Goal: Task Accomplishment & Management: Manage account settings

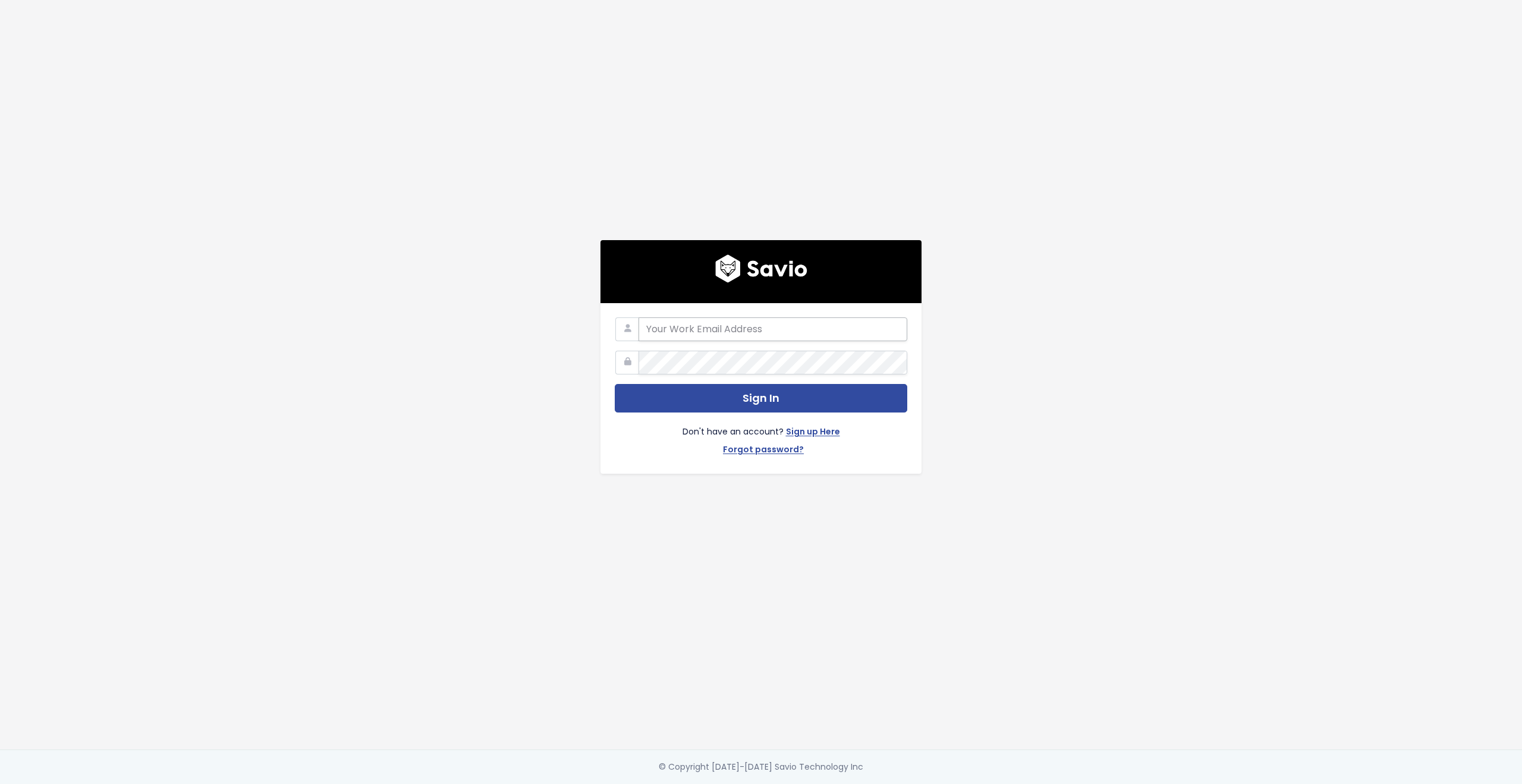
click at [678, 320] on input "email" at bounding box center [773, 329] width 269 height 24
click at [886, 783] on com-1password-button at bounding box center [761, 784] width 1522 height 0
type input "customerservice@hole19golf.com"
click at [483, 352] on div "customerservice@hole19golf.com Sign In Don't have an account? Sign up Here Forg…" at bounding box center [761, 375] width 678 height 750
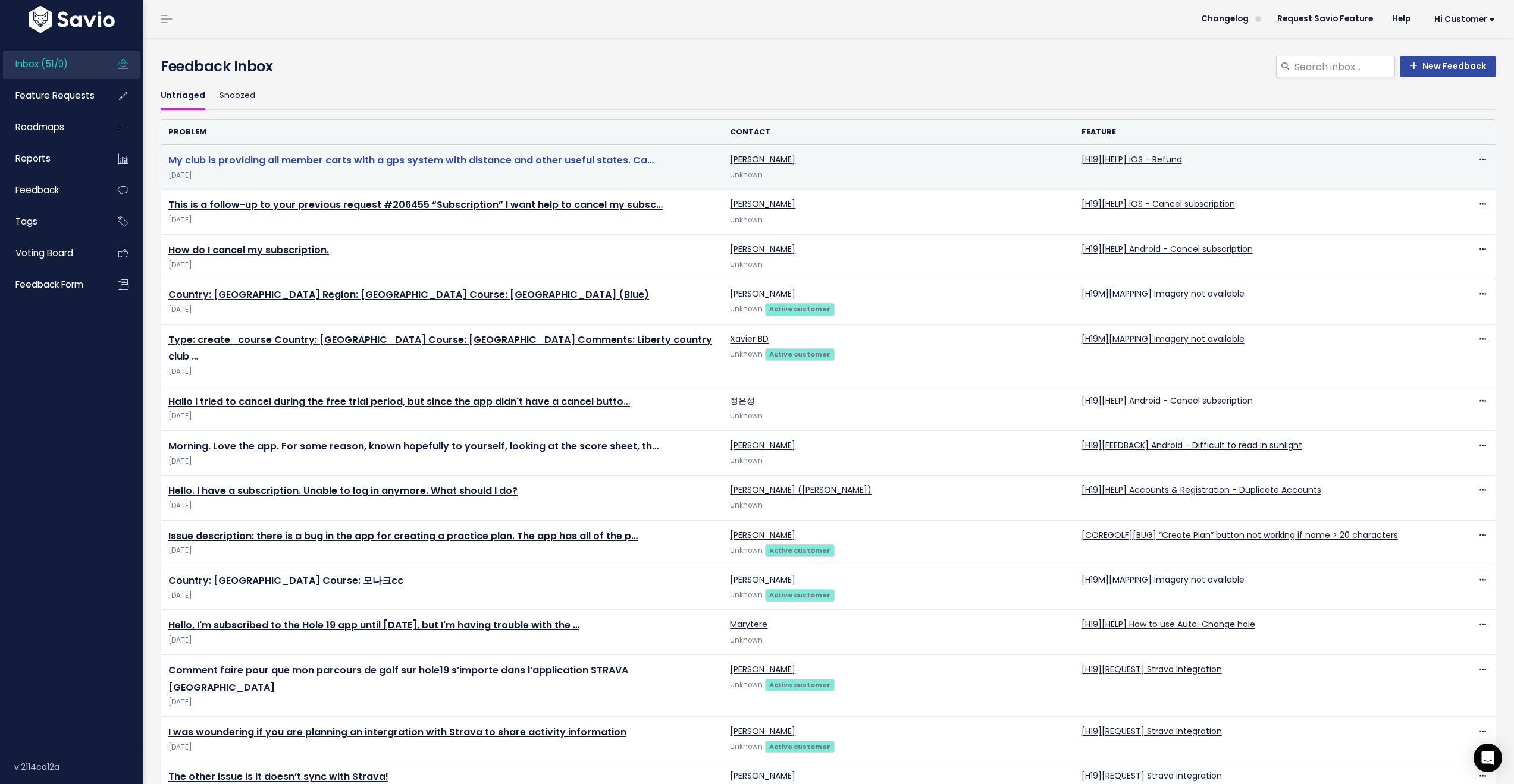
click at [451, 162] on link "My club is providing all member carts with a gps system with distance and other…" at bounding box center [411, 160] width 485 height 14
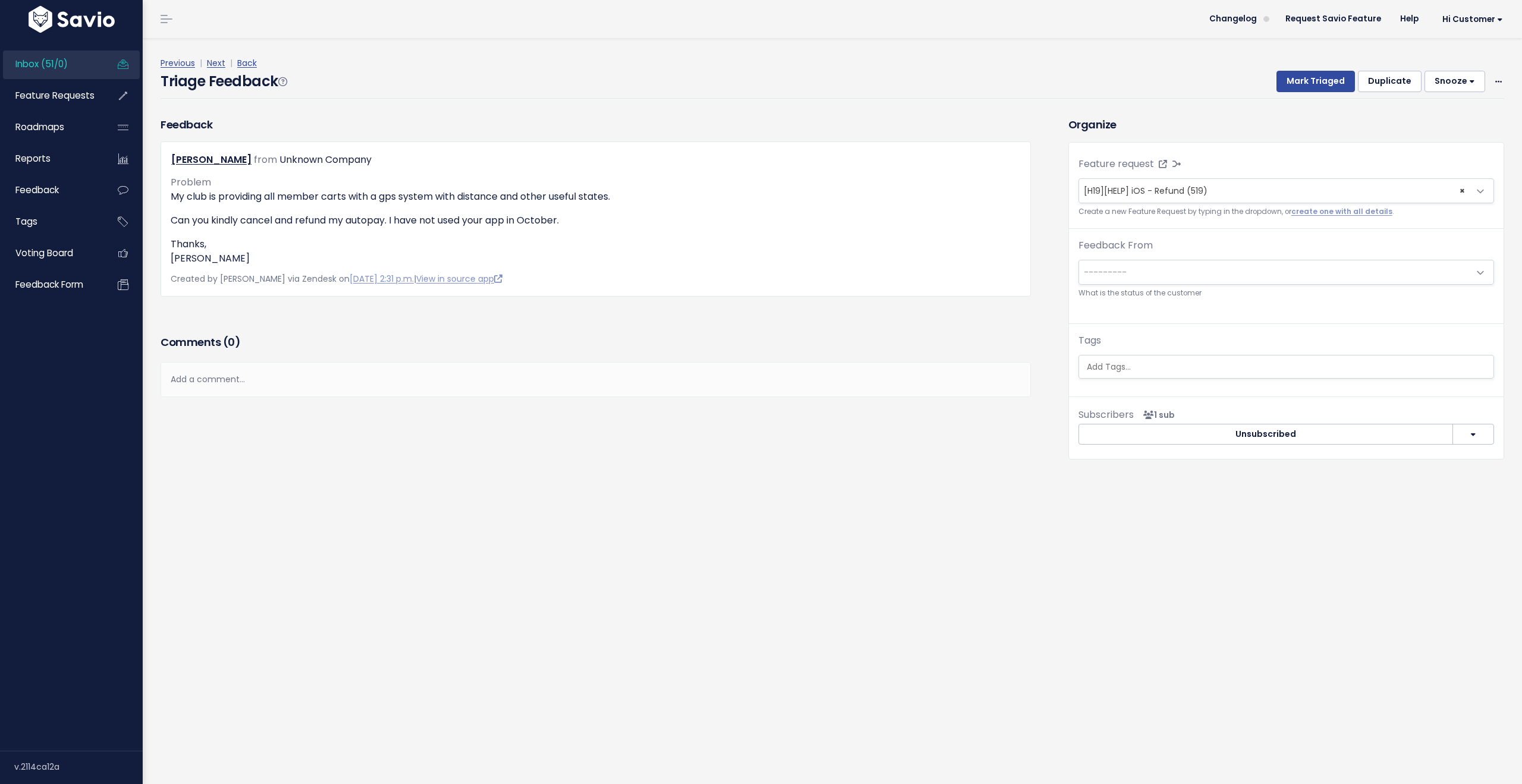
click at [72, 68] on link "Inbox (51/0)" at bounding box center [51, 64] width 96 height 27
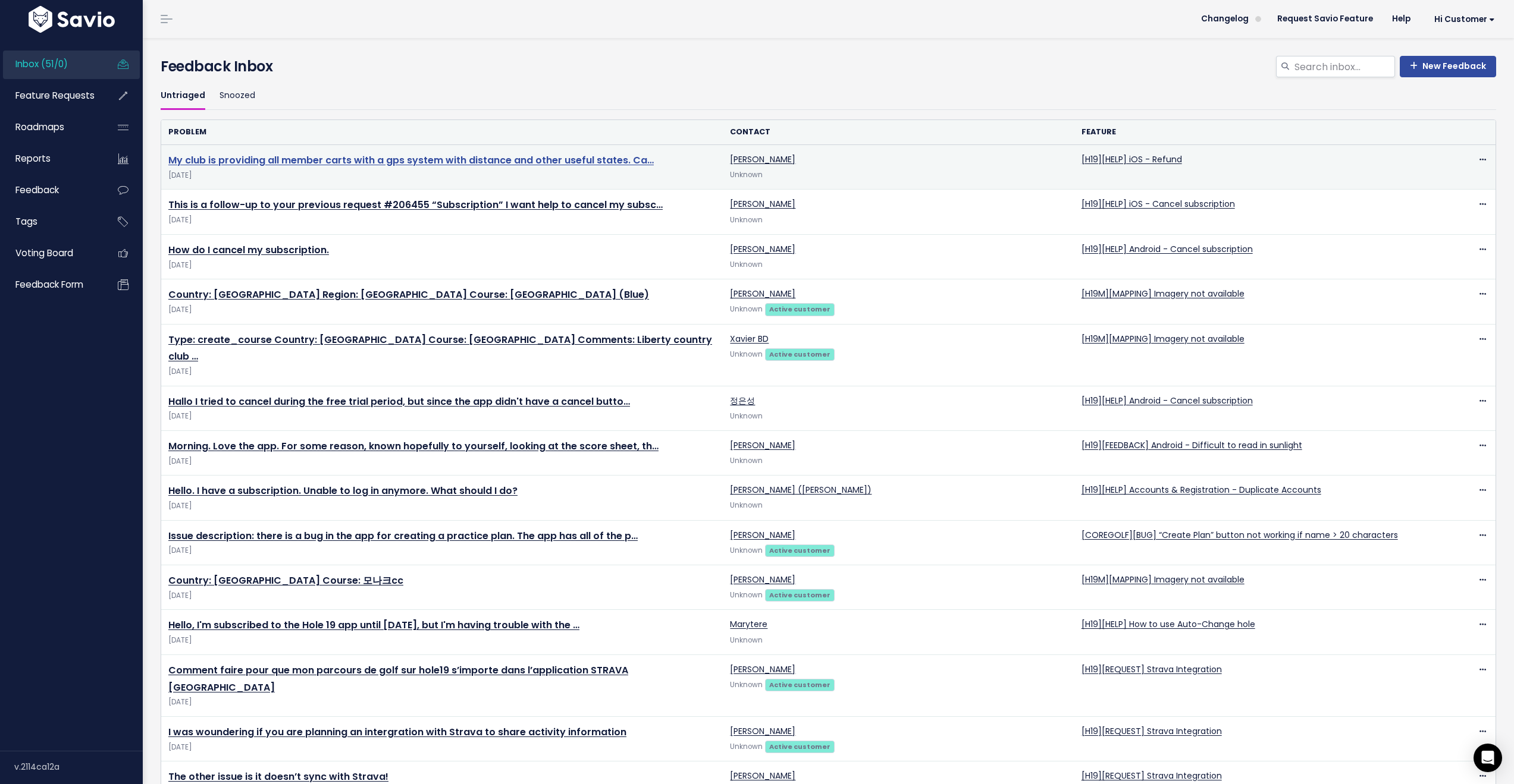
click at [556, 157] on link "My club is providing all member carts with a gps system with distance and other…" at bounding box center [411, 160] width 485 height 14
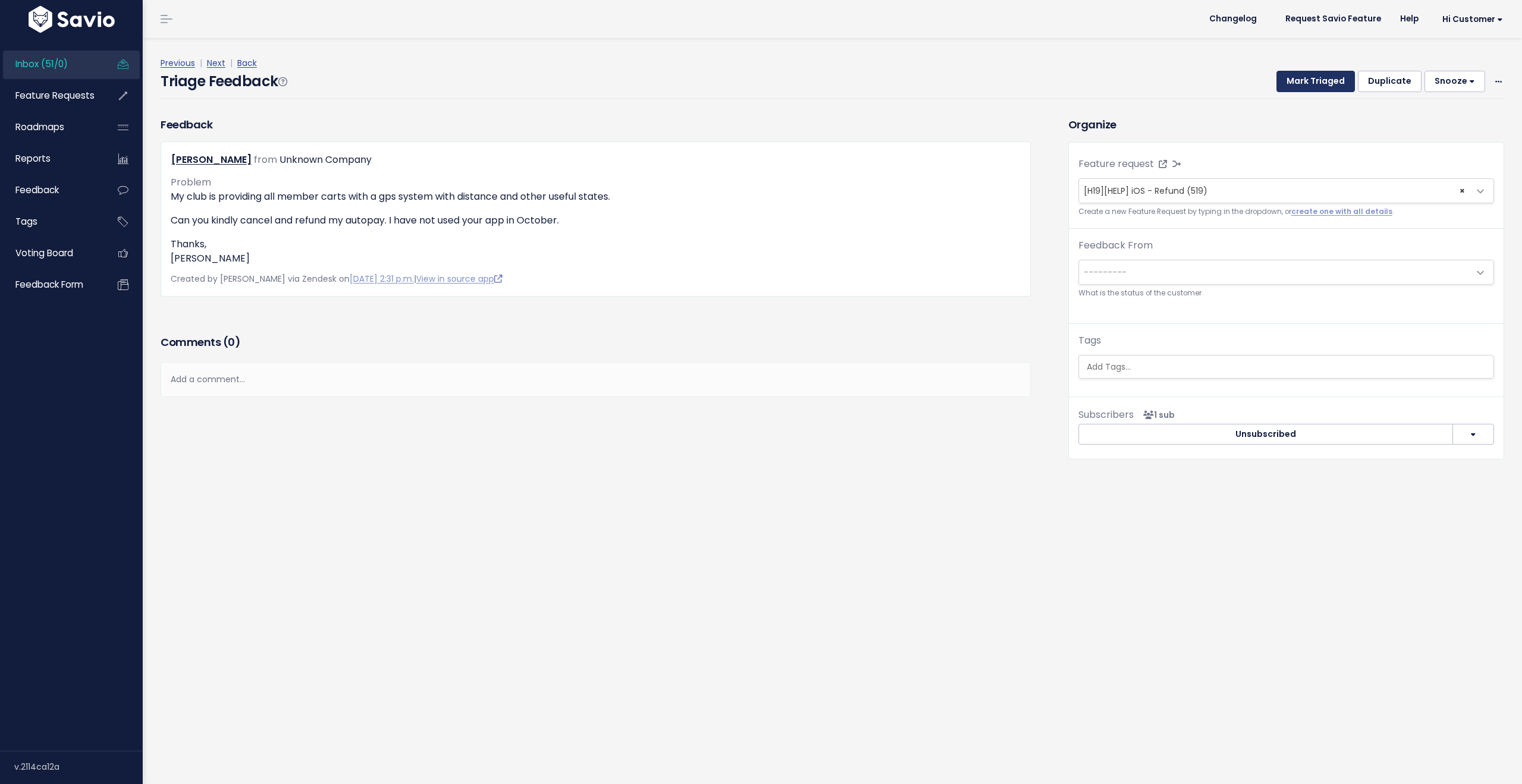
click at [1302, 79] on button "Mark Triaged" at bounding box center [1316, 81] width 78 height 21
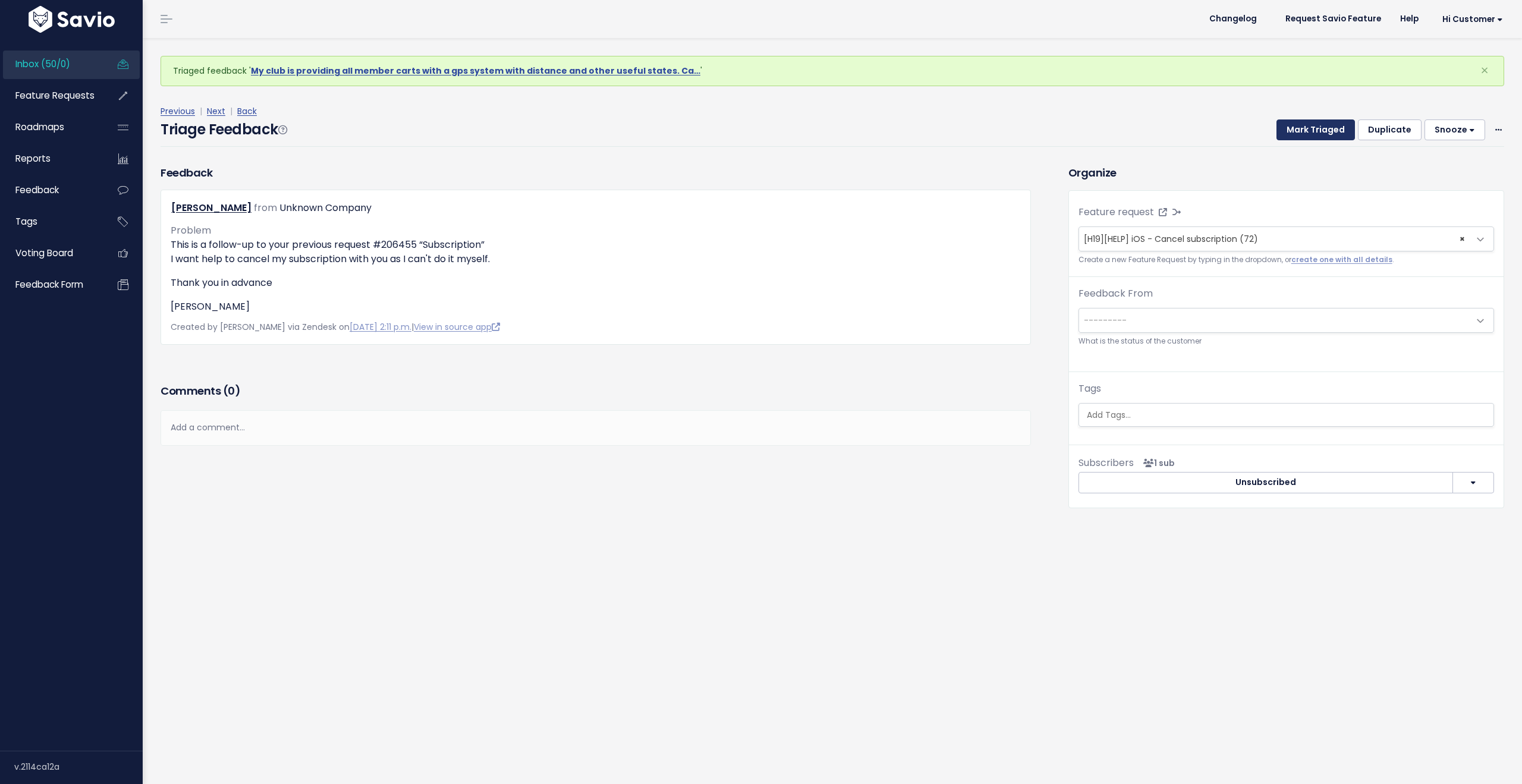
click at [1304, 126] on button "Mark Triaged" at bounding box center [1316, 130] width 78 height 21
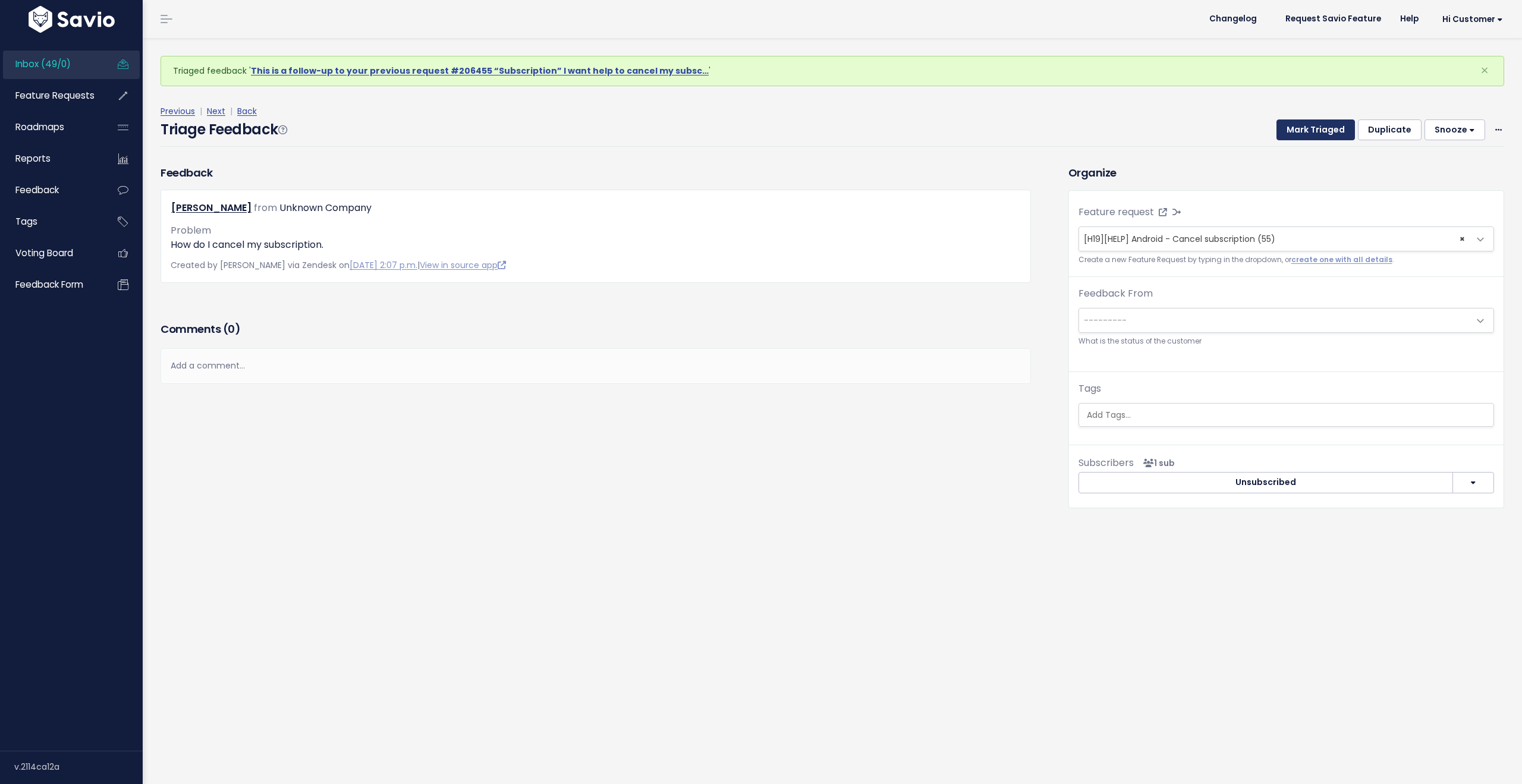
click at [1304, 137] on button "Mark Triaged" at bounding box center [1316, 130] width 78 height 21
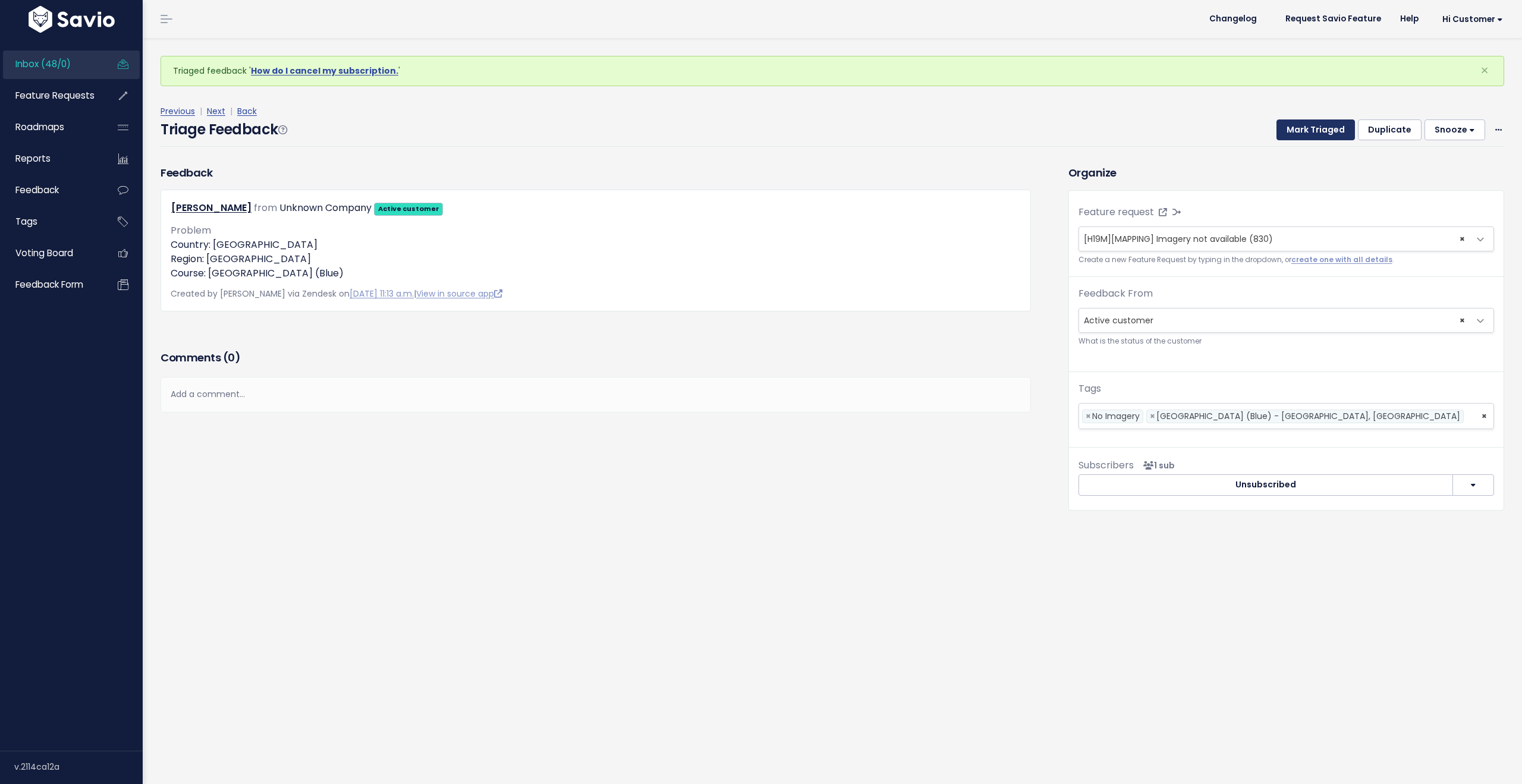
click at [1306, 133] on button "Mark Triaged" at bounding box center [1316, 130] width 78 height 21
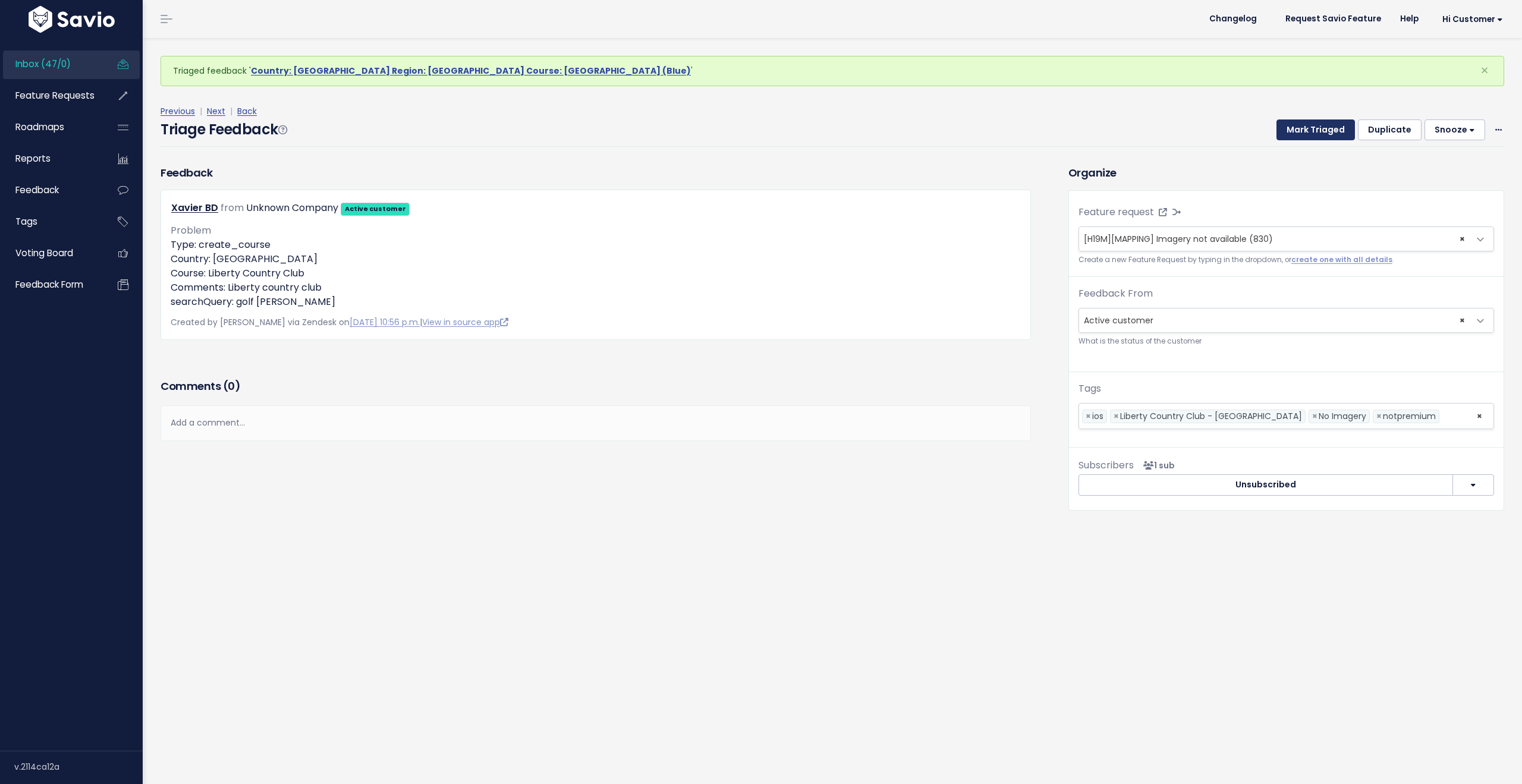
click at [1306, 133] on button "Mark Triaged" at bounding box center [1316, 130] width 78 height 21
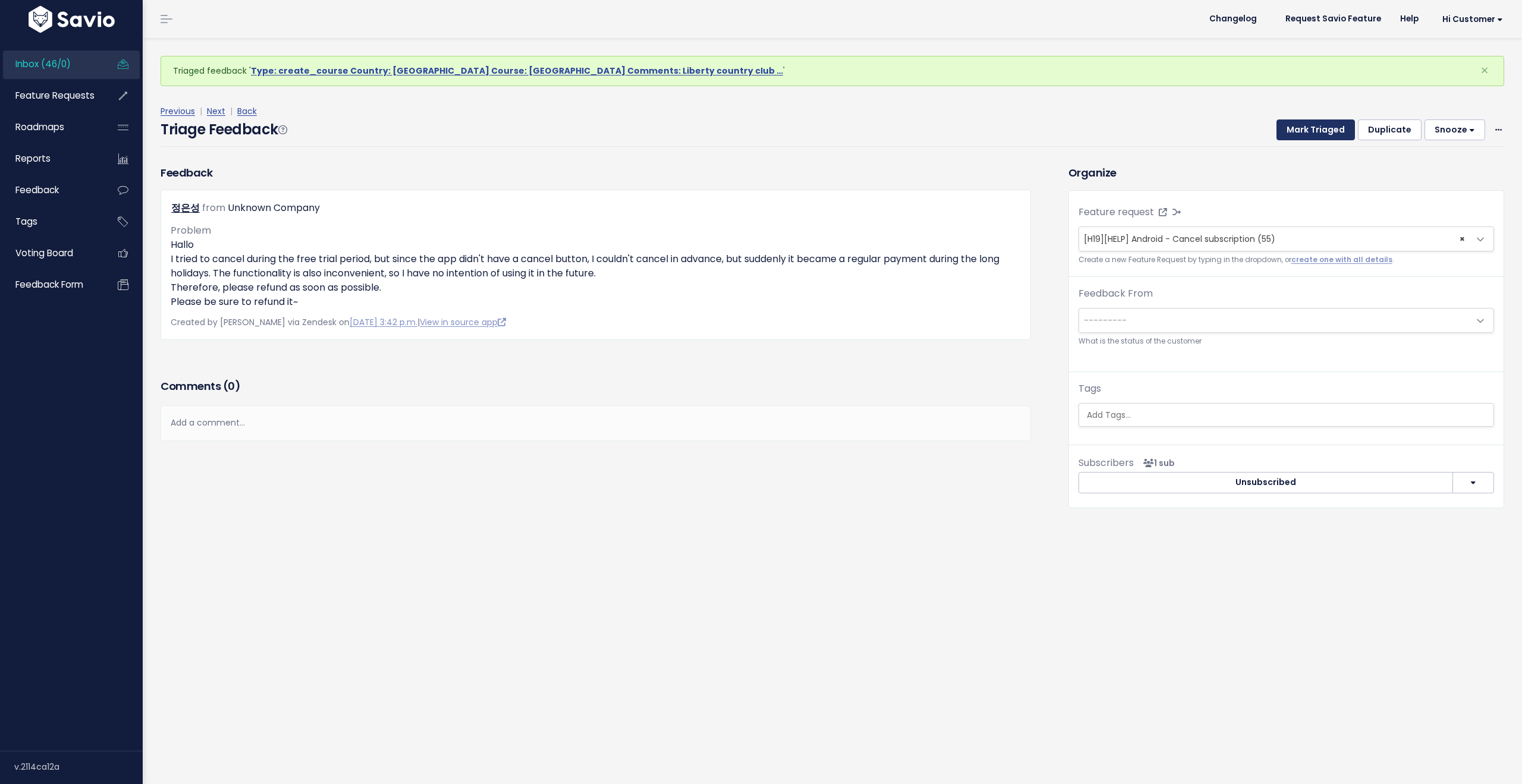
click at [1306, 133] on button "Mark Triaged" at bounding box center [1316, 130] width 78 height 21
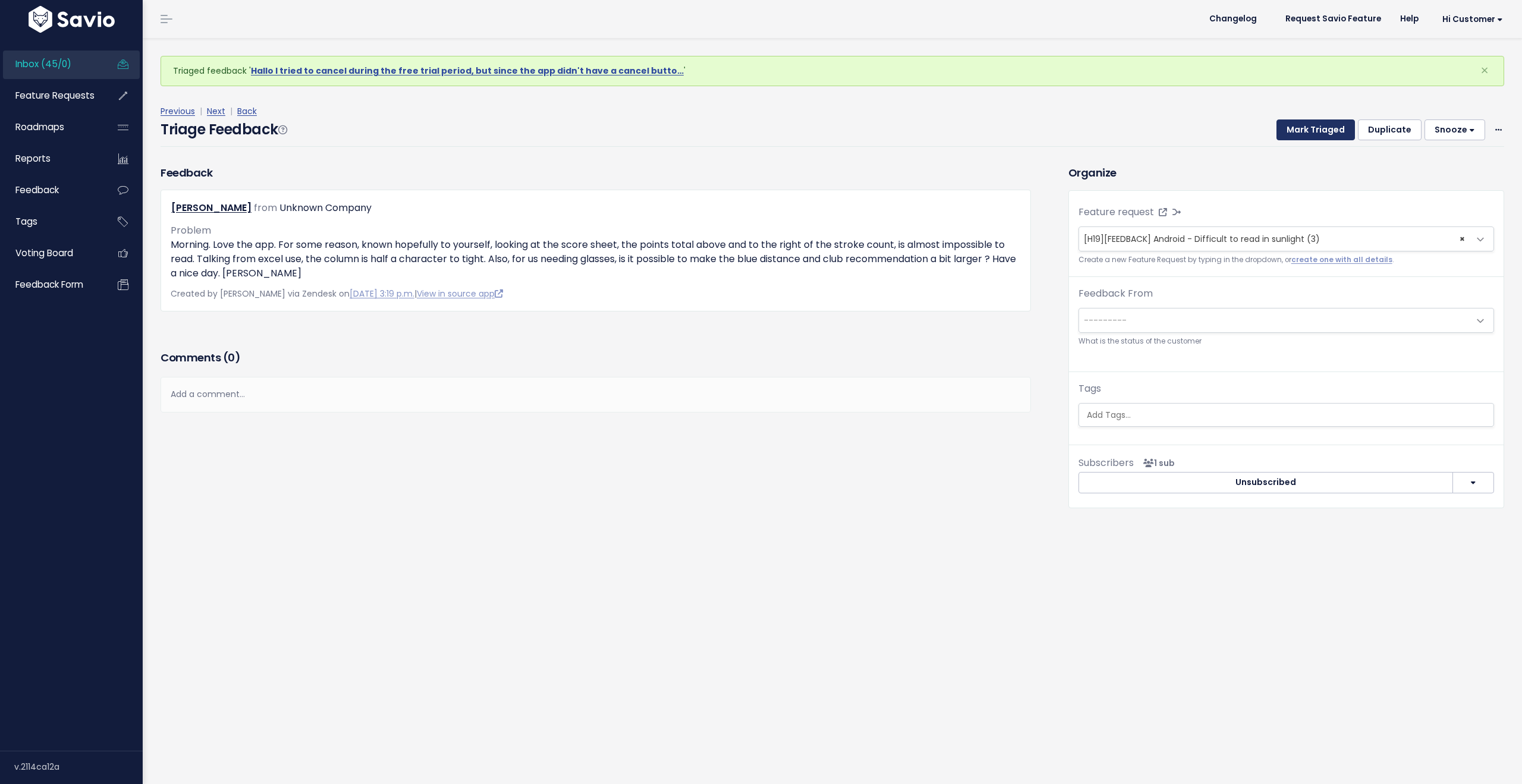
click at [1306, 133] on button "Mark Triaged" at bounding box center [1316, 130] width 78 height 21
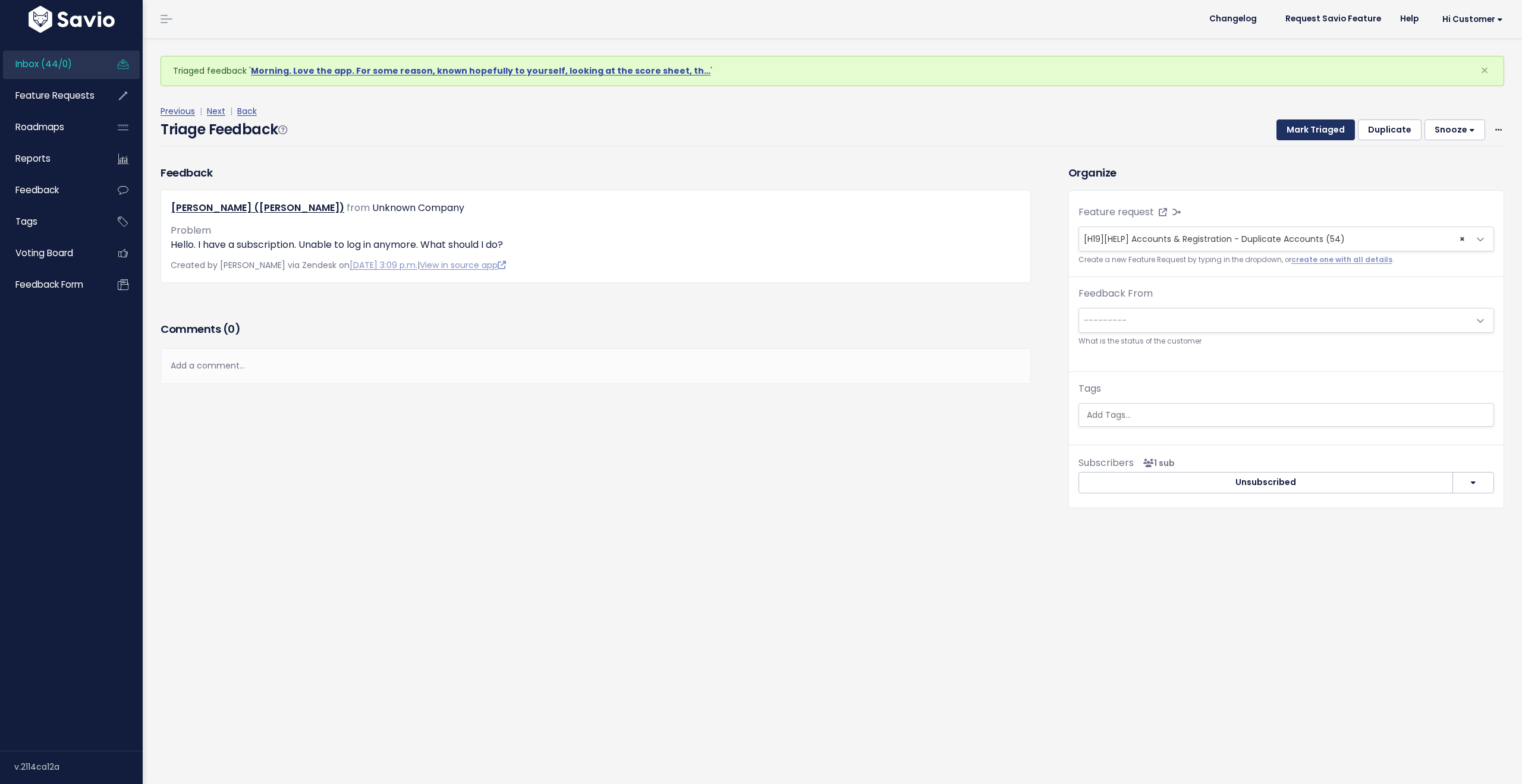
click at [1306, 133] on button "Mark Triaged" at bounding box center [1316, 130] width 78 height 21
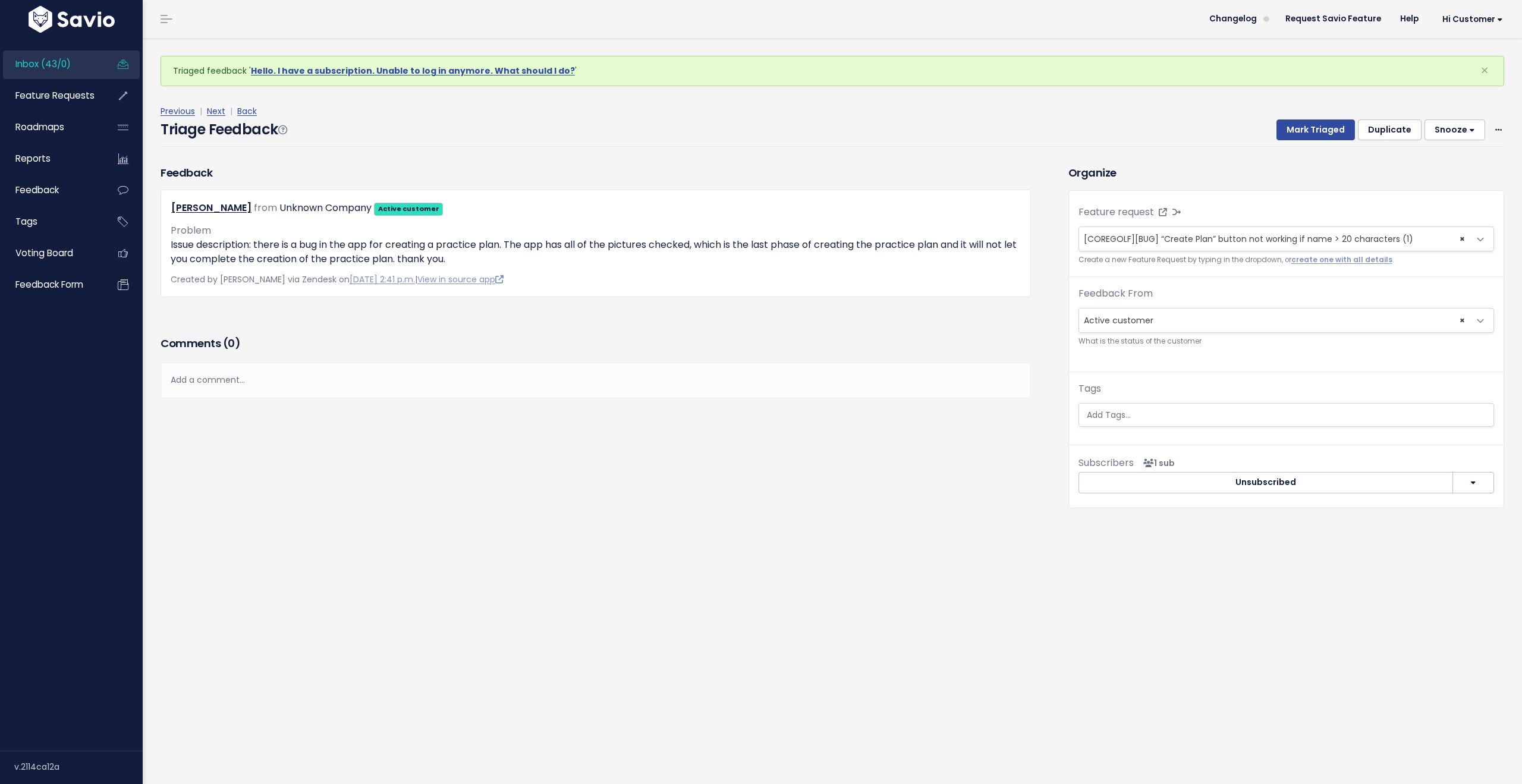
click at [68, 66] on span "Inbox (43/0)" at bounding box center [43, 63] width 55 height 12
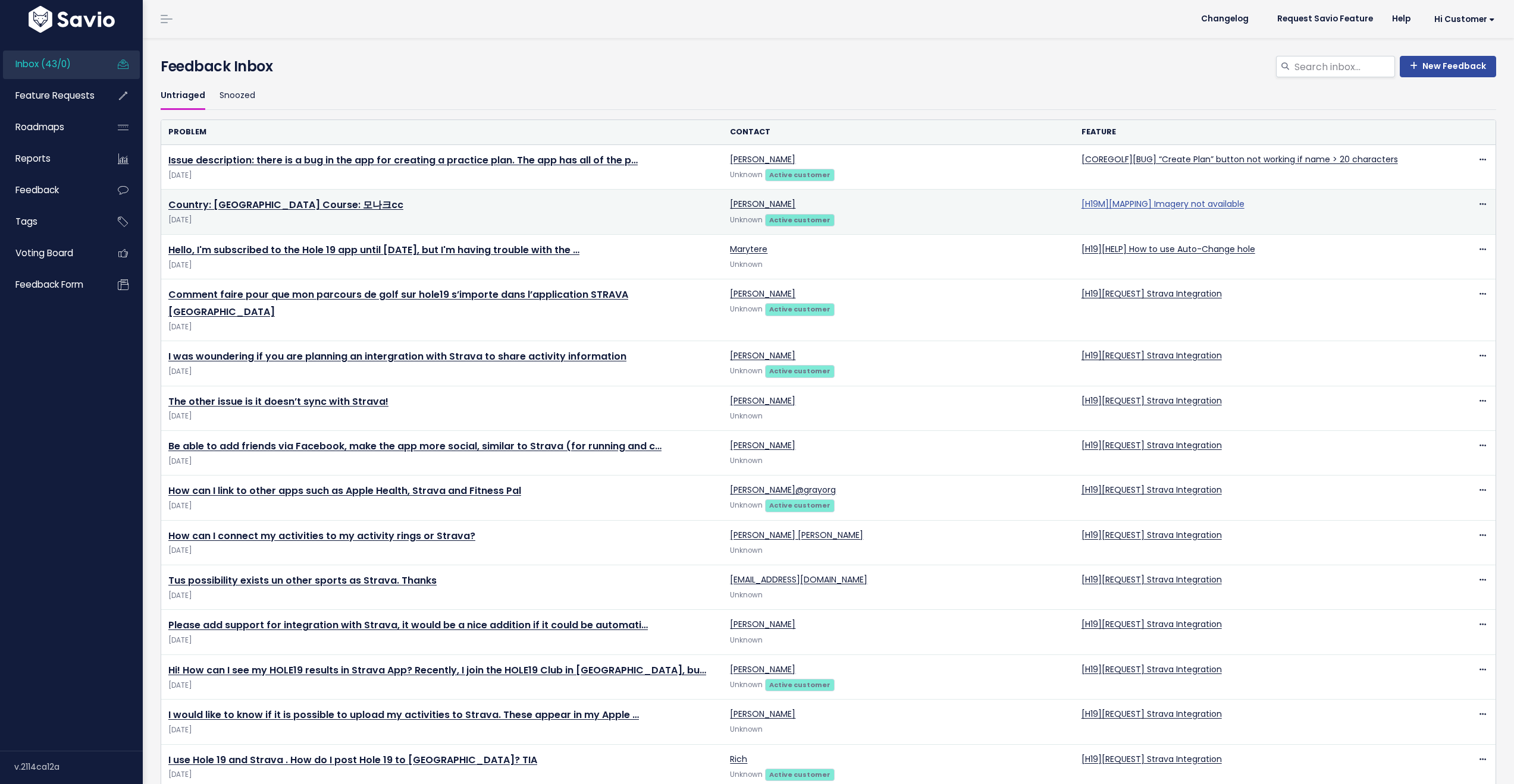
click at [1180, 206] on link "[H19M][MAPPING] Imagery not available" at bounding box center [1163, 203] width 163 height 12
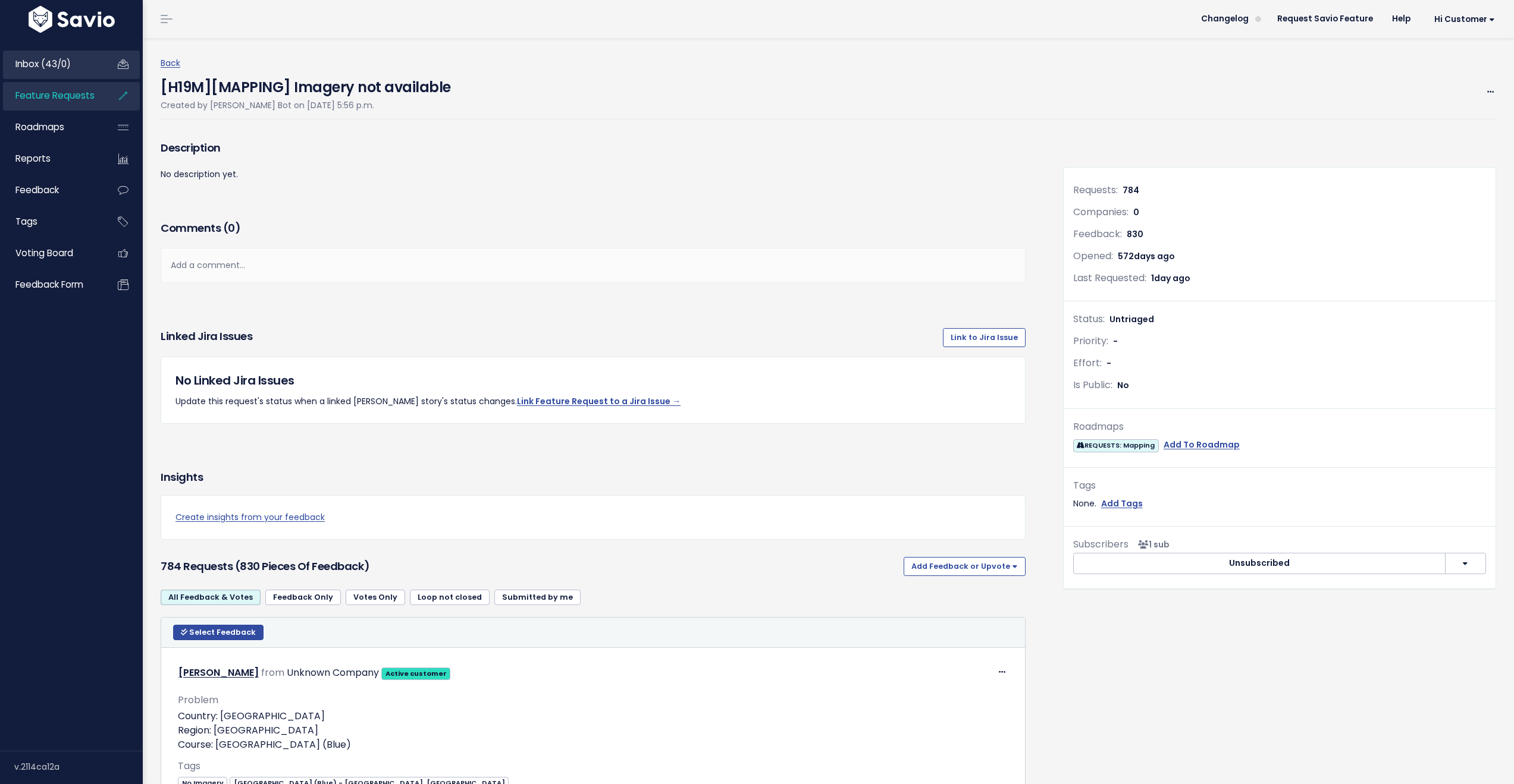
click at [50, 66] on span "Inbox (43/0)" at bounding box center [43, 63] width 55 height 12
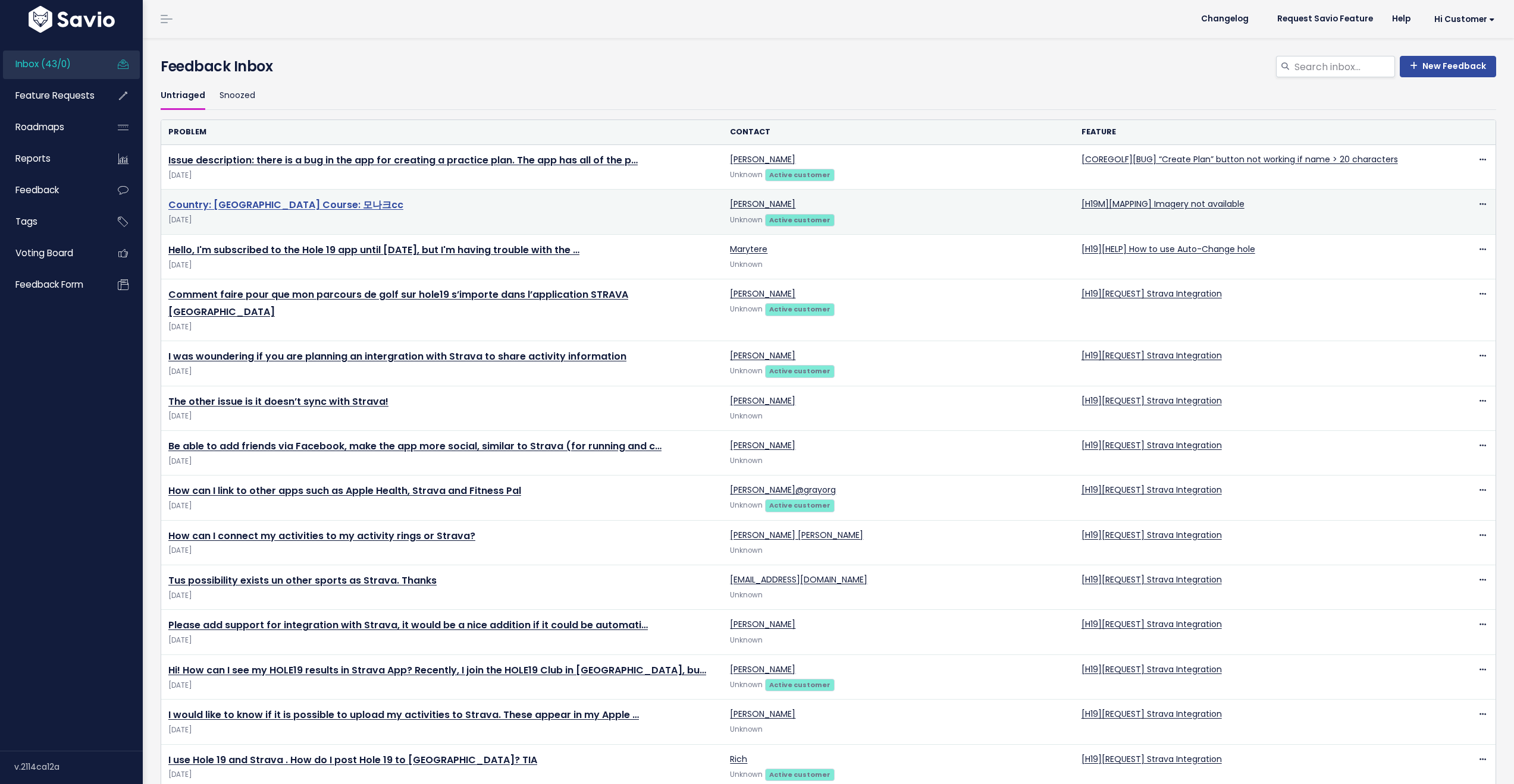
click at [309, 203] on link "Country: South Korea Course: 모나크cc" at bounding box center [286, 204] width 235 height 14
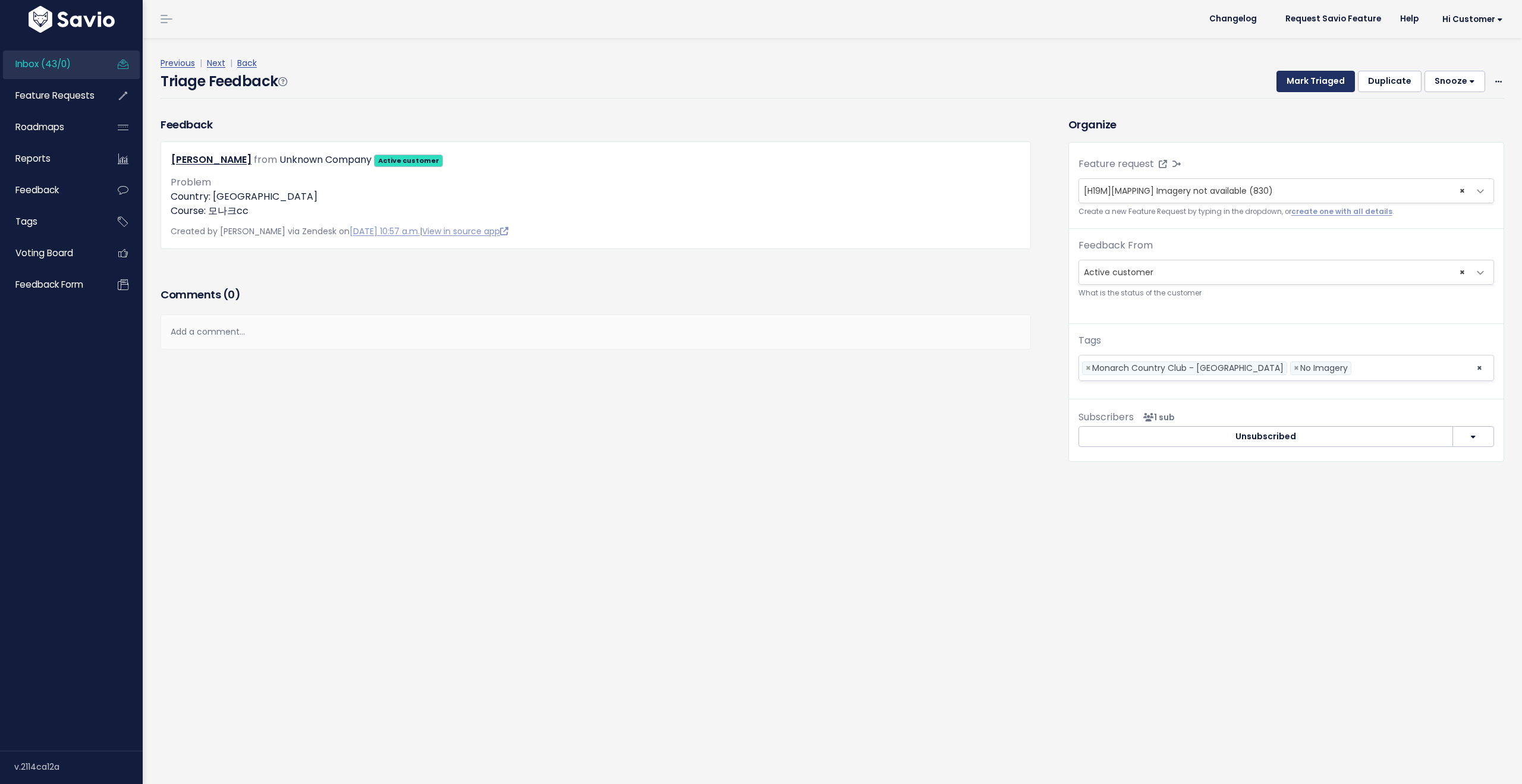
click at [1306, 88] on button "Mark Triaged" at bounding box center [1316, 81] width 78 height 21
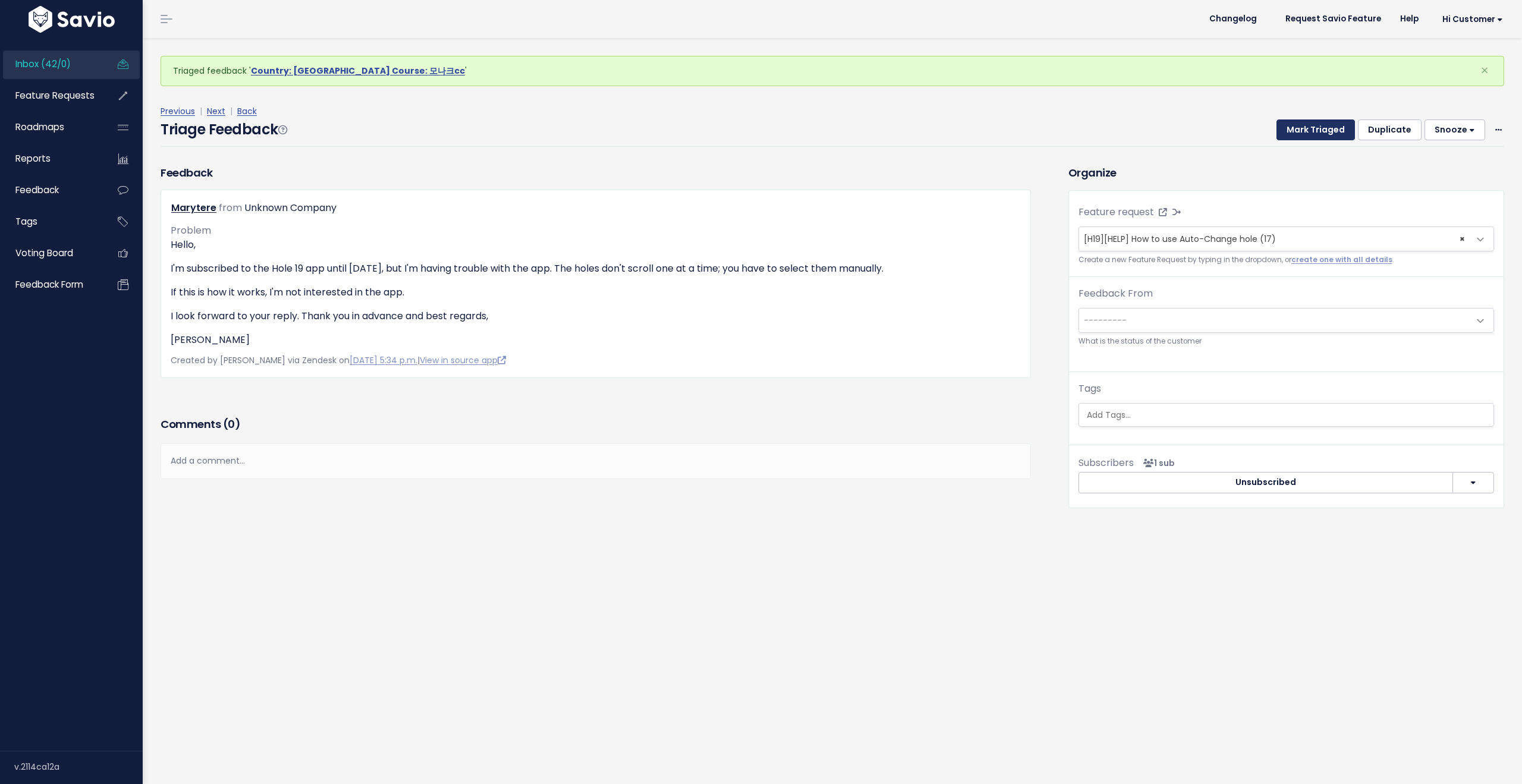
click at [1304, 130] on button "Mark Triaged" at bounding box center [1316, 130] width 78 height 21
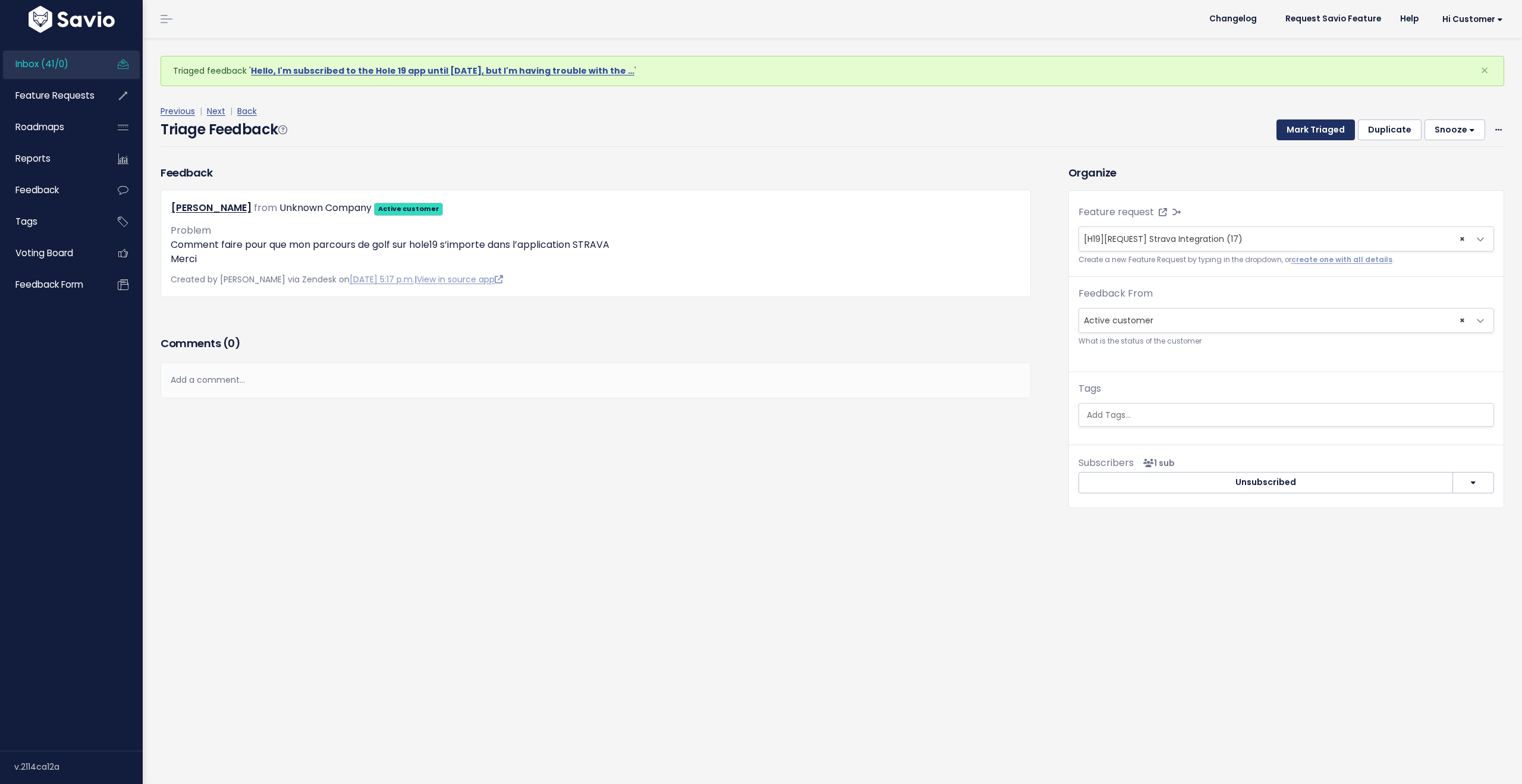
click at [1304, 130] on button "Mark Triaged" at bounding box center [1316, 130] width 78 height 21
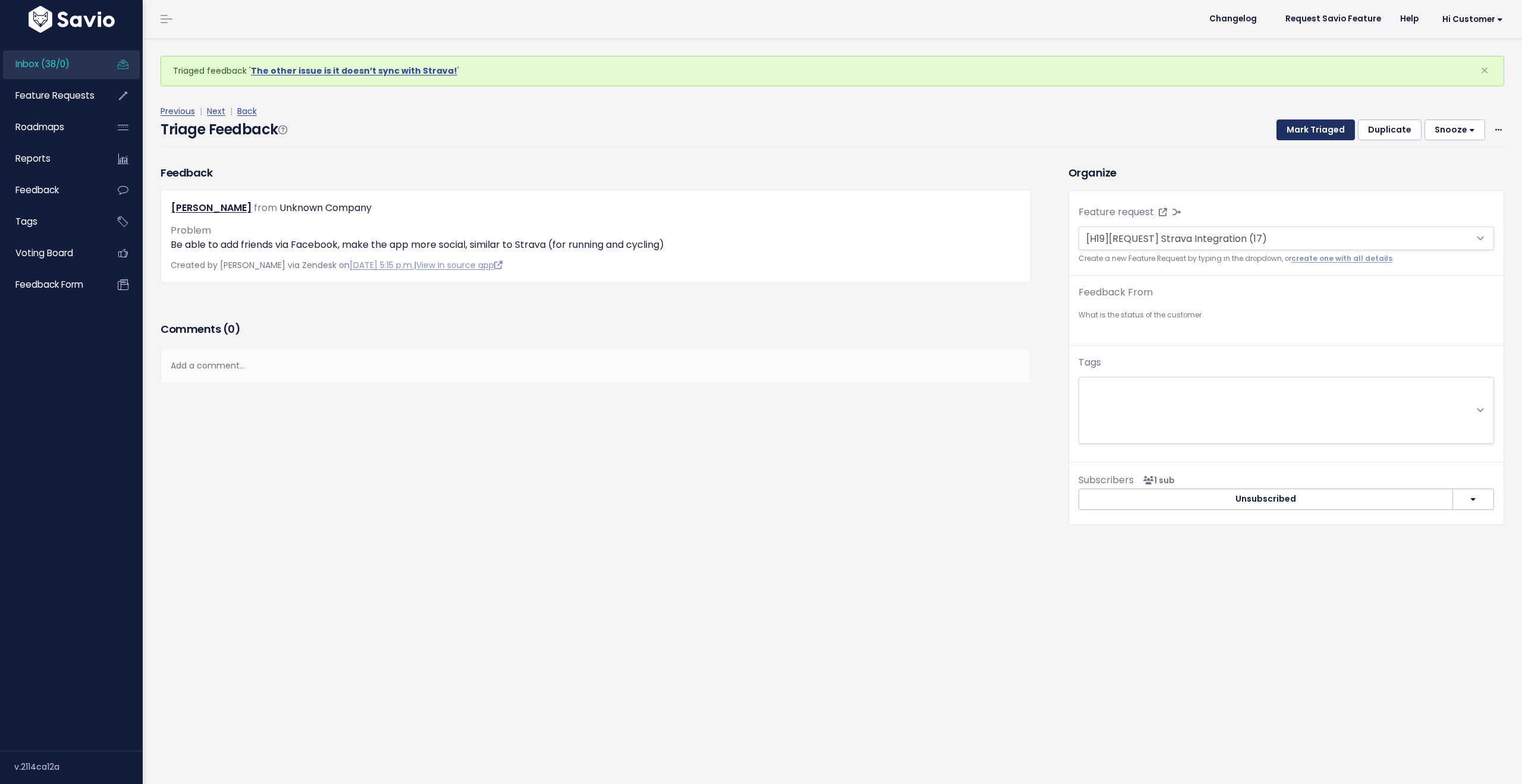
click at [1304, 130] on button "Mark Triaged" at bounding box center [1316, 130] width 78 height 21
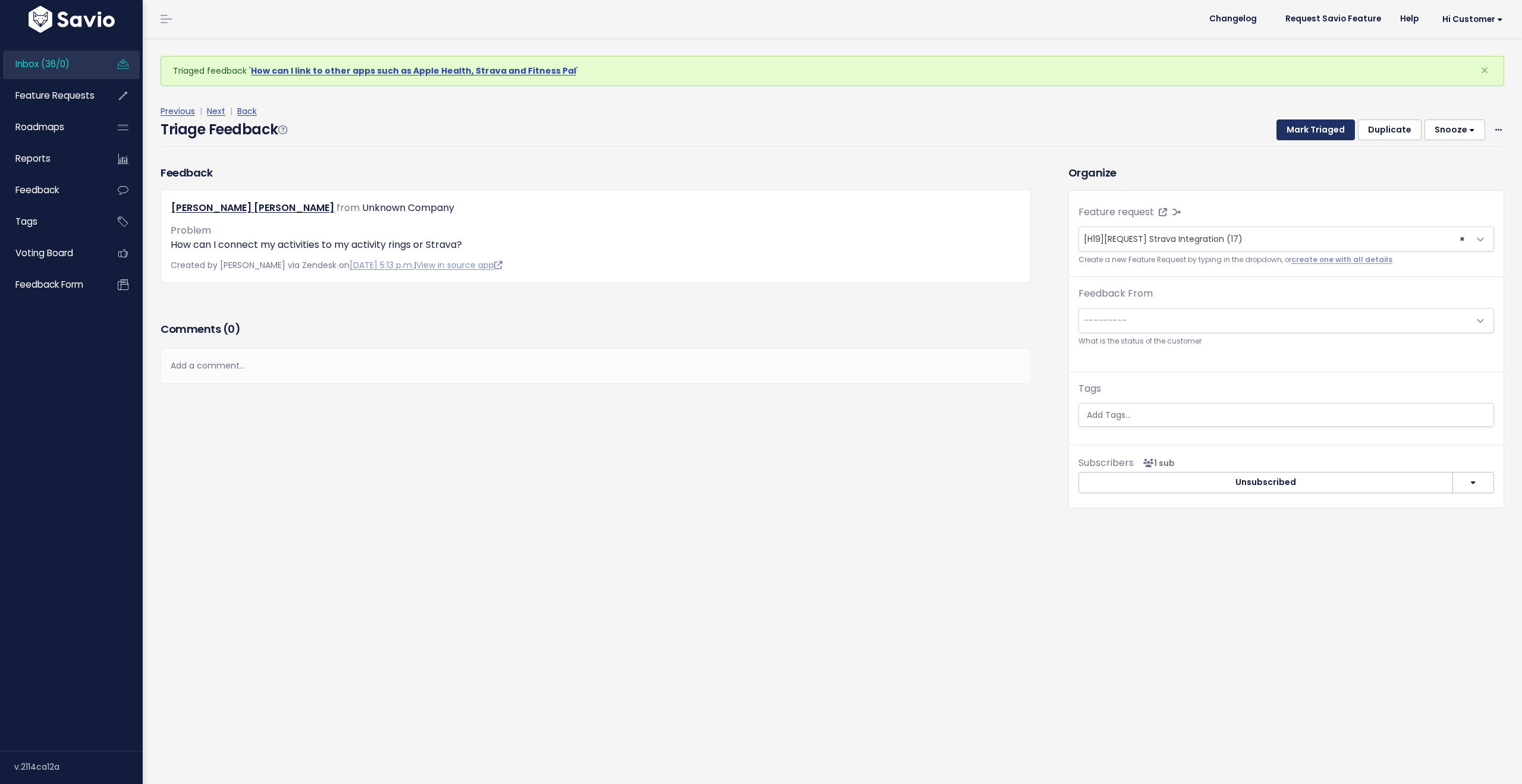
click at [1304, 130] on button "Mark Triaged" at bounding box center [1316, 130] width 78 height 21
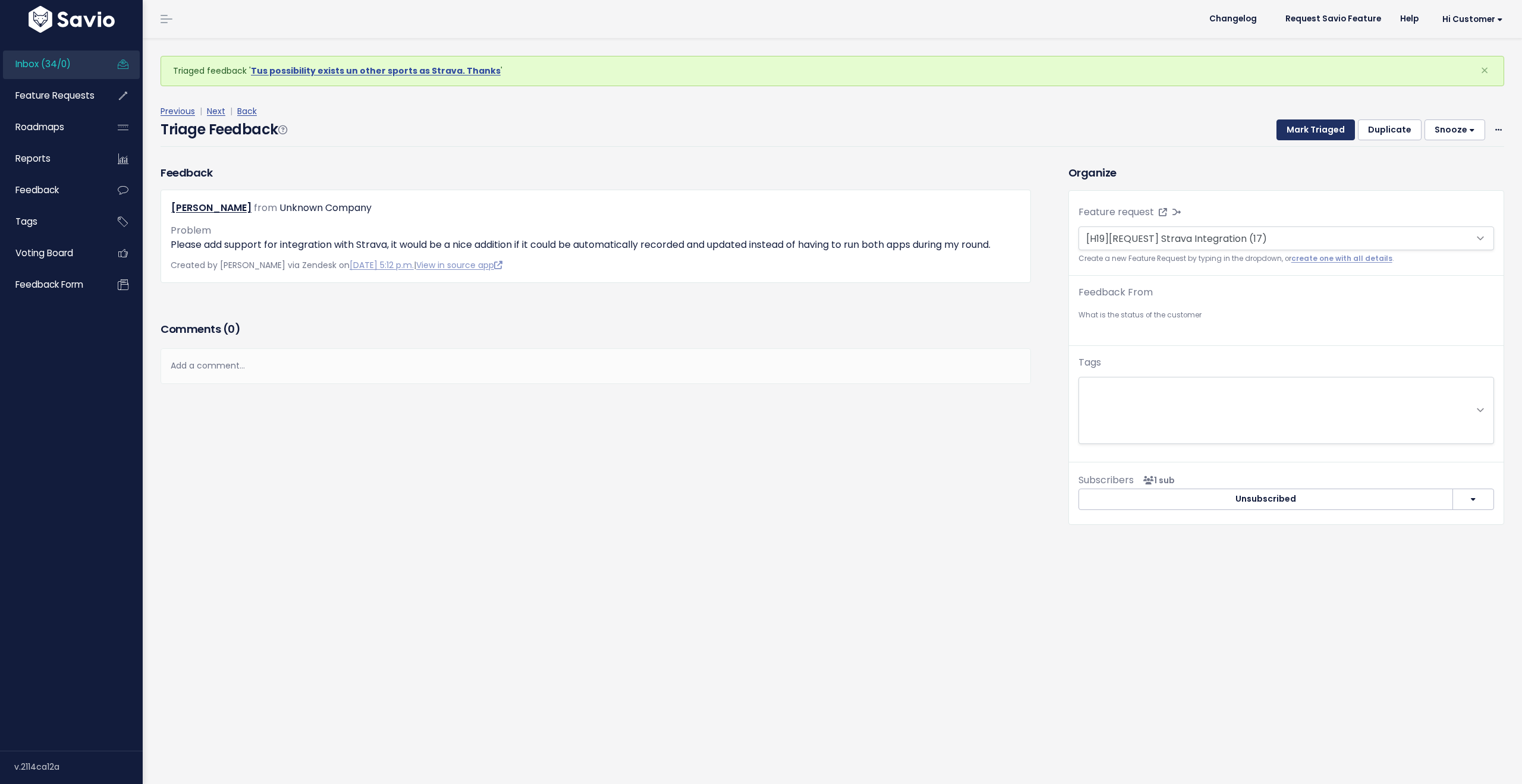
click at [1304, 130] on button "Mark Triaged" at bounding box center [1316, 130] width 78 height 21
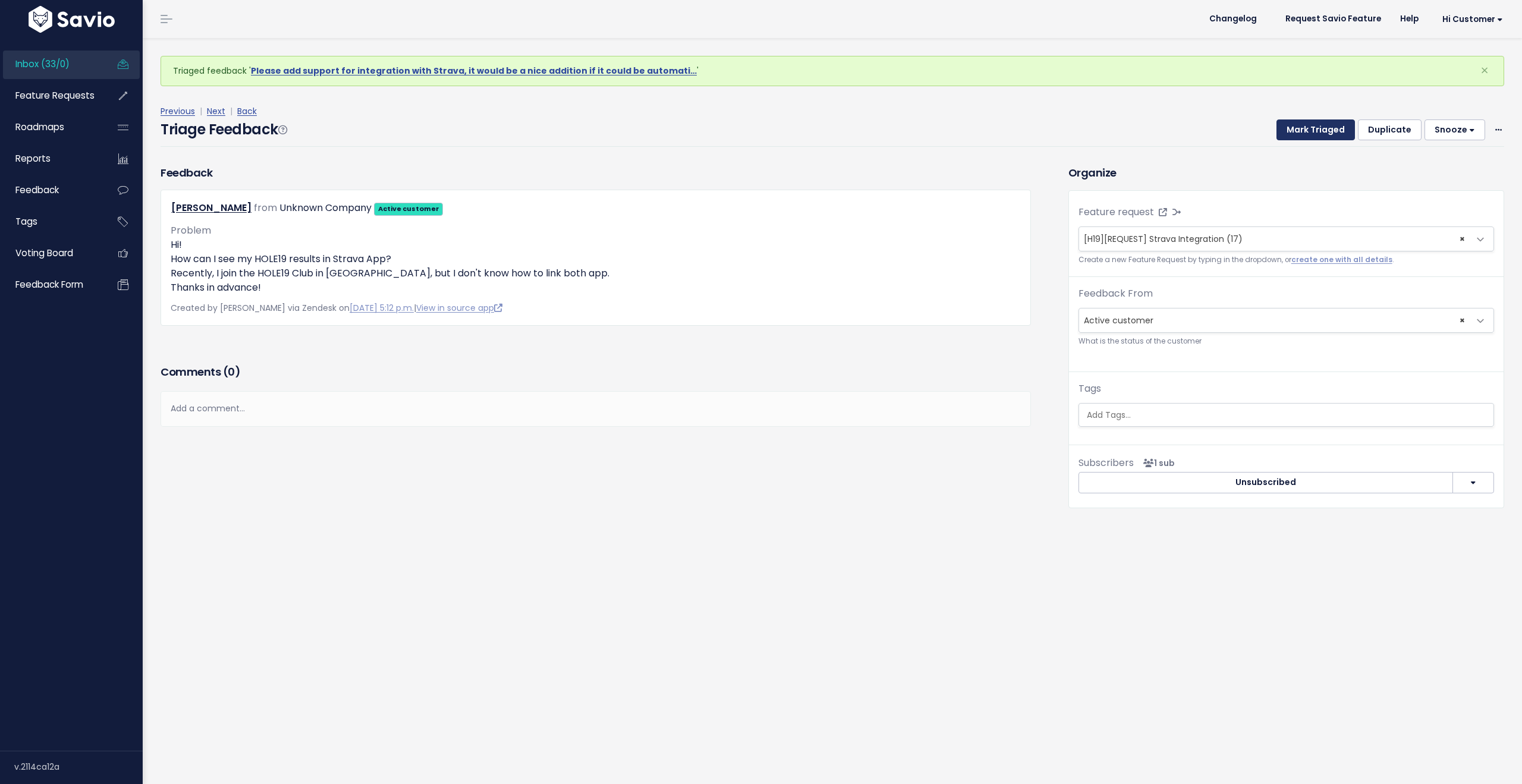
click at [1304, 130] on button "Mark Triaged" at bounding box center [1316, 130] width 78 height 21
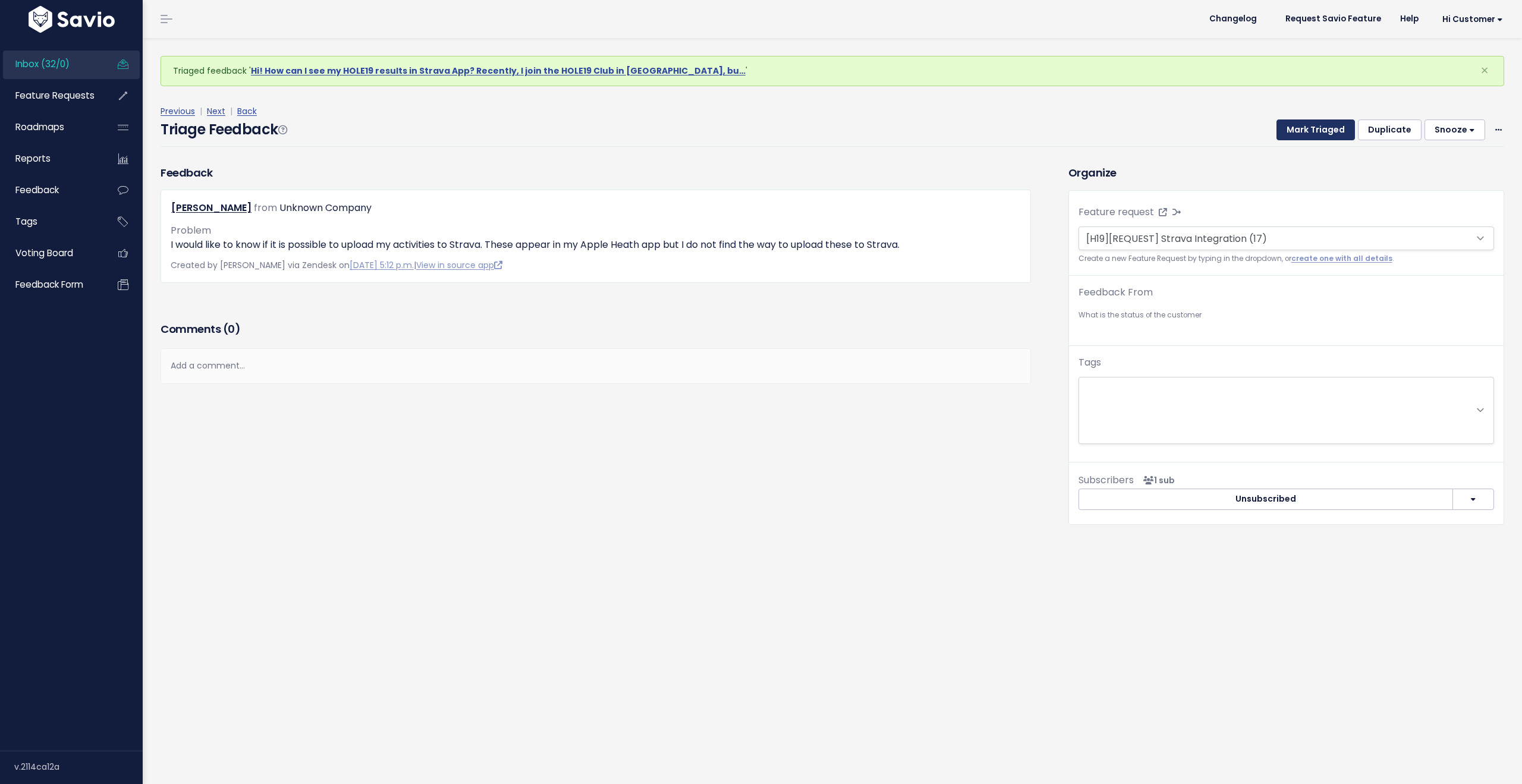
click at [1304, 130] on button "Mark Triaged" at bounding box center [1316, 130] width 78 height 21
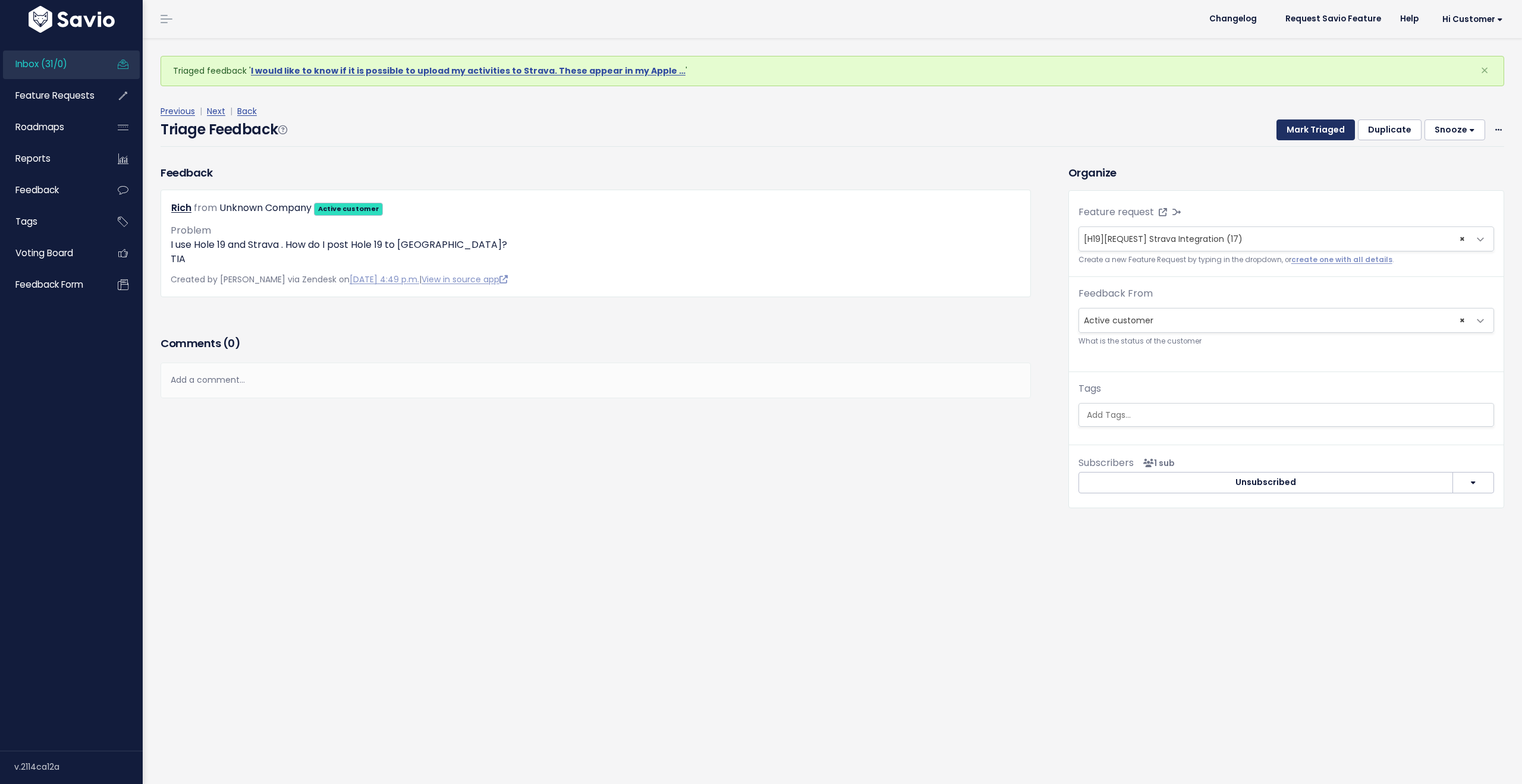
click at [1304, 130] on button "Mark Triaged" at bounding box center [1316, 130] width 78 height 21
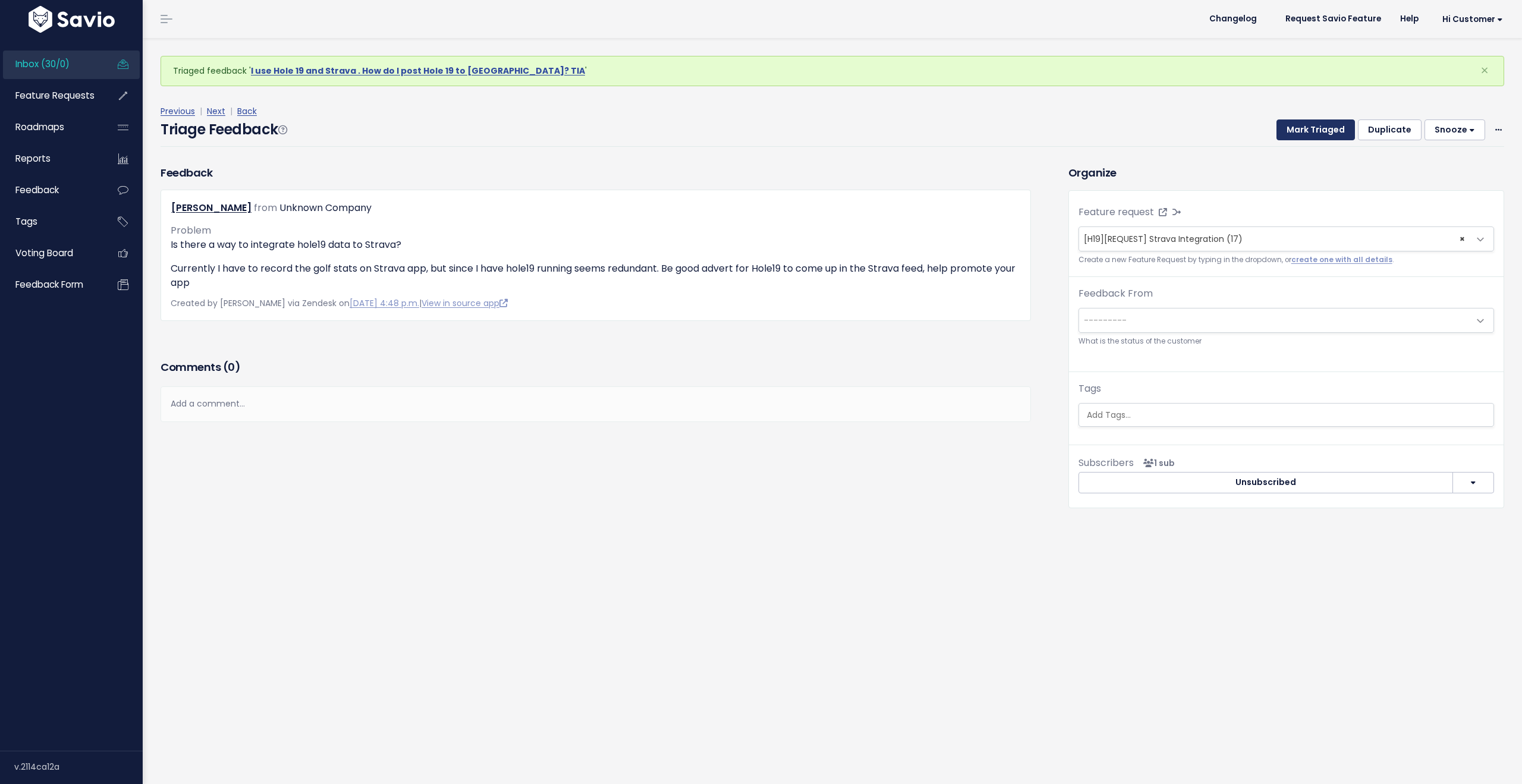
click at [1304, 130] on button "Mark Triaged" at bounding box center [1316, 130] width 78 height 21
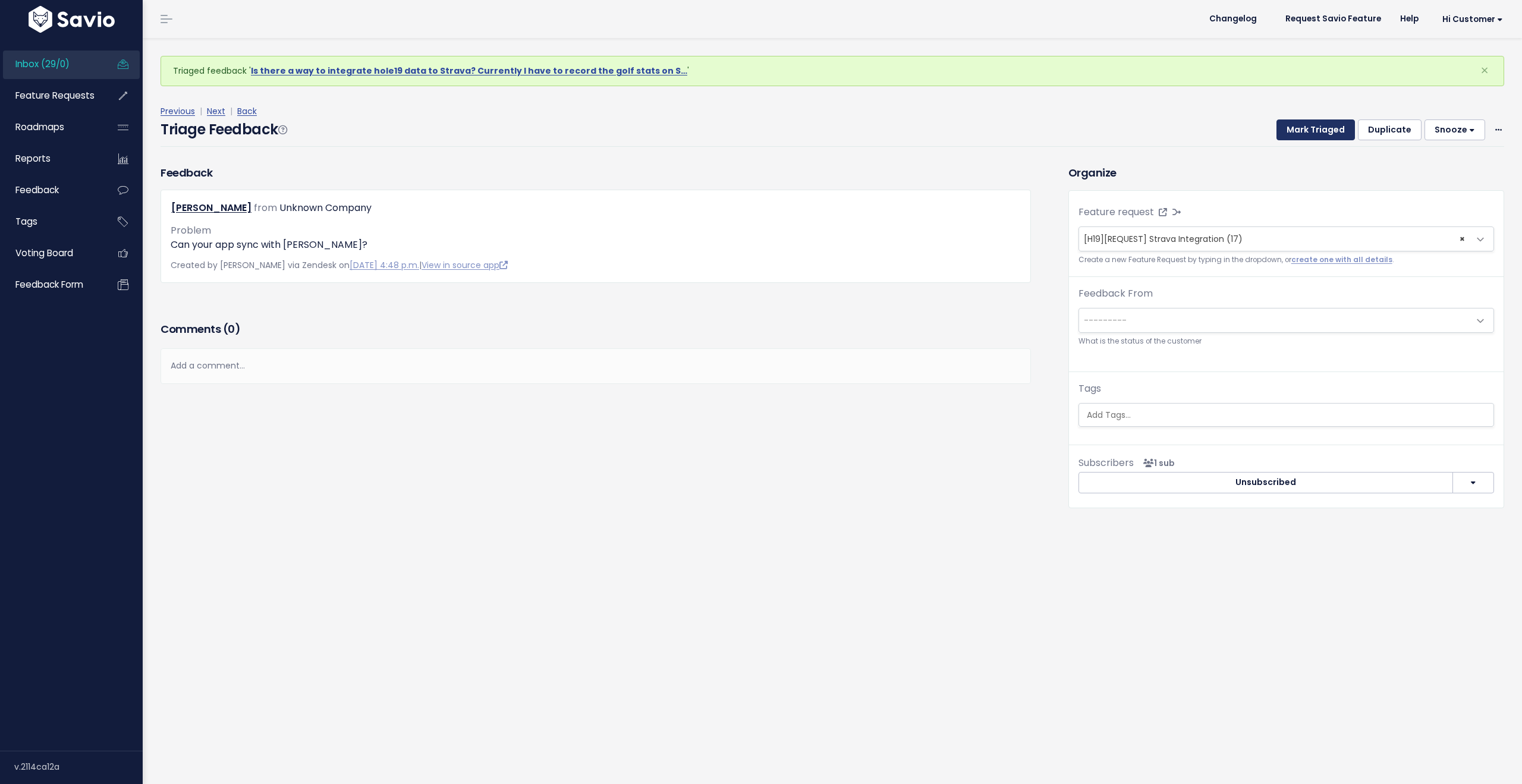
click at [1304, 130] on button "Mark Triaged" at bounding box center [1316, 130] width 78 height 21
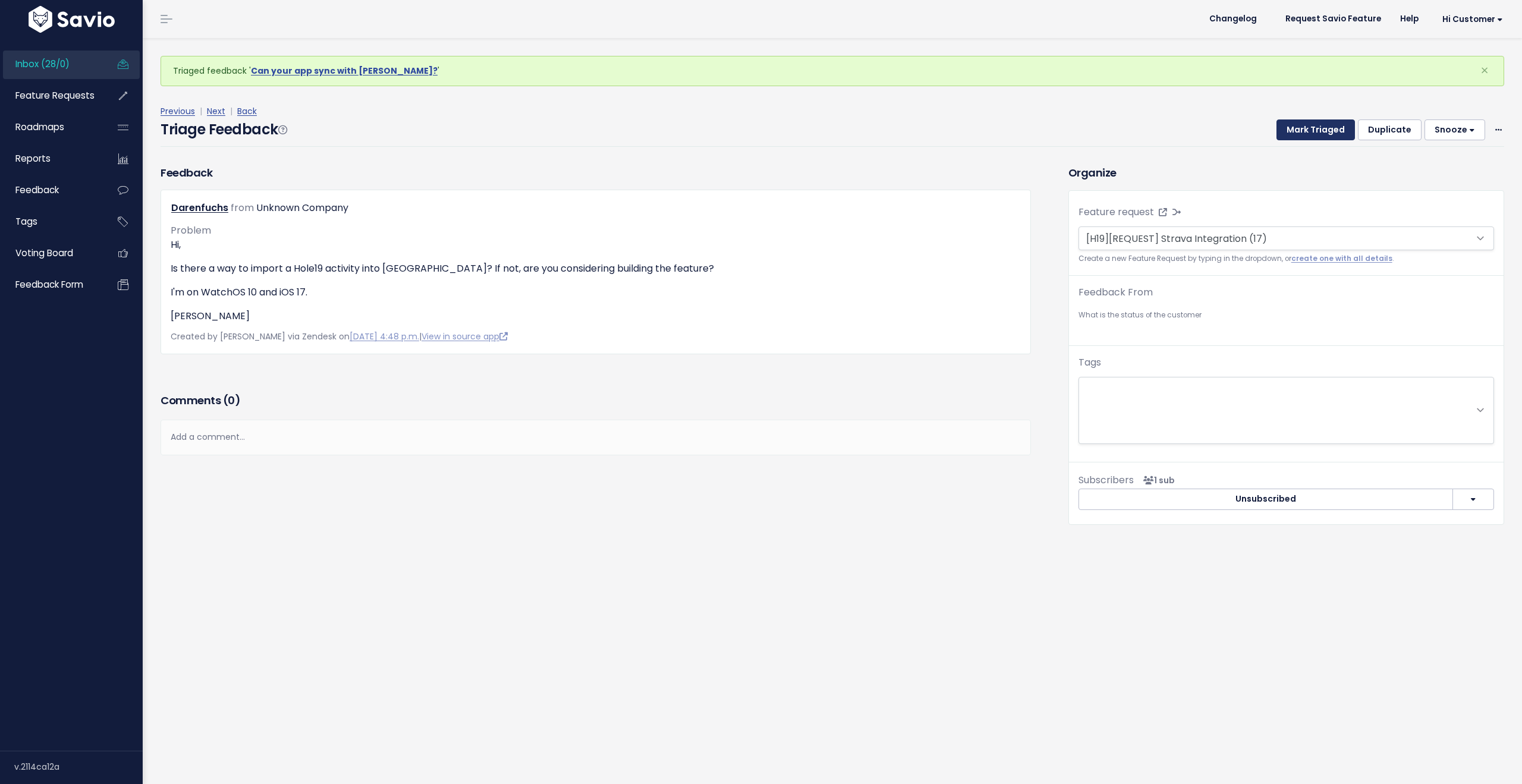
click at [1304, 130] on button "Mark Triaged" at bounding box center [1316, 130] width 78 height 21
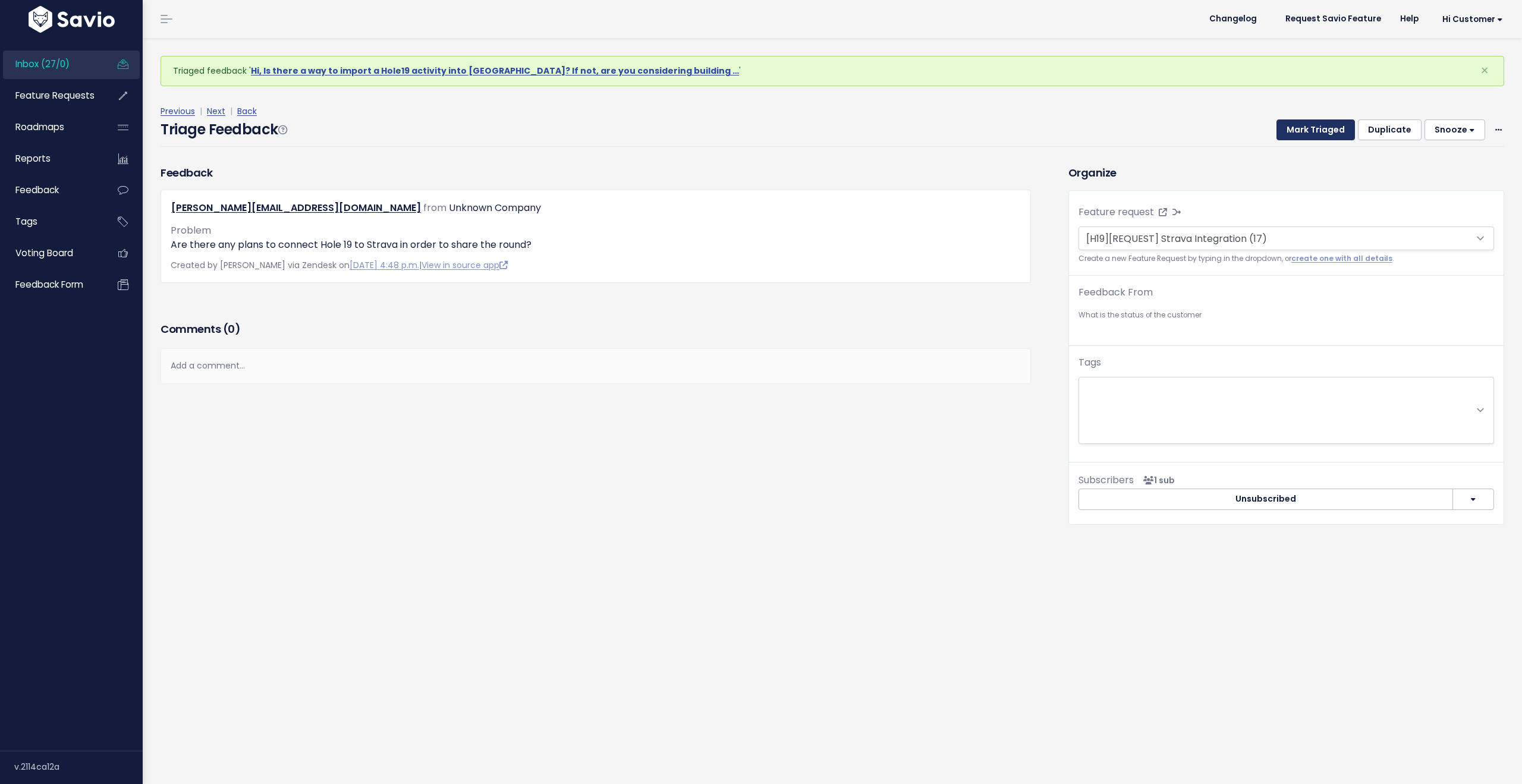
click at [1304, 130] on button "Mark Triaged" at bounding box center [1316, 130] width 78 height 21
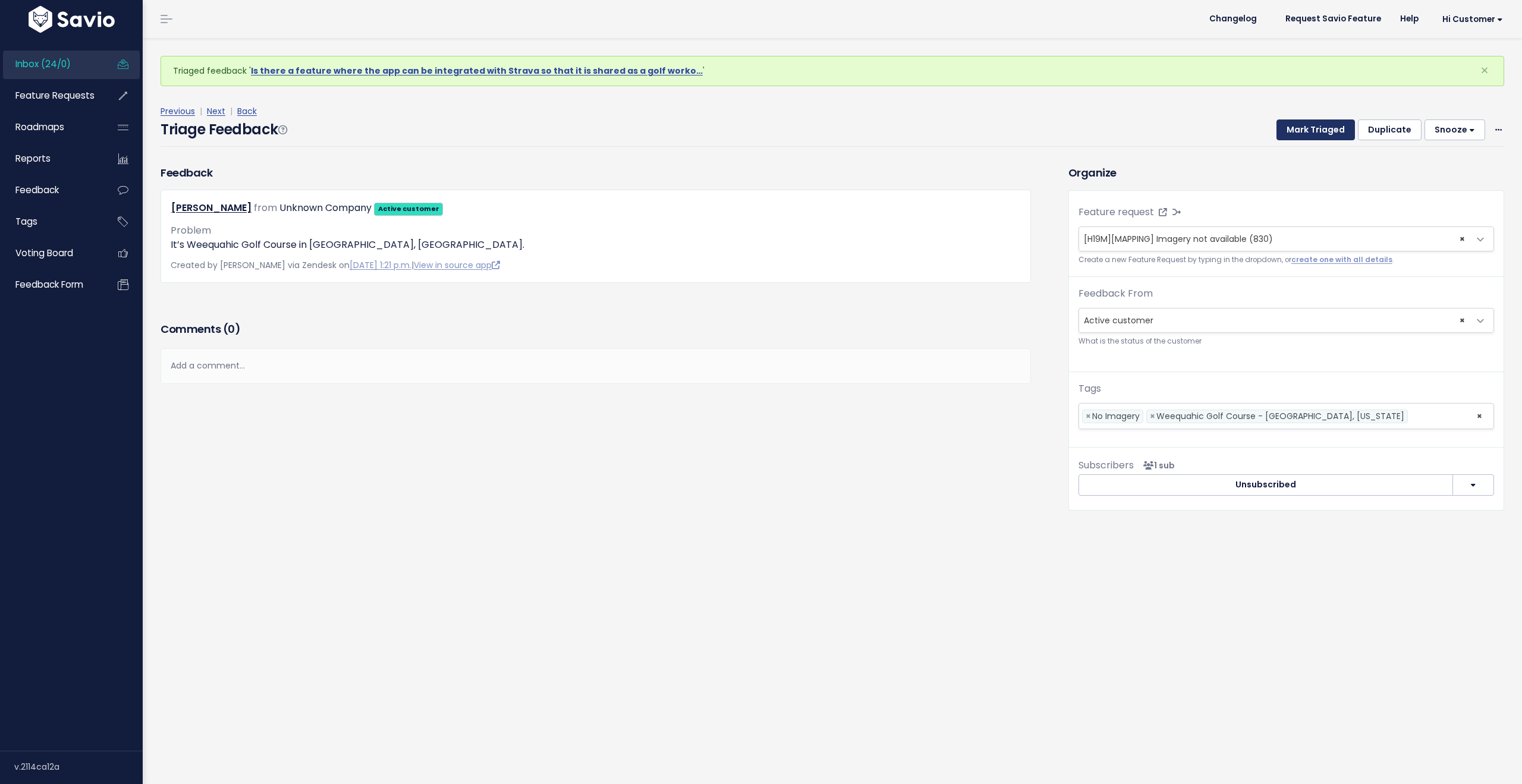
click at [1304, 130] on button "Mark Triaged" at bounding box center [1316, 130] width 78 height 21
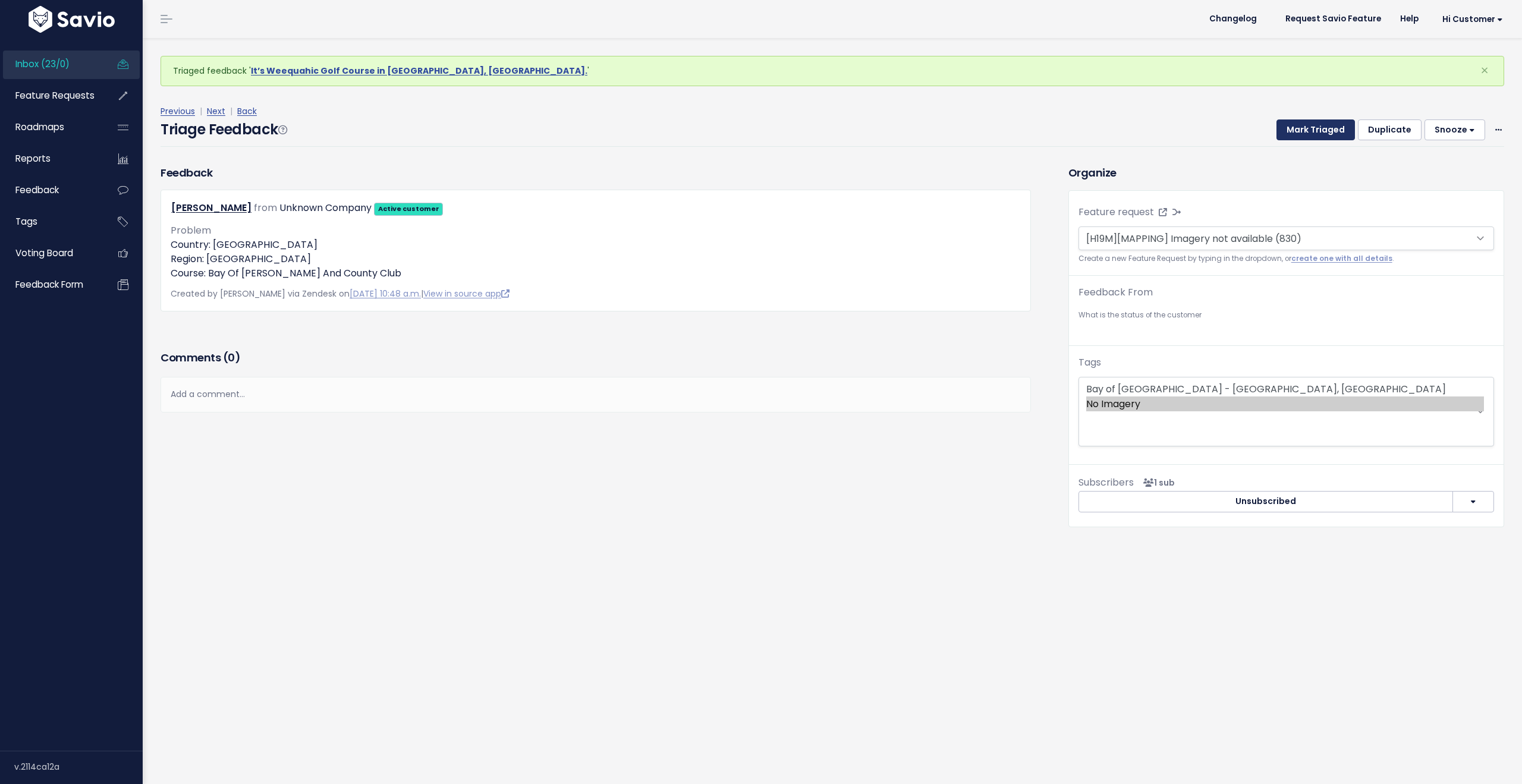
click at [1304, 130] on button "Mark Triaged" at bounding box center [1316, 130] width 78 height 21
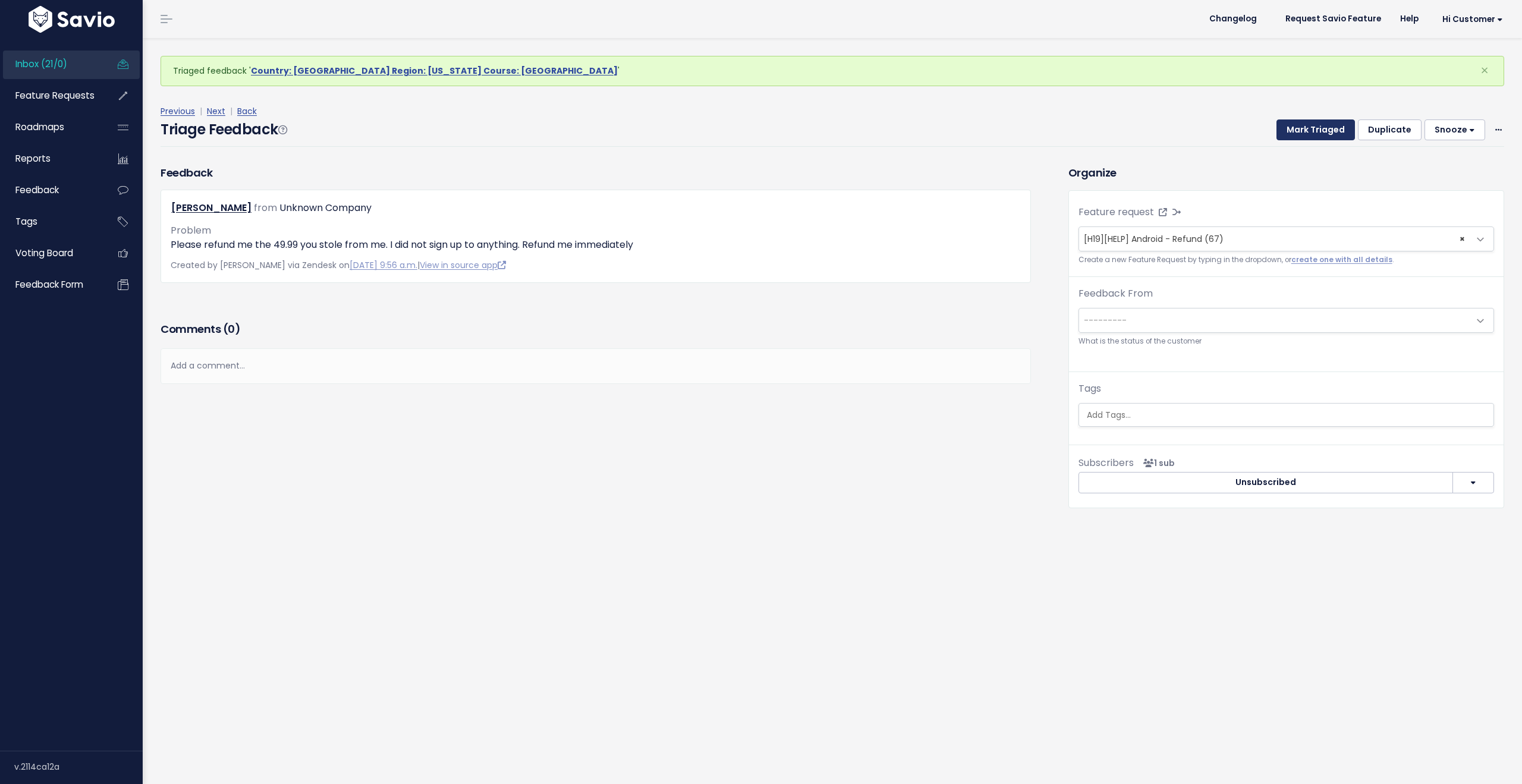
click at [1304, 130] on button "Mark Triaged" at bounding box center [1316, 130] width 78 height 21
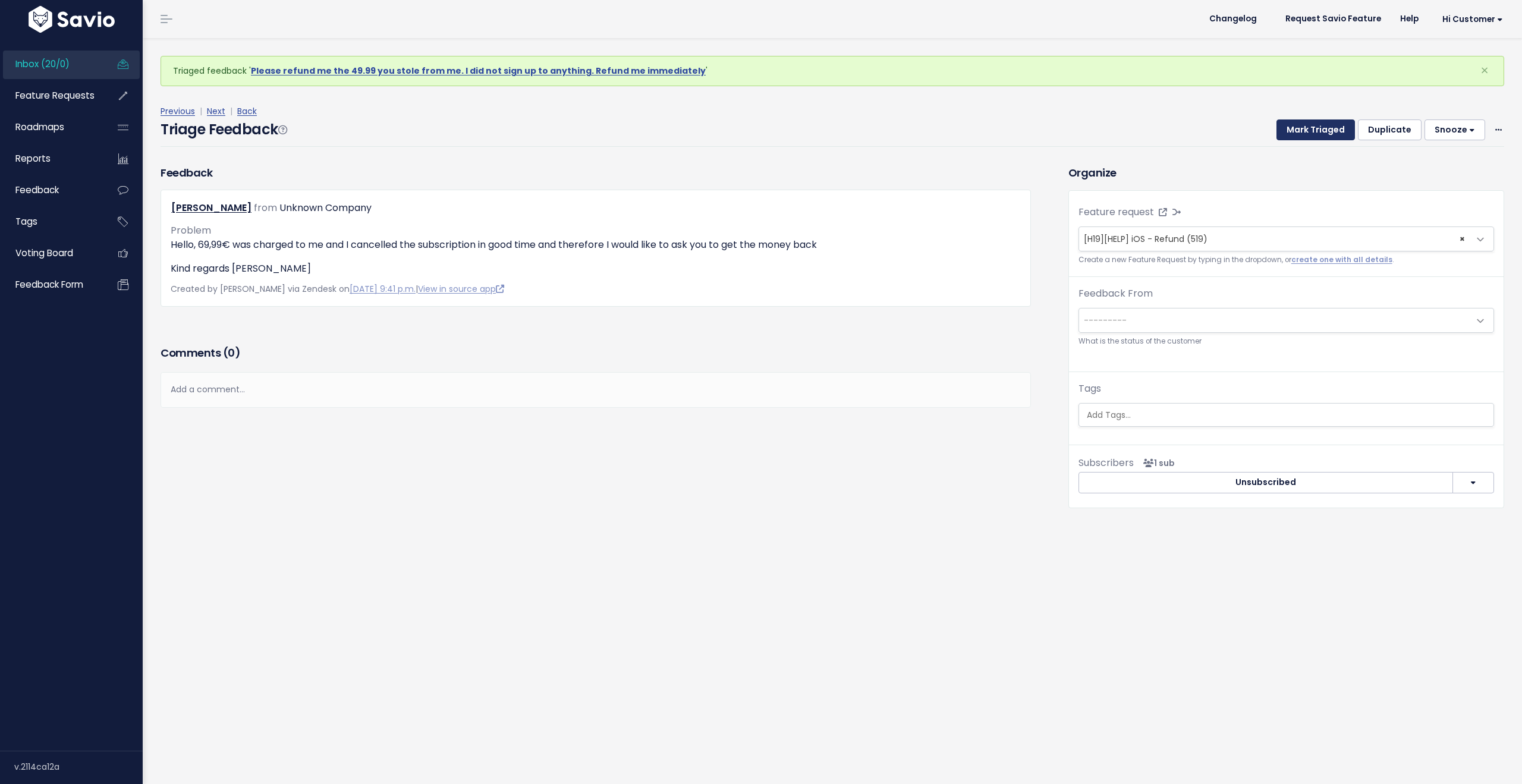
click at [1304, 130] on button "Mark Triaged" at bounding box center [1316, 130] width 78 height 21
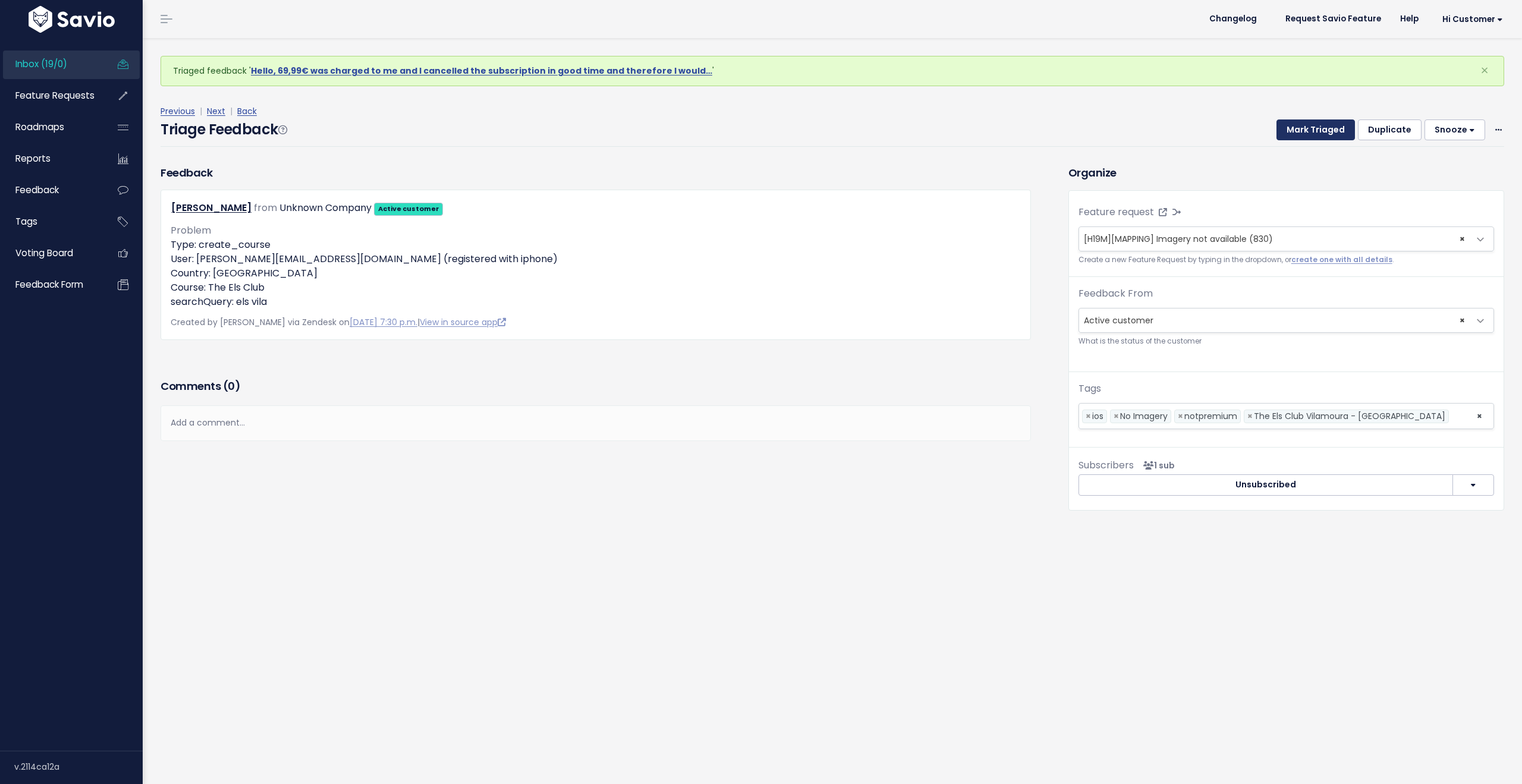
click at [1304, 130] on button "Mark Triaged" at bounding box center [1316, 130] width 78 height 21
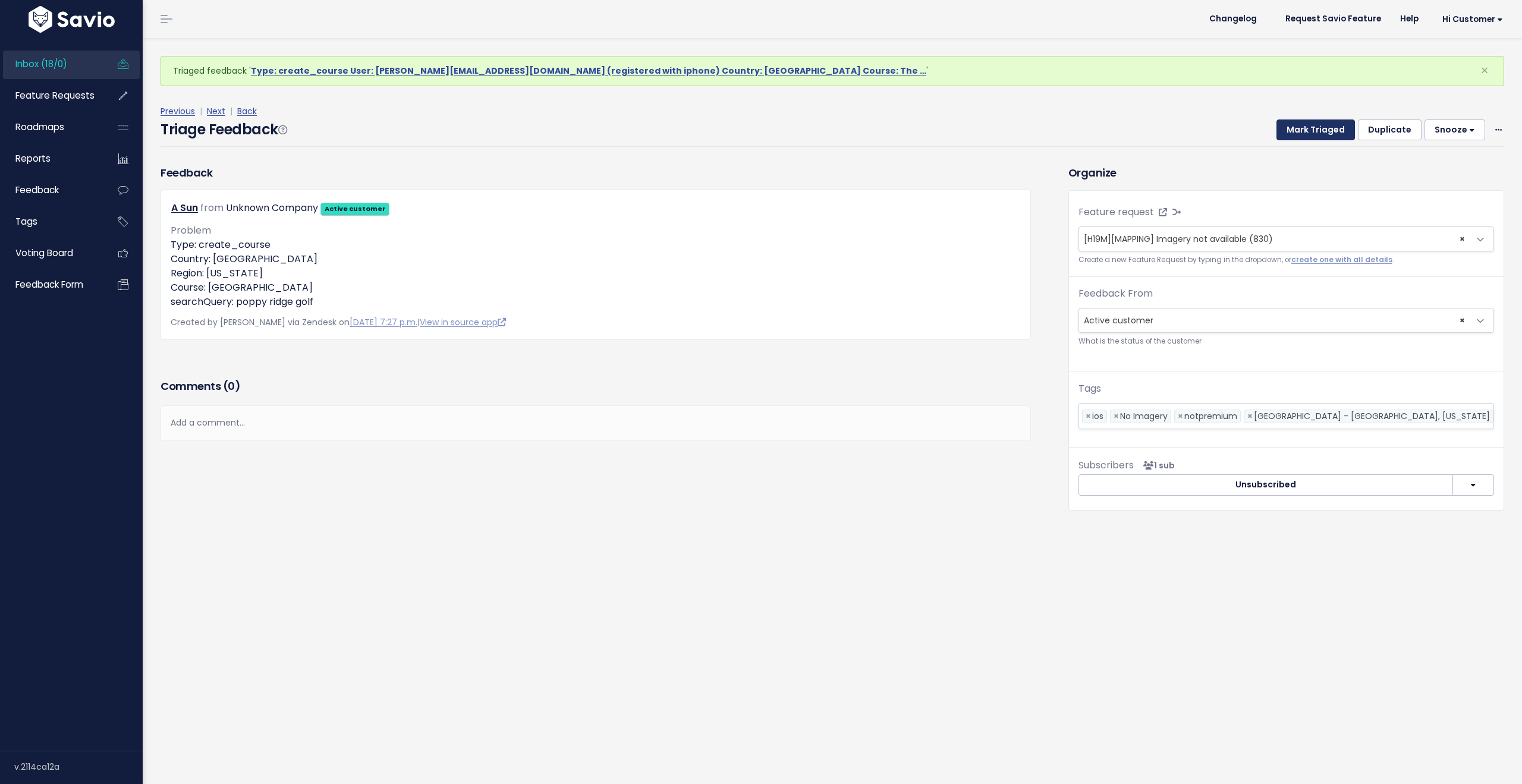
click at [1304, 130] on button "Mark Triaged" at bounding box center [1316, 130] width 78 height 21
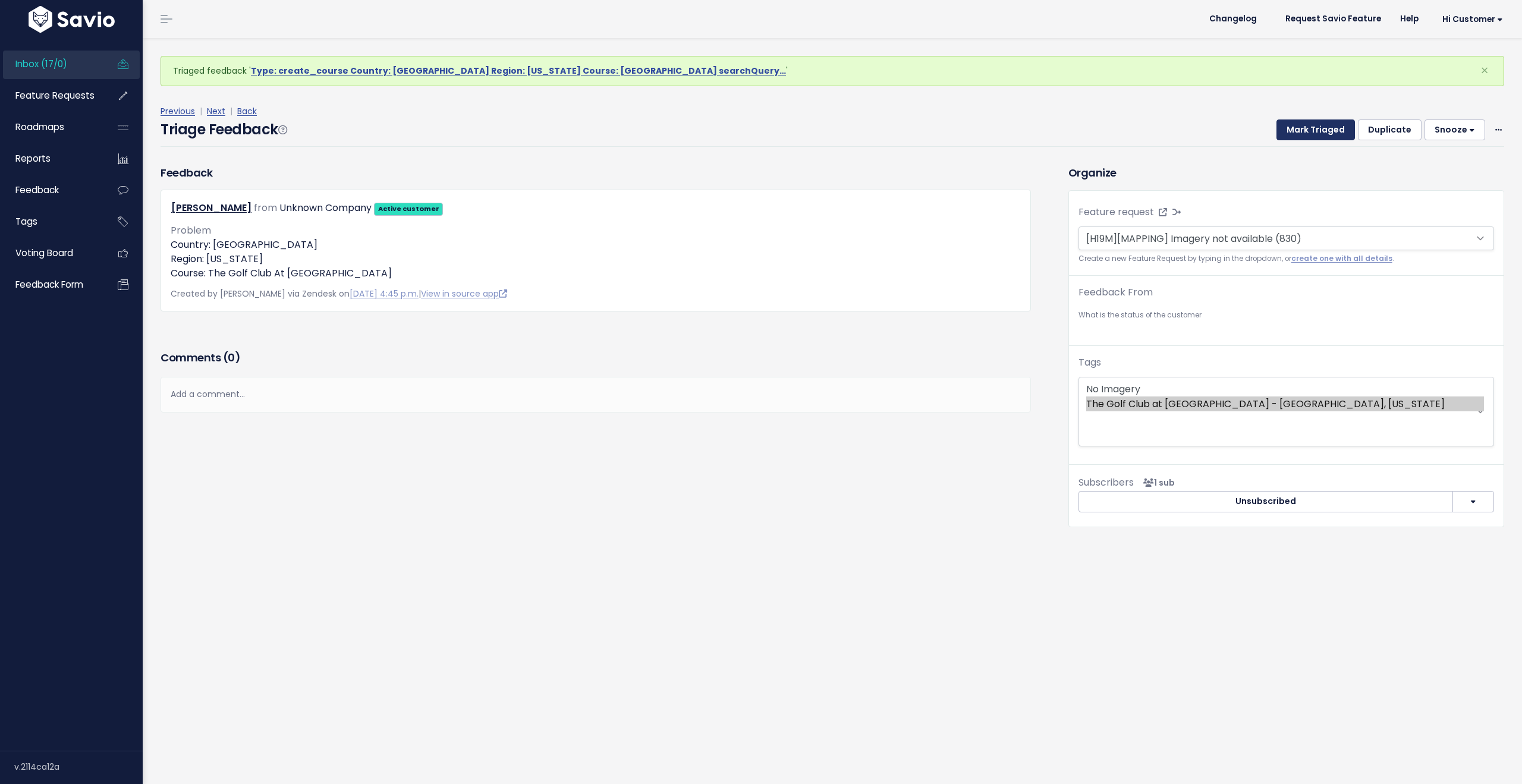
click at [1304, 130] on button "Mark Triaged" at bounding box center [1316, 130] width 78 height 21
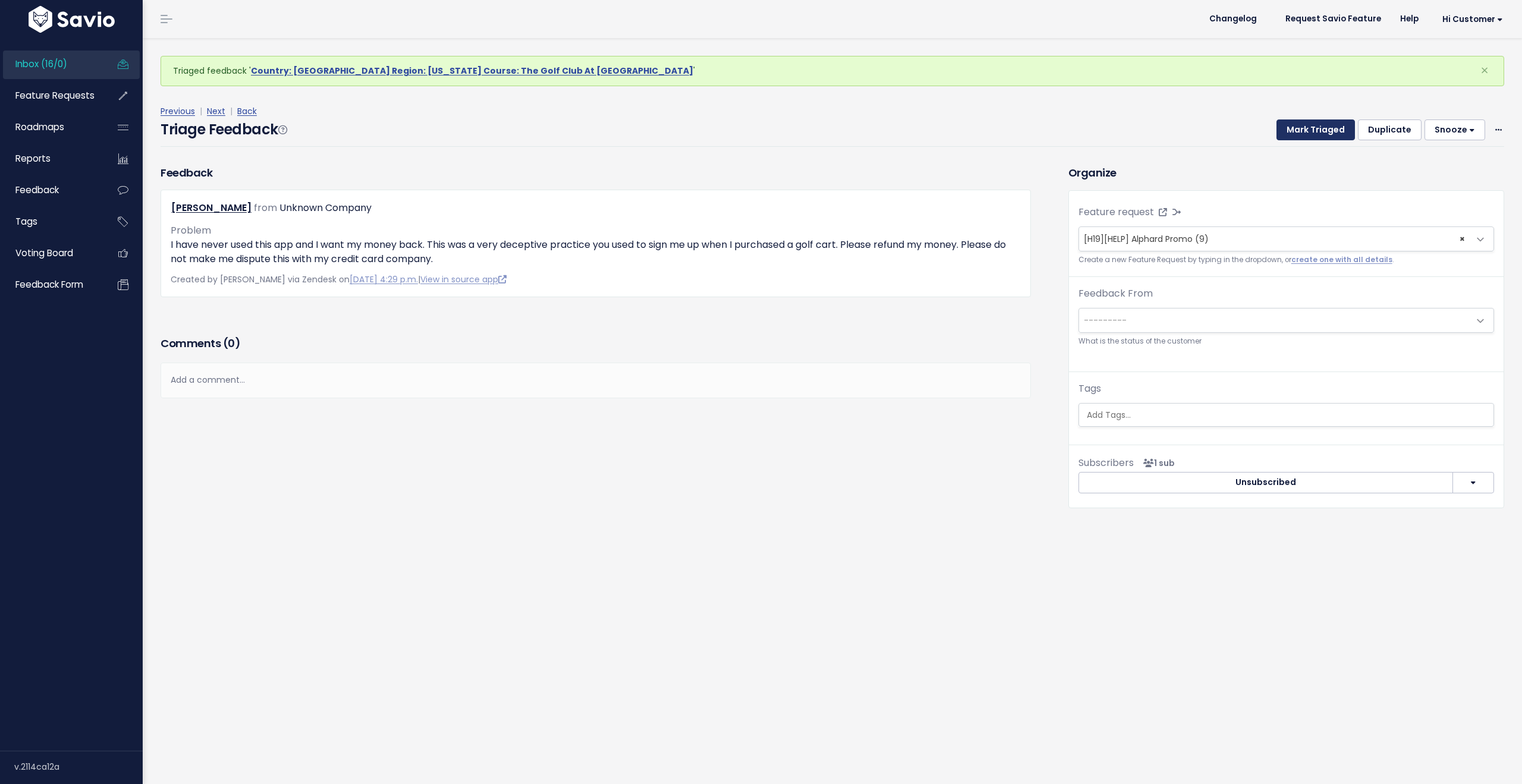
click at [1304, 130] on button "Mark Triaged" at bounding box center [1316, 130] width 78 height 21
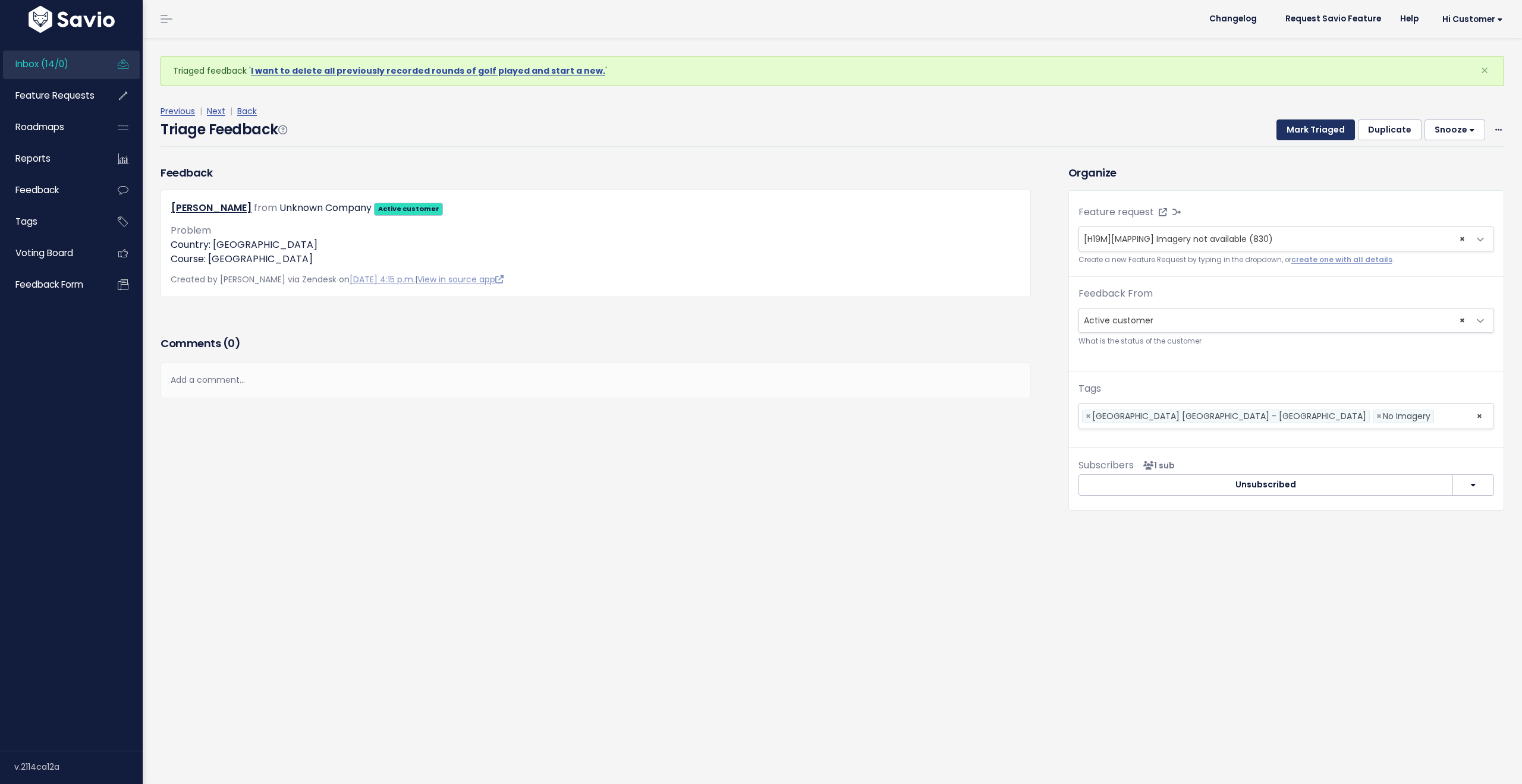
click at [1304, 130] on button "Mark Triaged" at bounding box center [1316, 130] width 78 height 21
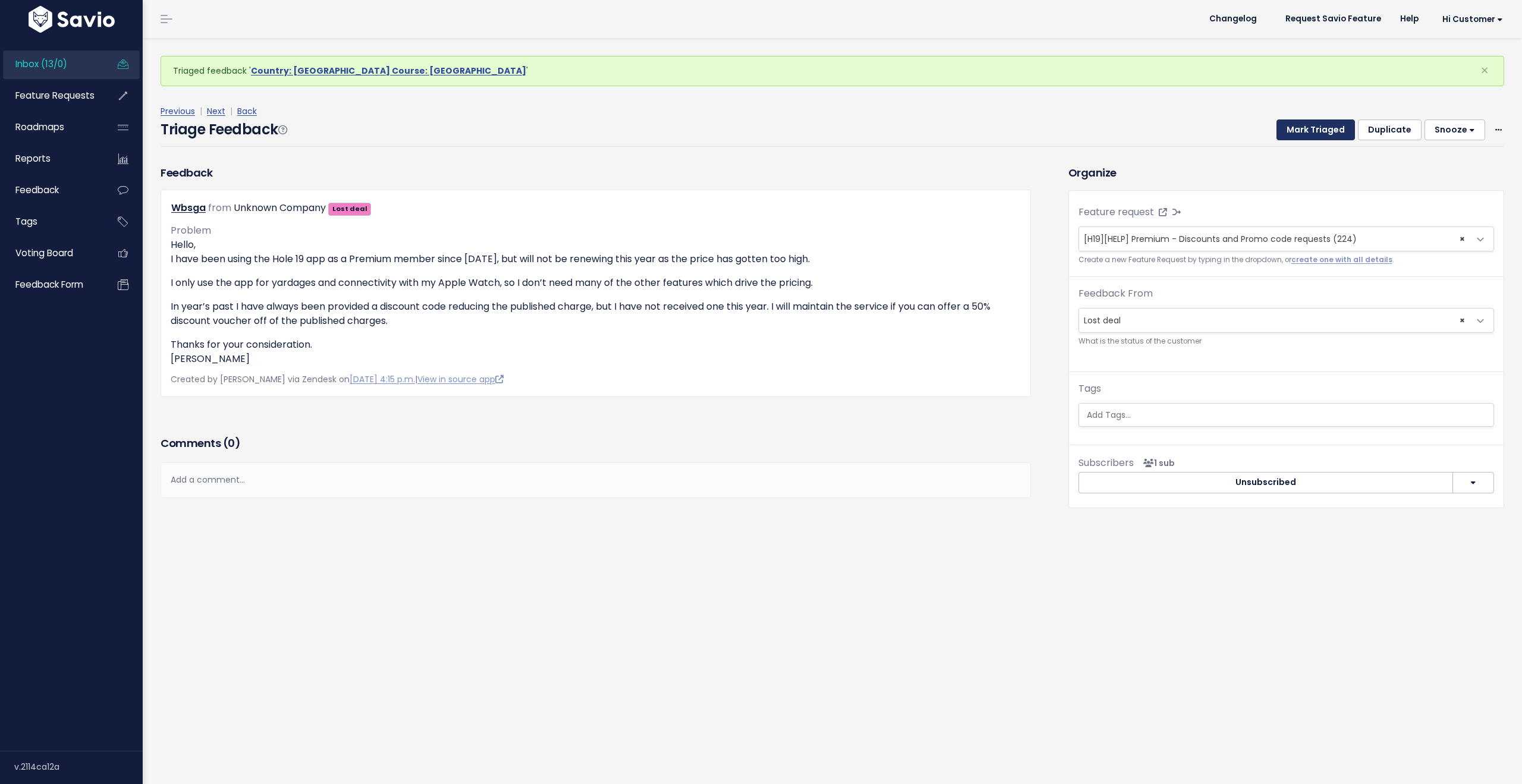
click at [1304, 130] on button "Mark Triaged" at bounding box center [1316, 130] width 78 height 21
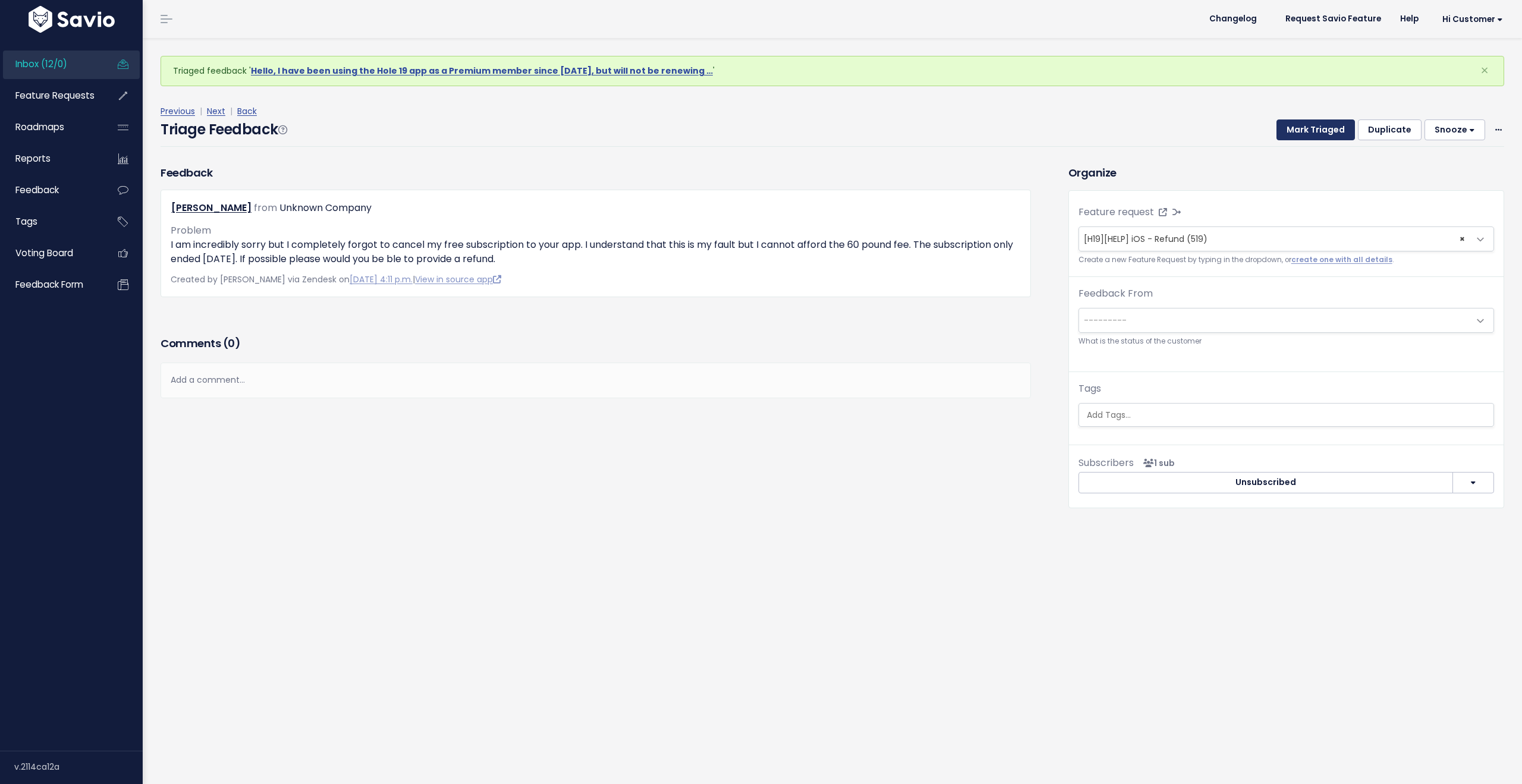
click at [1304, 130] on button "Mark Triaged" at bounding box center [1316, 130] width 78 height 21
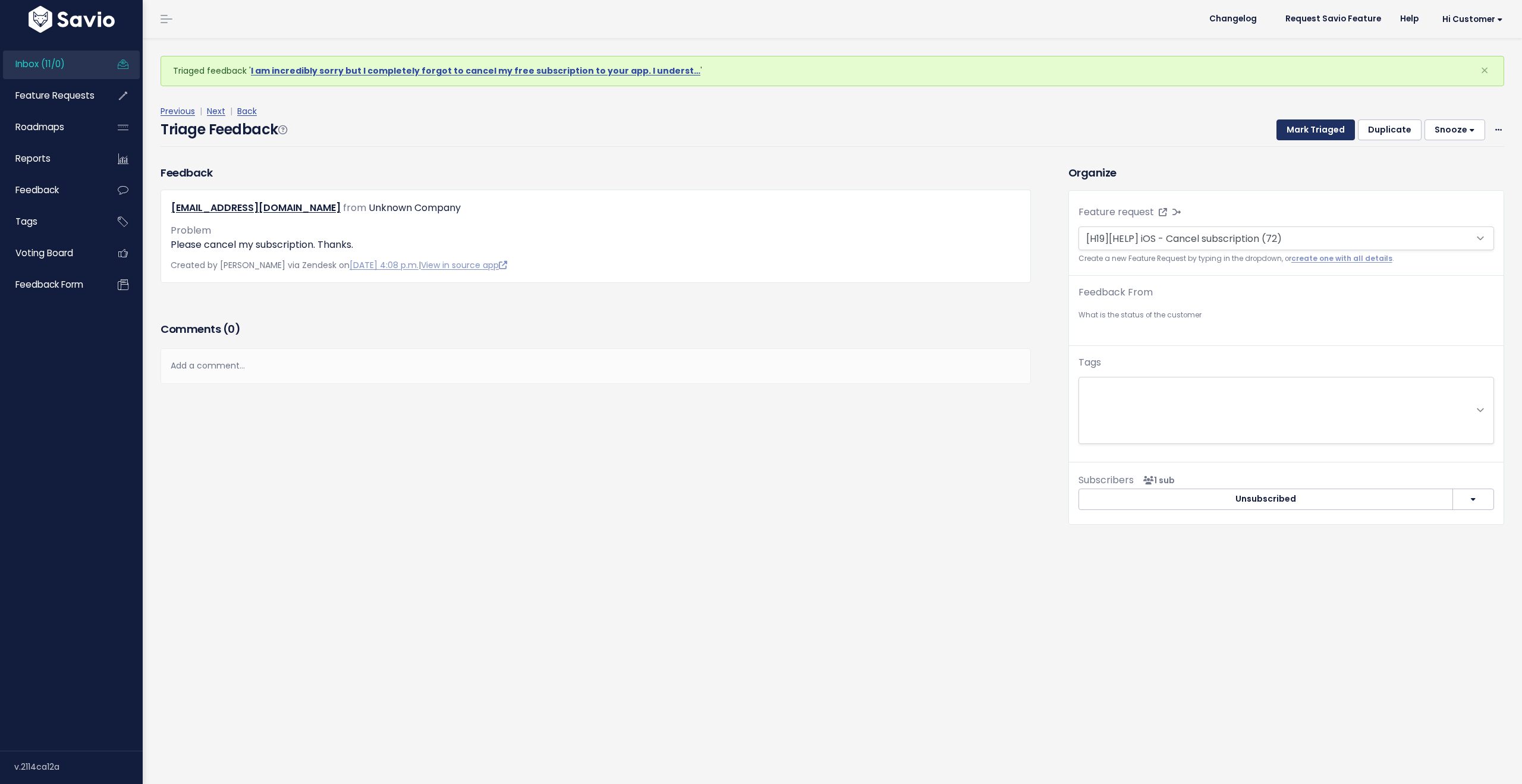
click at [1304, 130] on button "Mark Triaged" at bounding box center [1316, 130] width 78 height 21
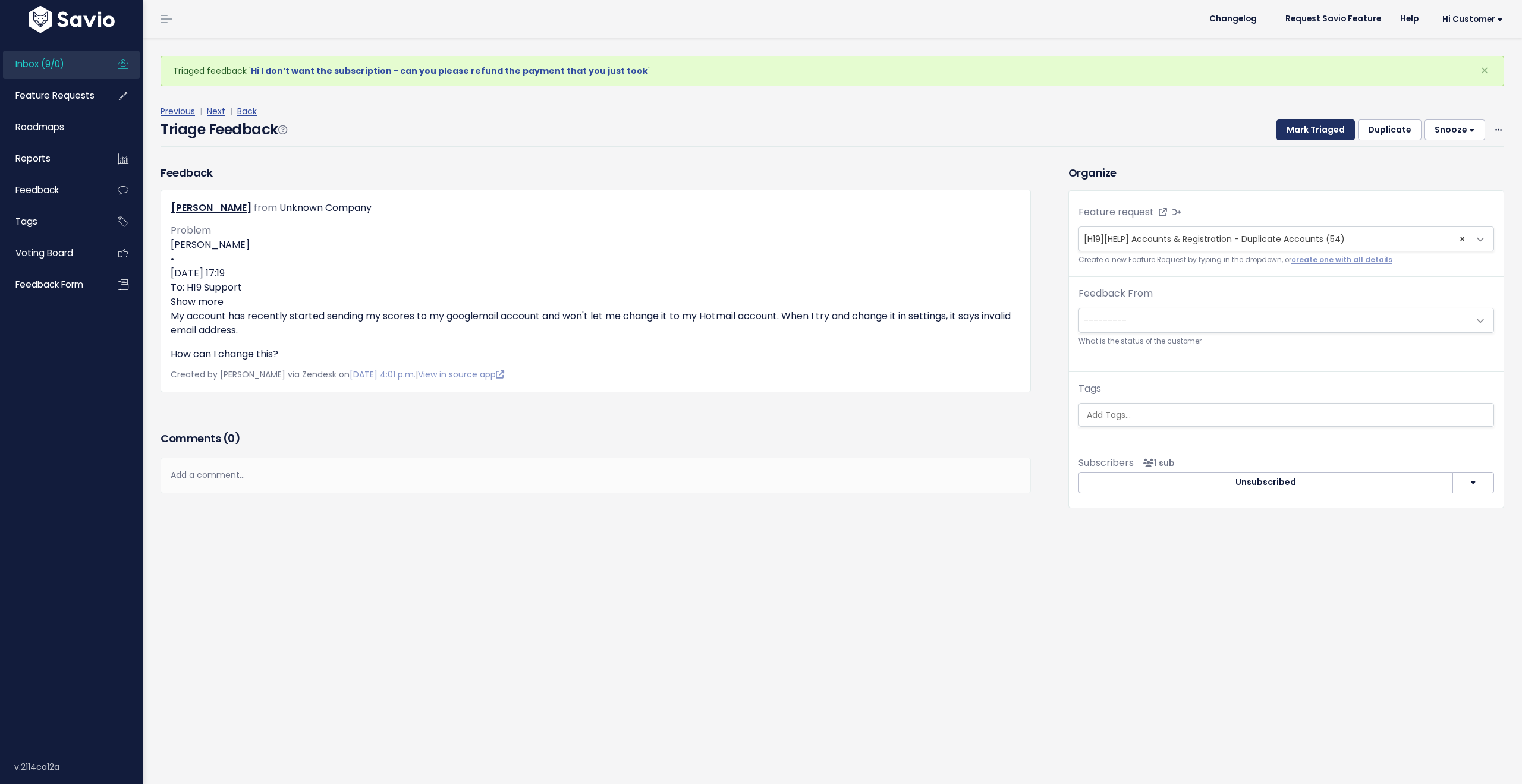
click at [1304, 130] on button "Mark Triaged" at bounding box center [1316, 130] width 78 height 21
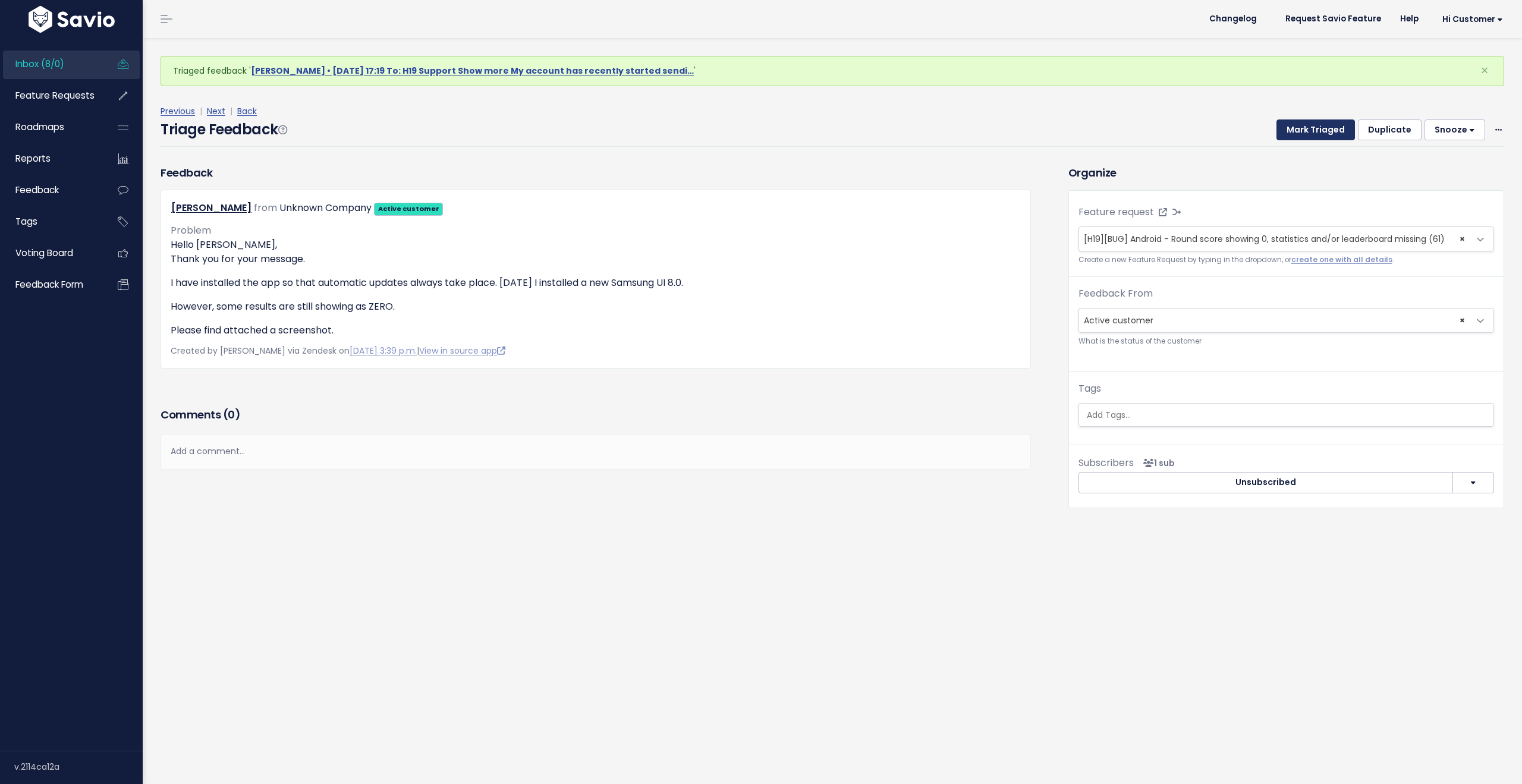
click at [1304, 130] on button "Mark Triaged" at bounding box center [1316, 130] width 78 height 21
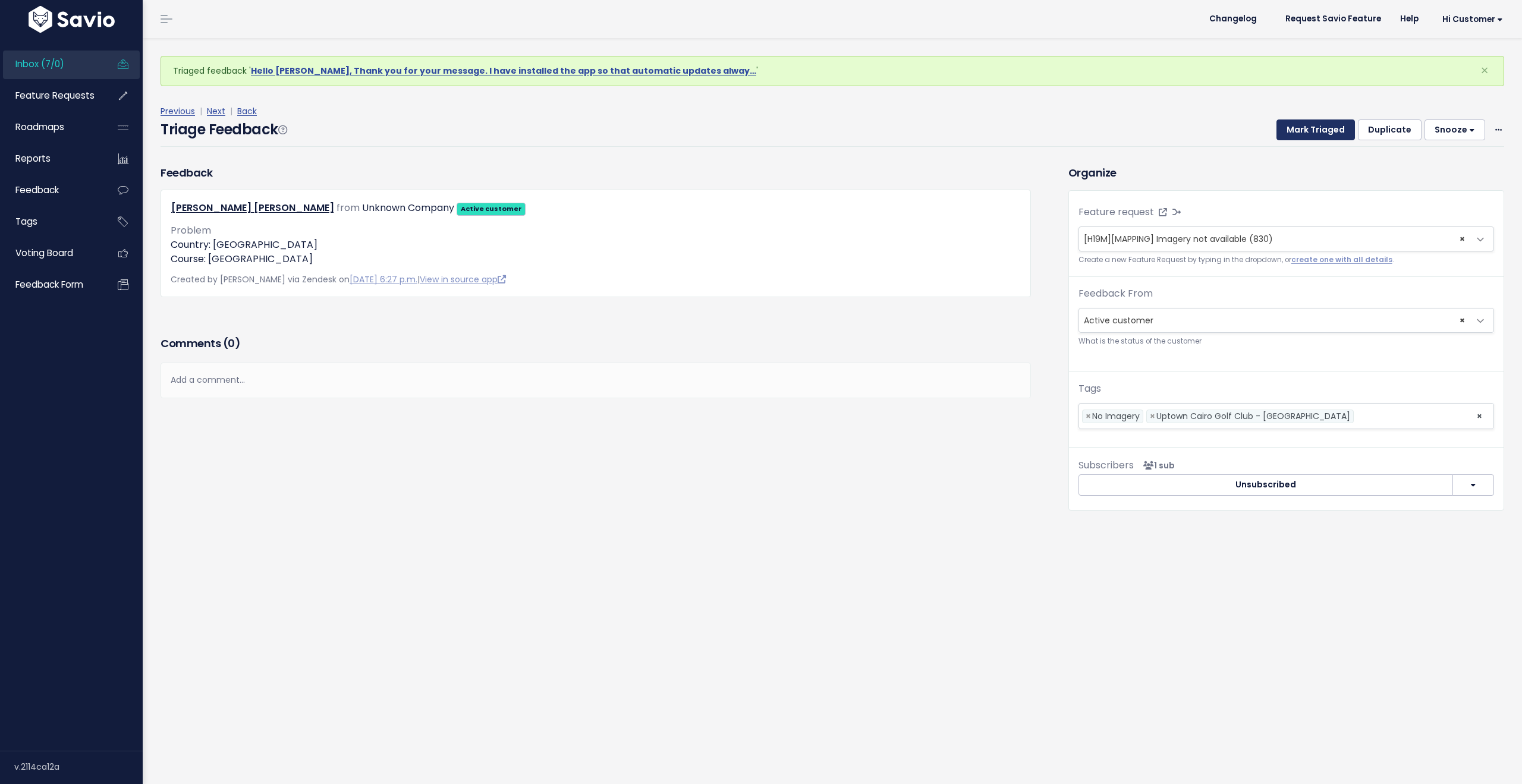
click at [1304, 130] on button "Mark Triaged" at bounding box center [1316, 130] width 78 height 21
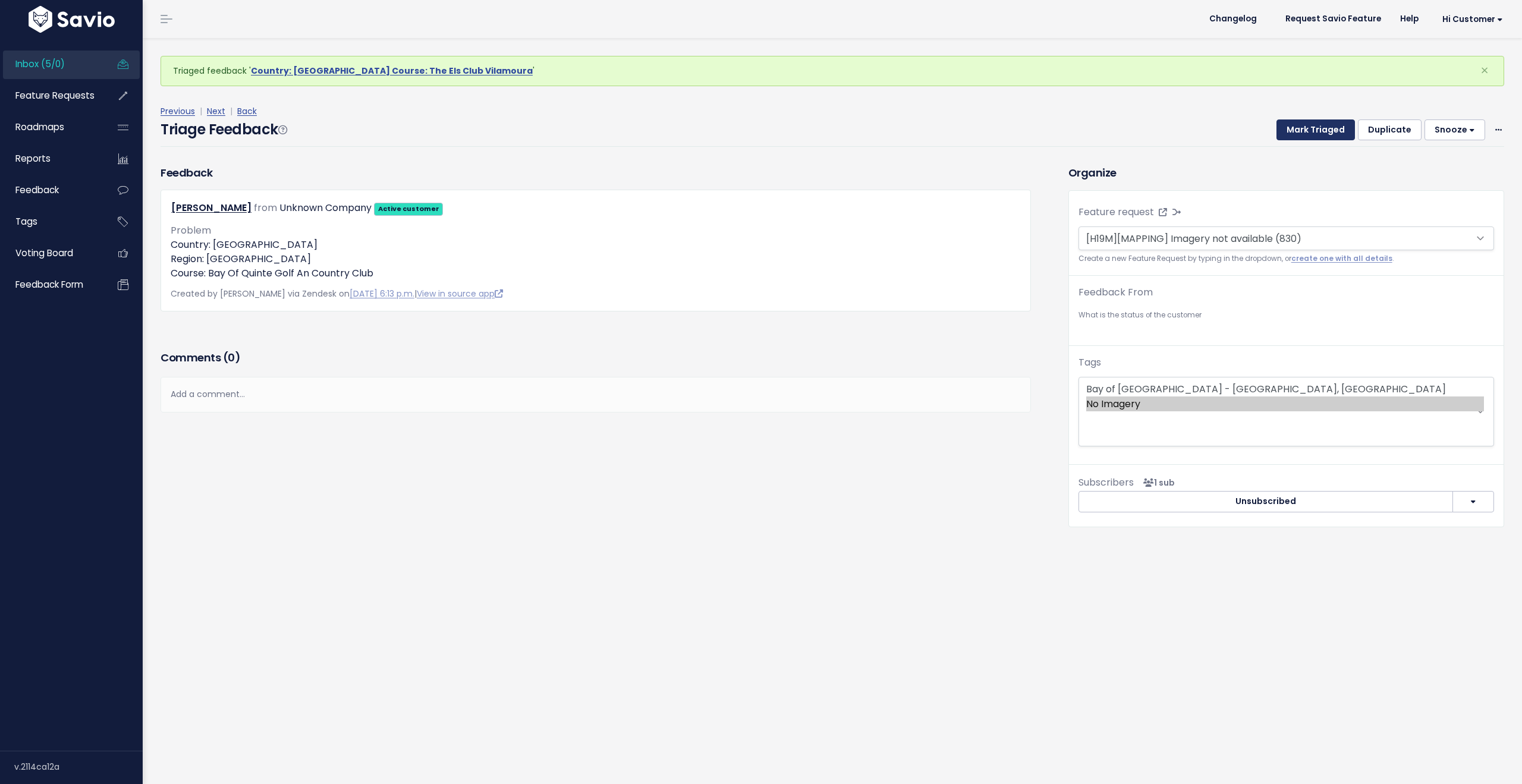
click at [1304, 130] on button "Mark Triaged" at bounding box center [1316, 130] width 78 height 21
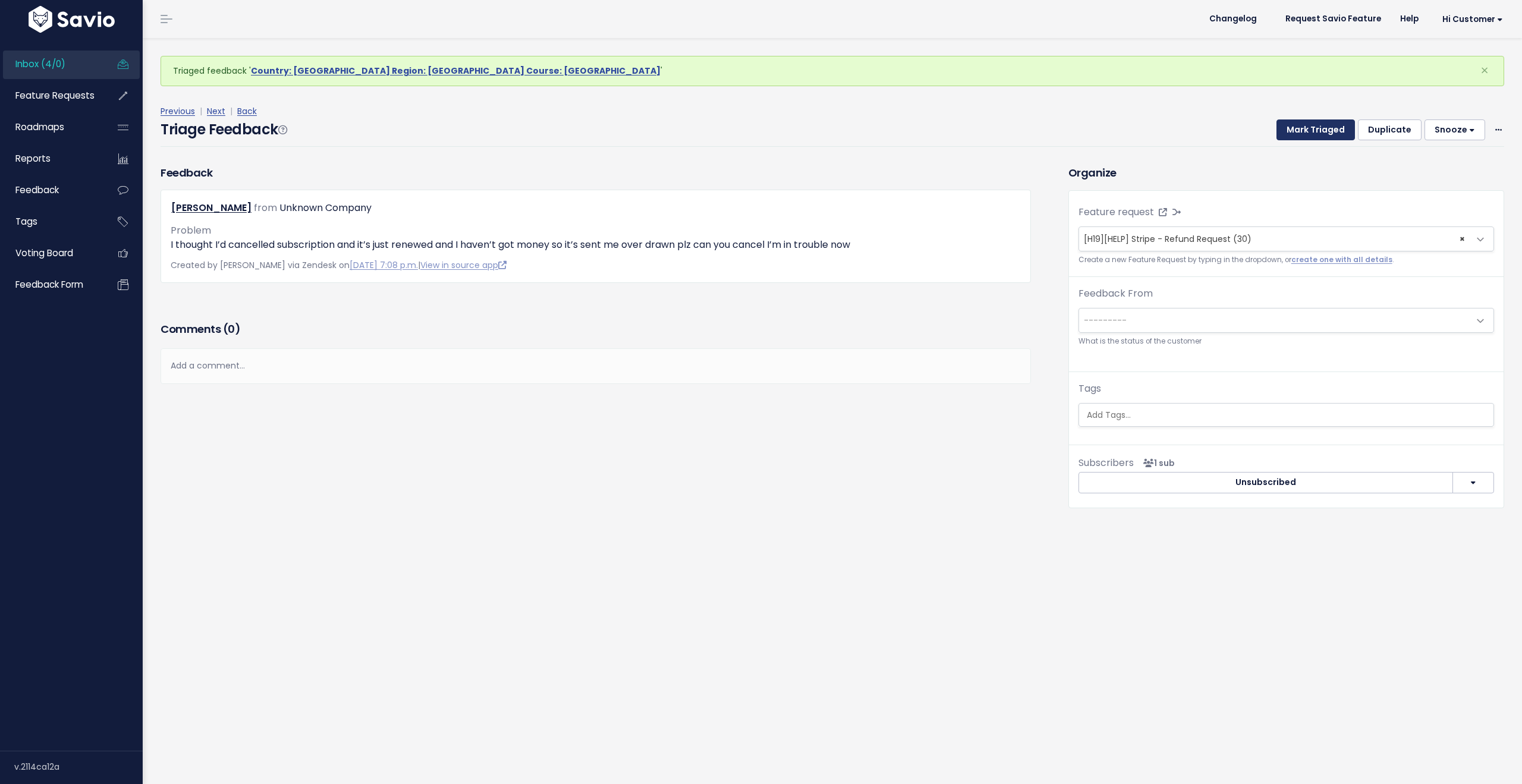
click at [1304, 130] on button "Mark Triaged" at bounding box center [1316, 130] width 78 height 21
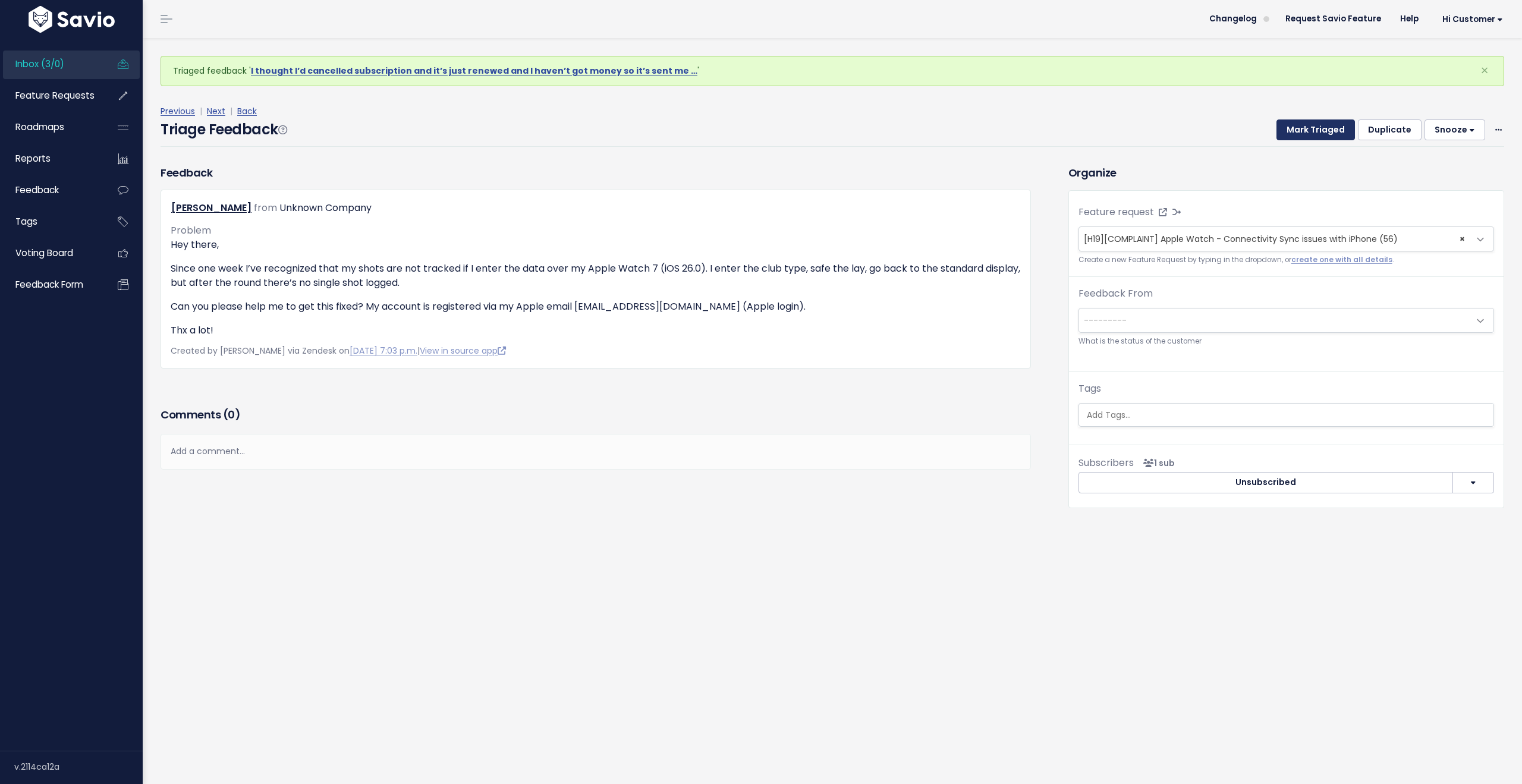
click at [1304, 130] on button "Mark Triaged" at bounding box center [1316, 130] width 78 height 21
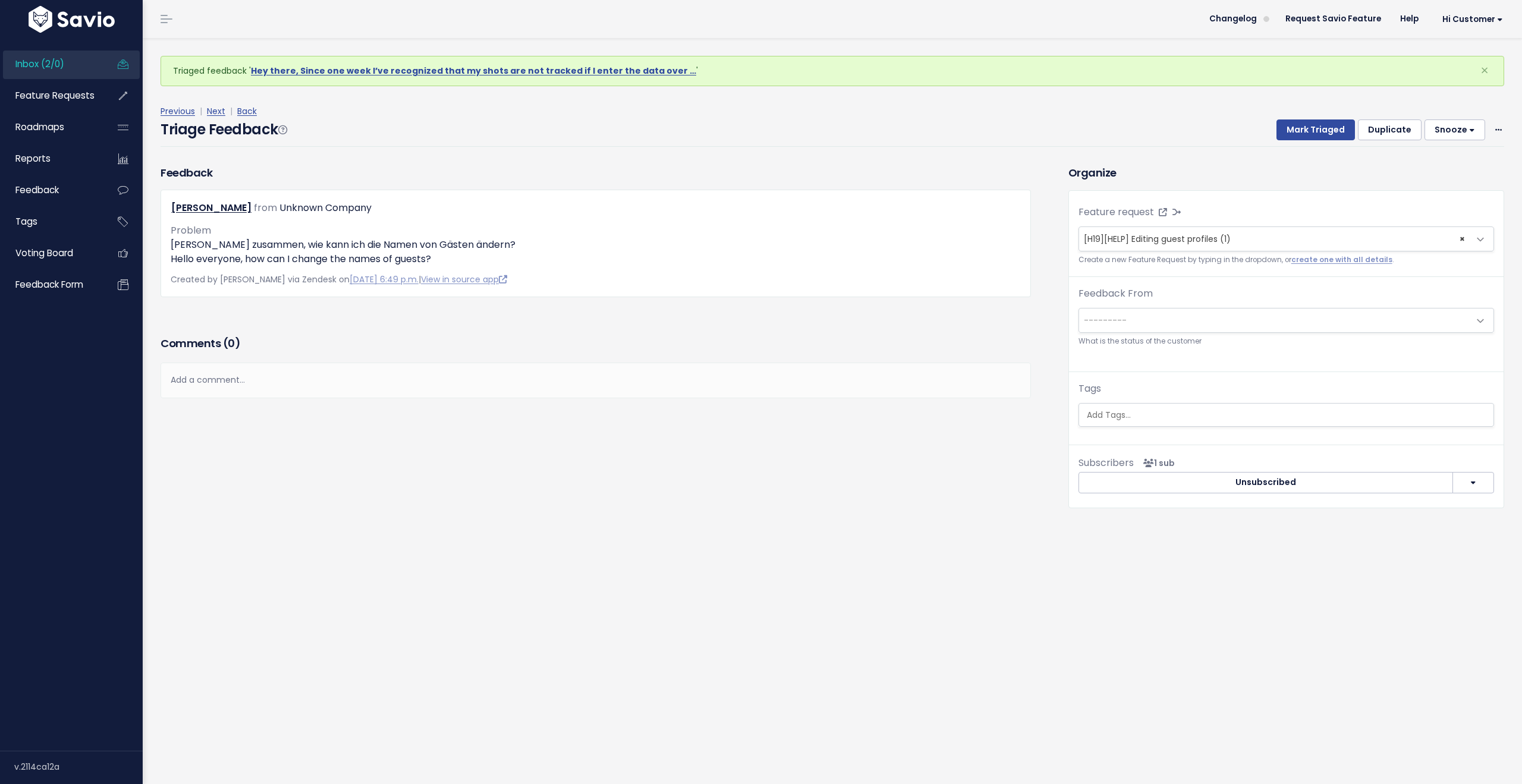
click at [61, 63] on span "Inbox (2/0)" at bounding box center [40, 63] width 49 height 12
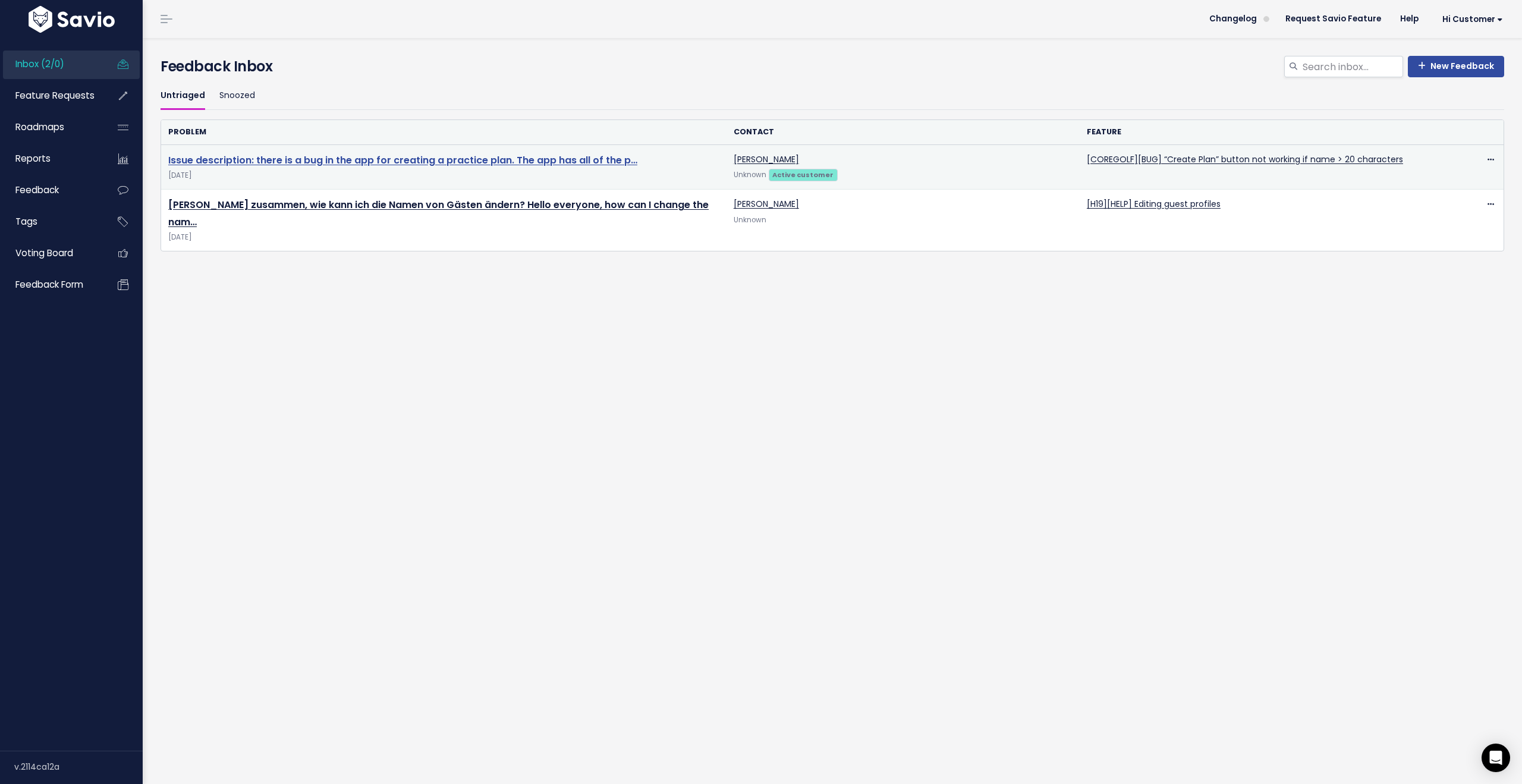
click at [549, 156] on link "Issue description: there is a bug in the app for creating a practice plan. The …" at bounding box center [402, 160] width 469 height 14
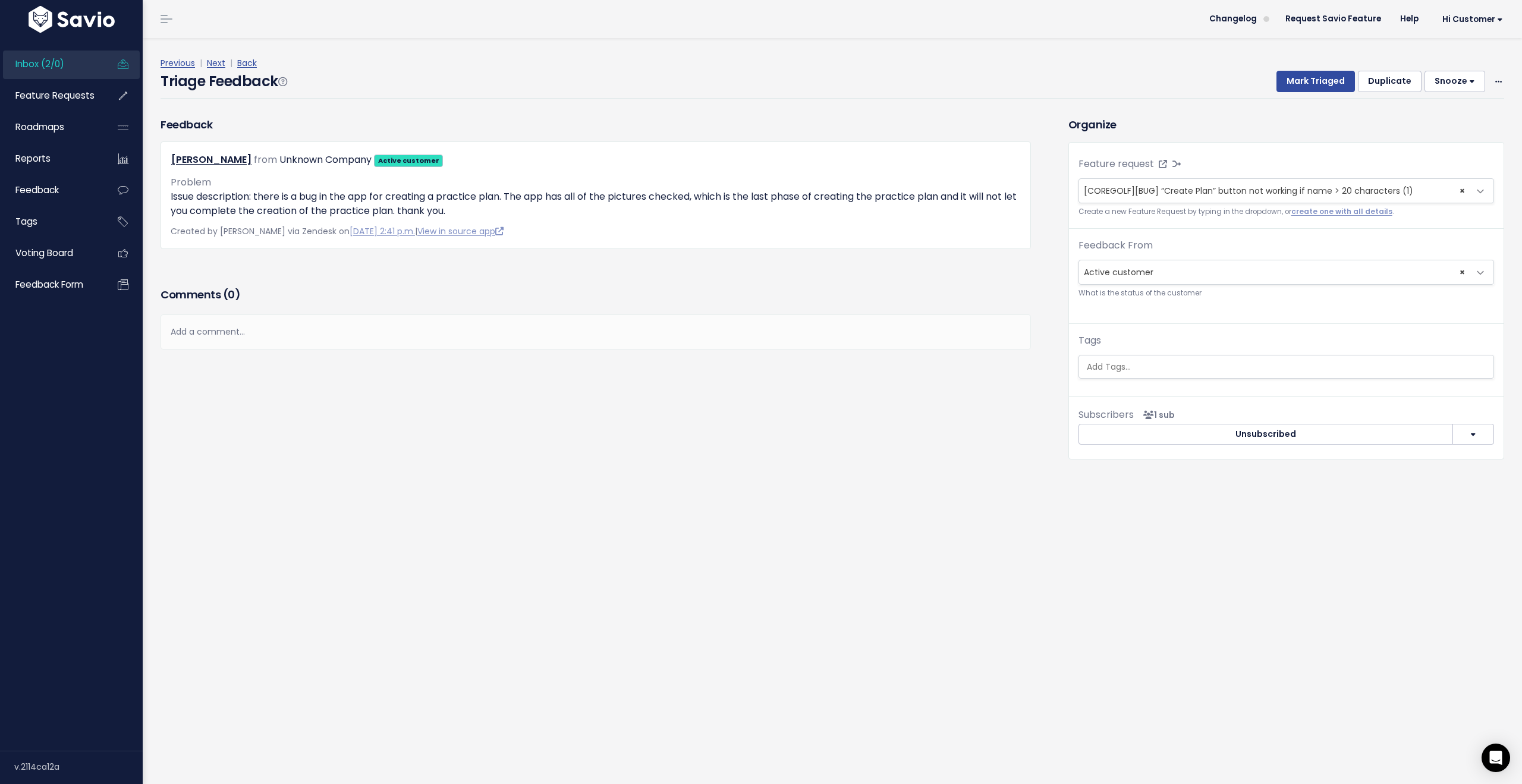
click at [54, 58] on span "Inbox (2/0)" at bounding box center [40, 63] width 49 height 12
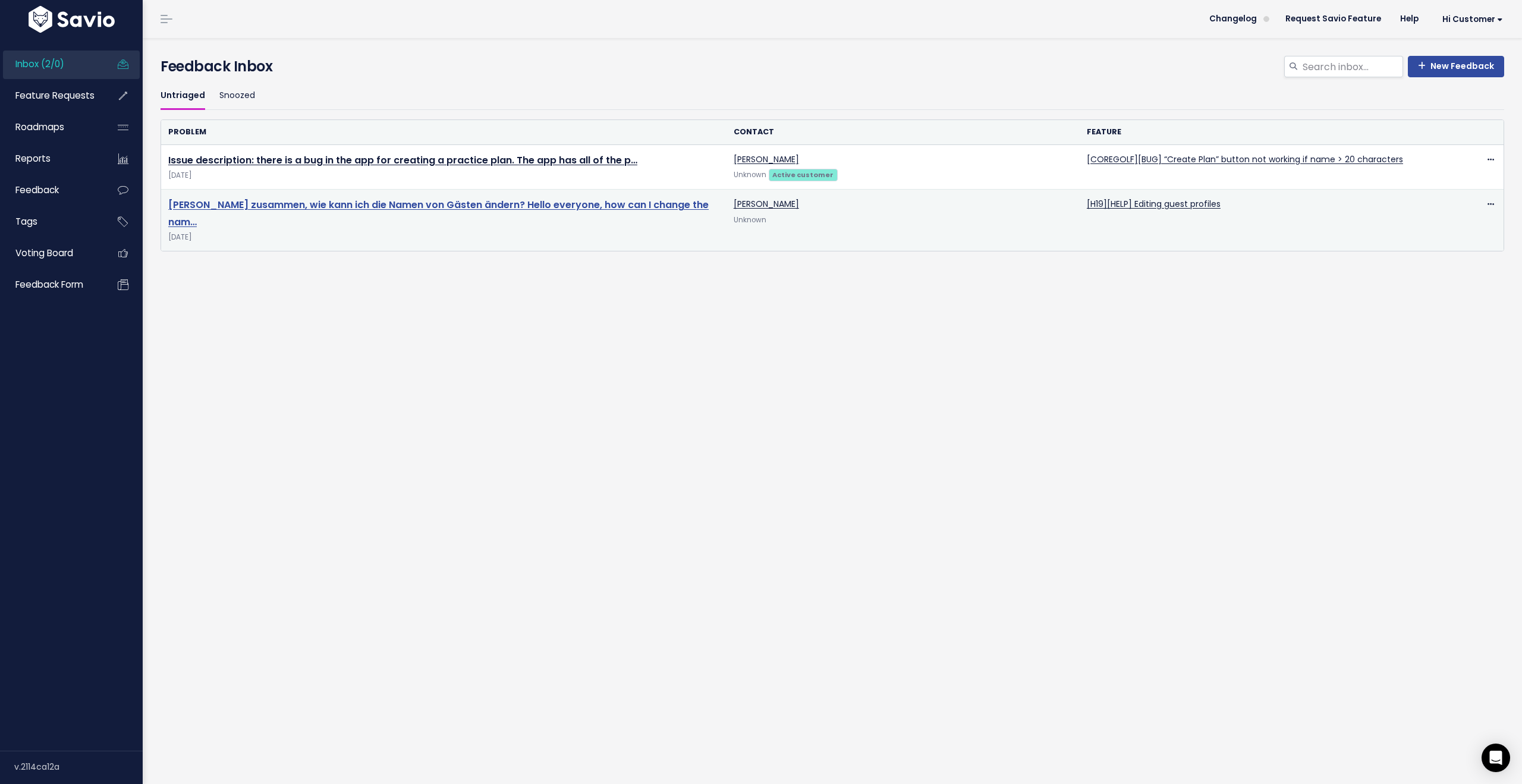
click at [504, 205] on link "Hallo zusammen, wie kann ich die Namen von Gästen ändern? Hello everyone, how c…" at bounding box center [438, 213] width 540 height 31
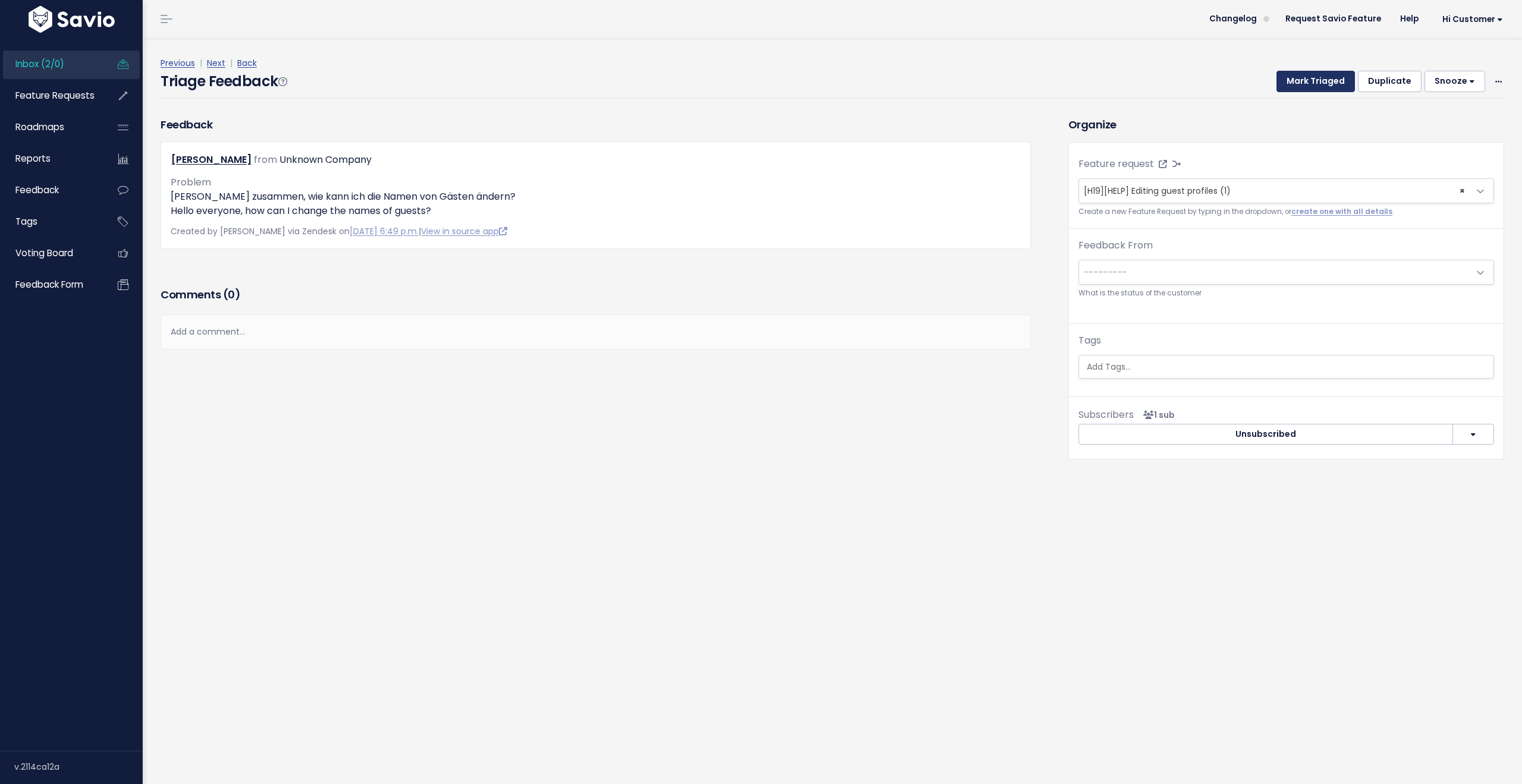
click at [1301, 86] on button "Mark Triaged" at bounding box center [1316, 81] width 78 height 21
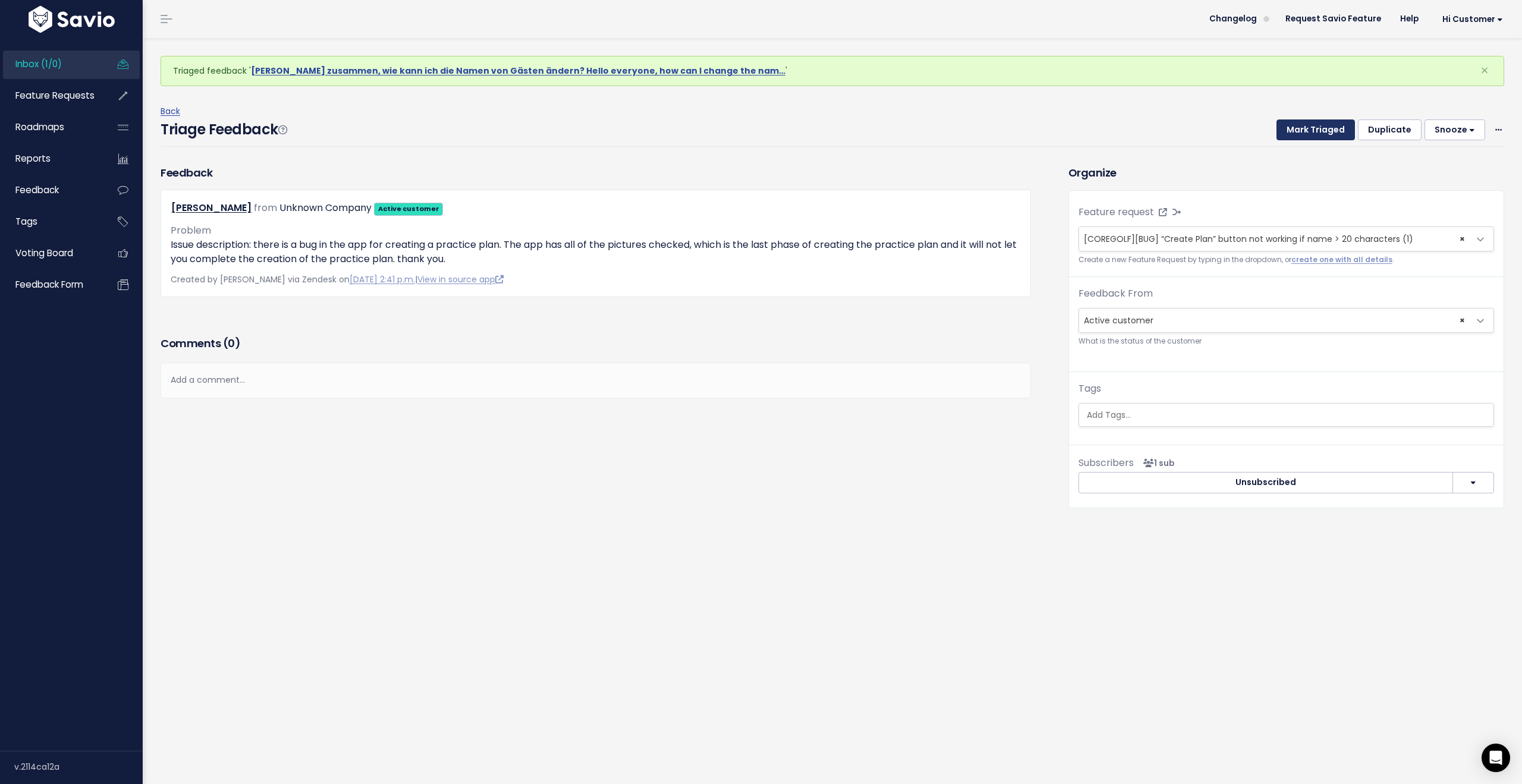
click at [1304, 133] on button "Mark Triaged" at bounding box center [1316, 130] width 78 height 21
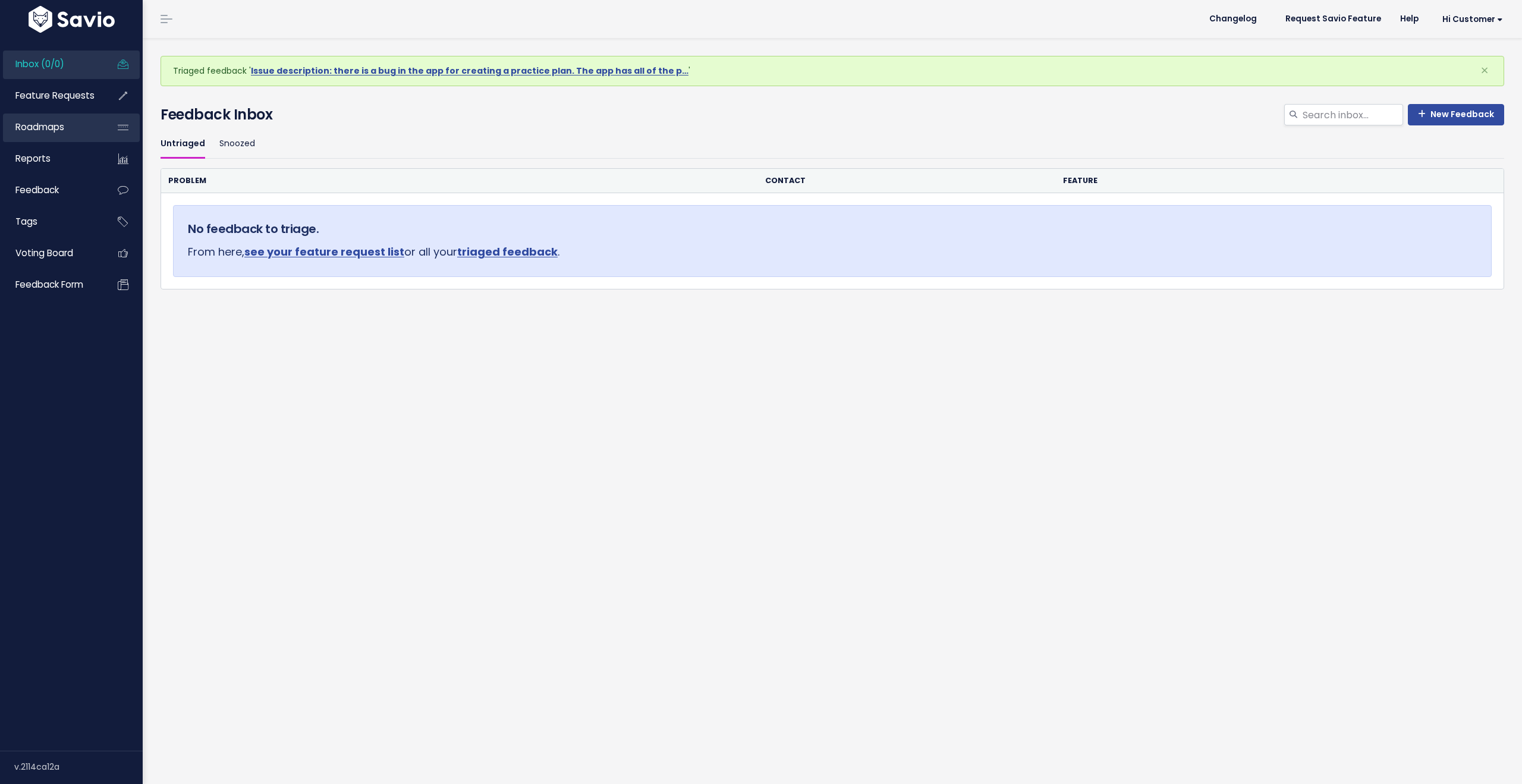
click at [71, 130] on link "Roadmaps" at bounding box center [51, 127] width 96 height 27
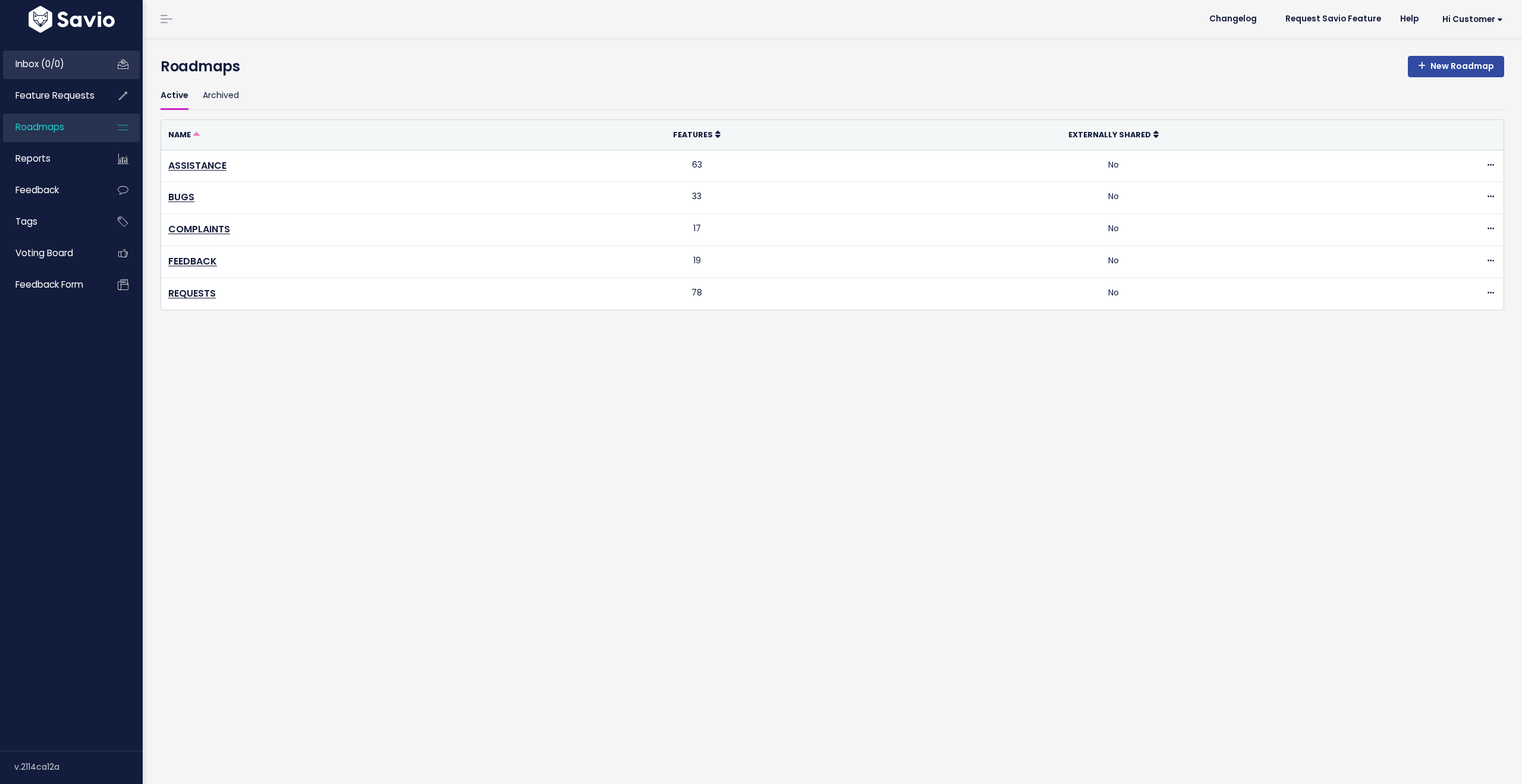
click at [64, 69] on span "Inbox (0/0)" at bounding box center [40, 63] width 49 height 12
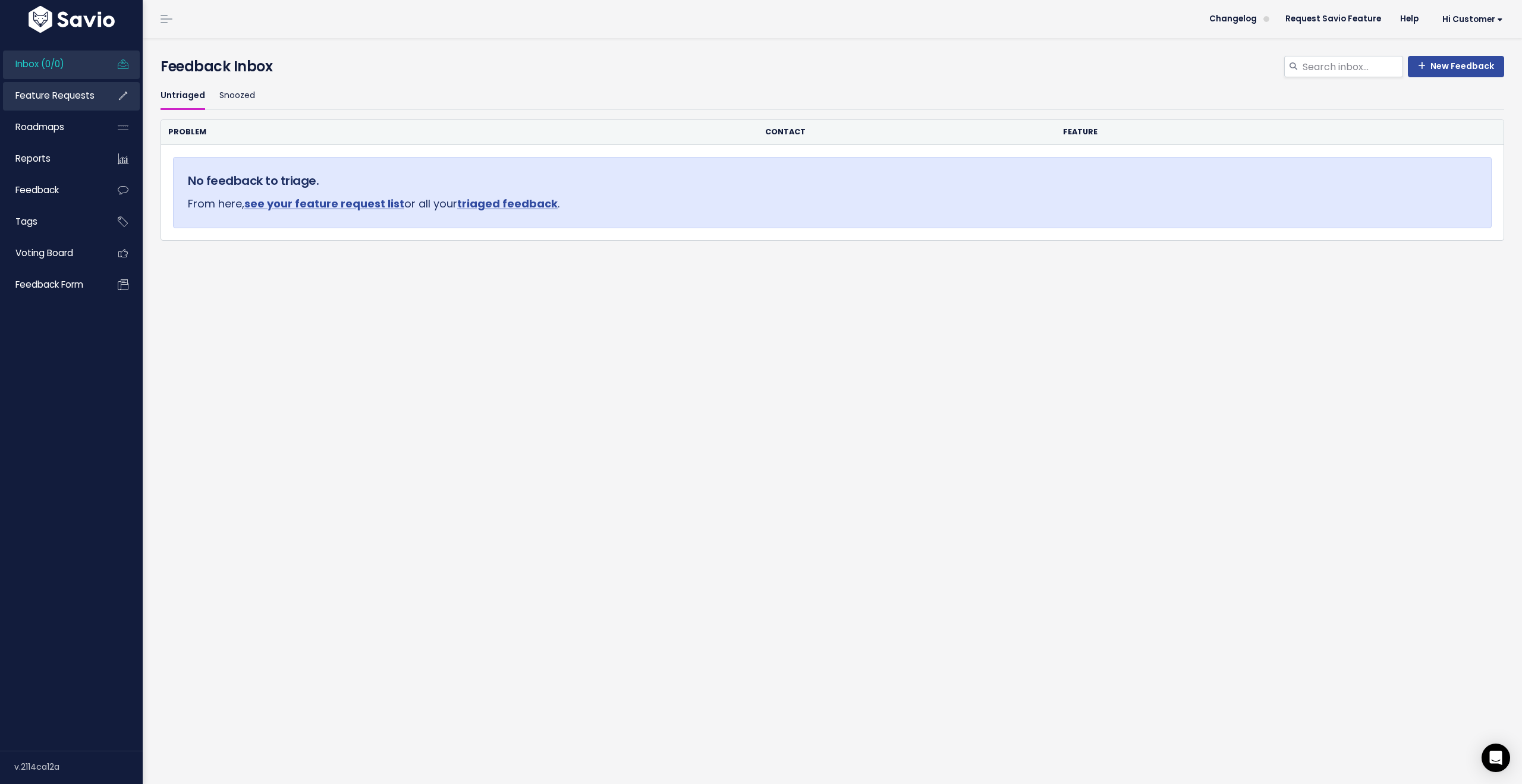
click at [59, 96] on span "Feature Requests" at bounding box center [55, 95] width 79 height 12
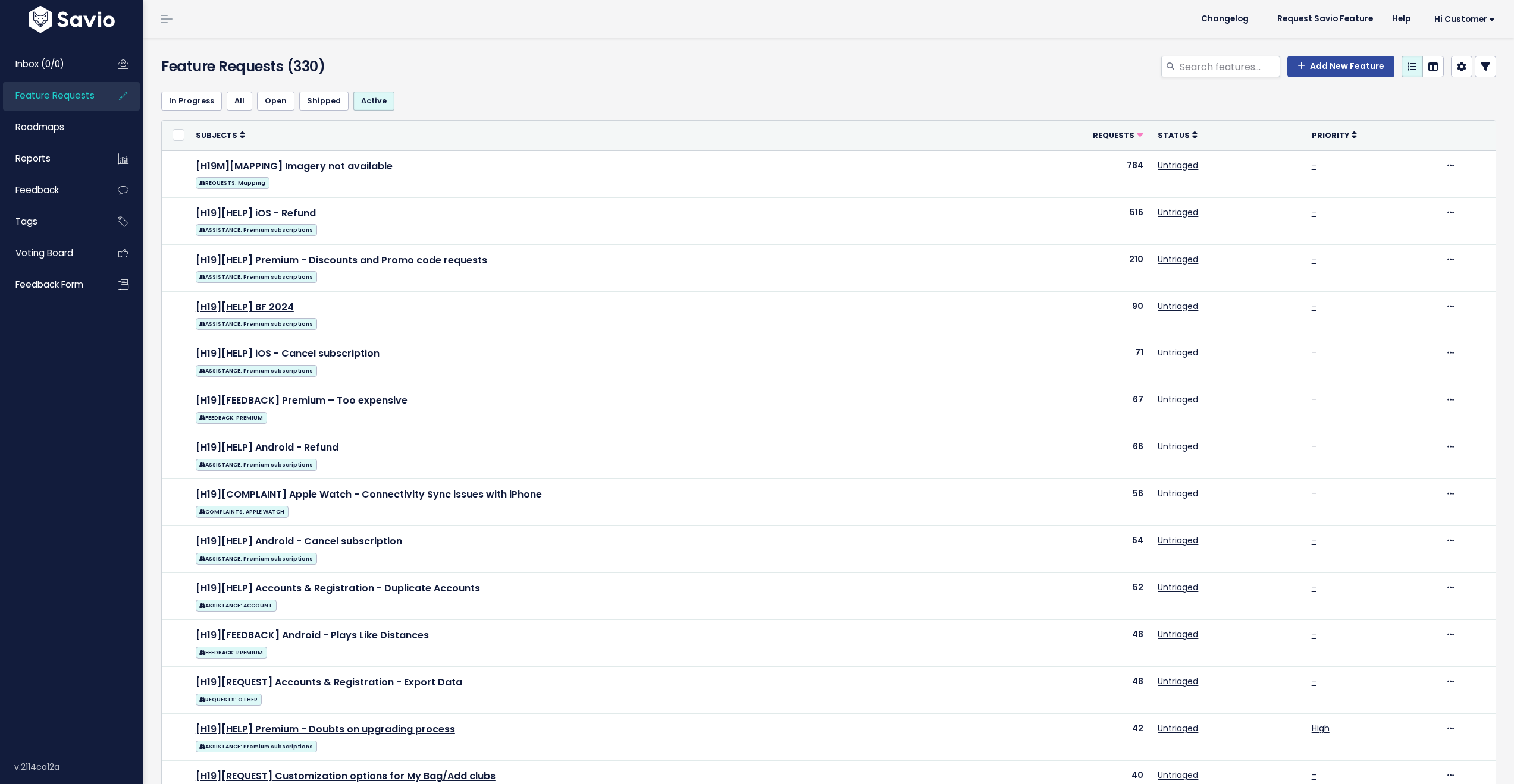
click at [61, 62] on span "Inbox (0/0)" at bounding box center [40, 63] width 49 height 12
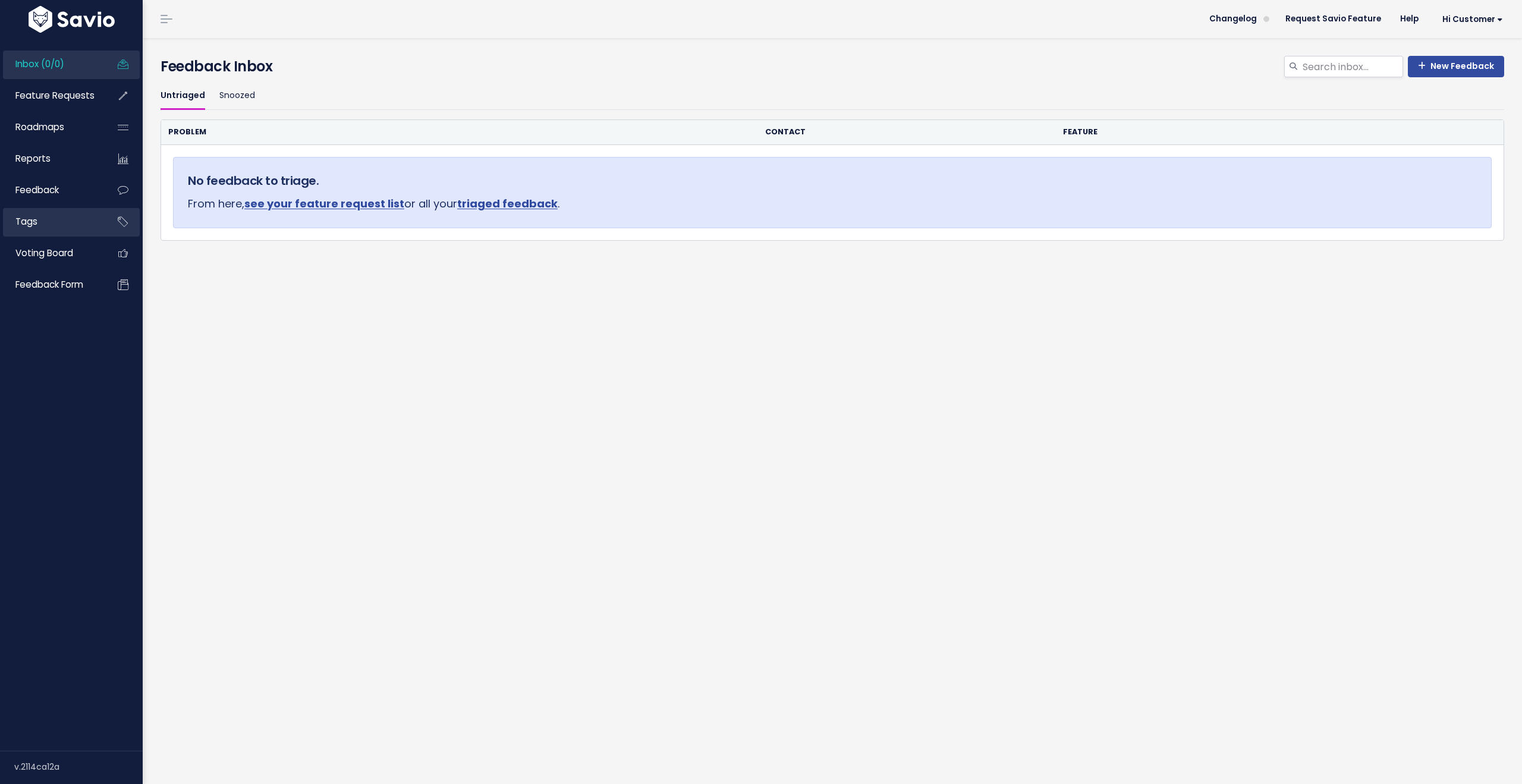
click at [54, 223] on link "Tags" at bounding box center [51, 222] width 96 height 27
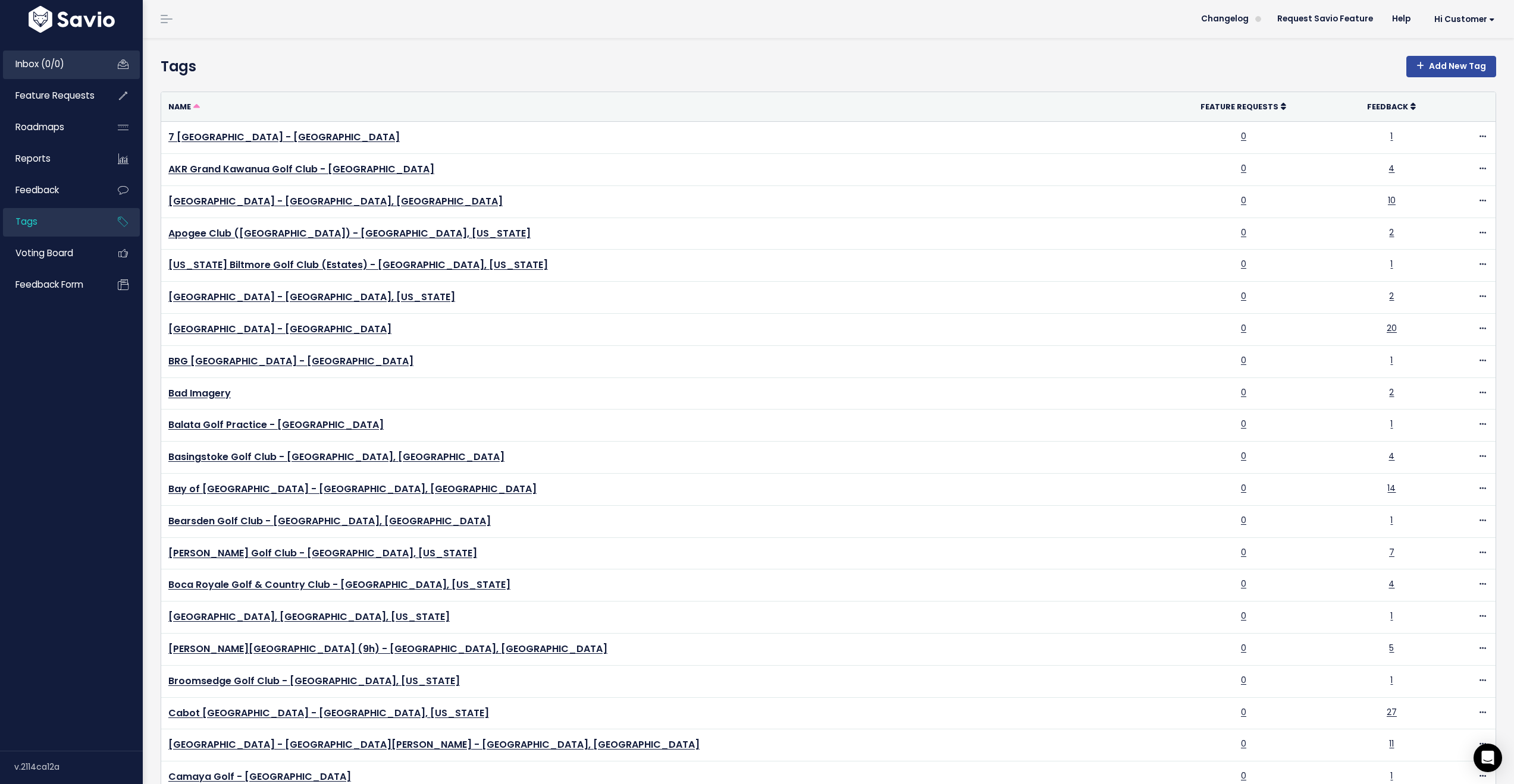
click at [31, 65] on span "Inbox (0/0)" at bounding box center [40, 63] width 49 height 12
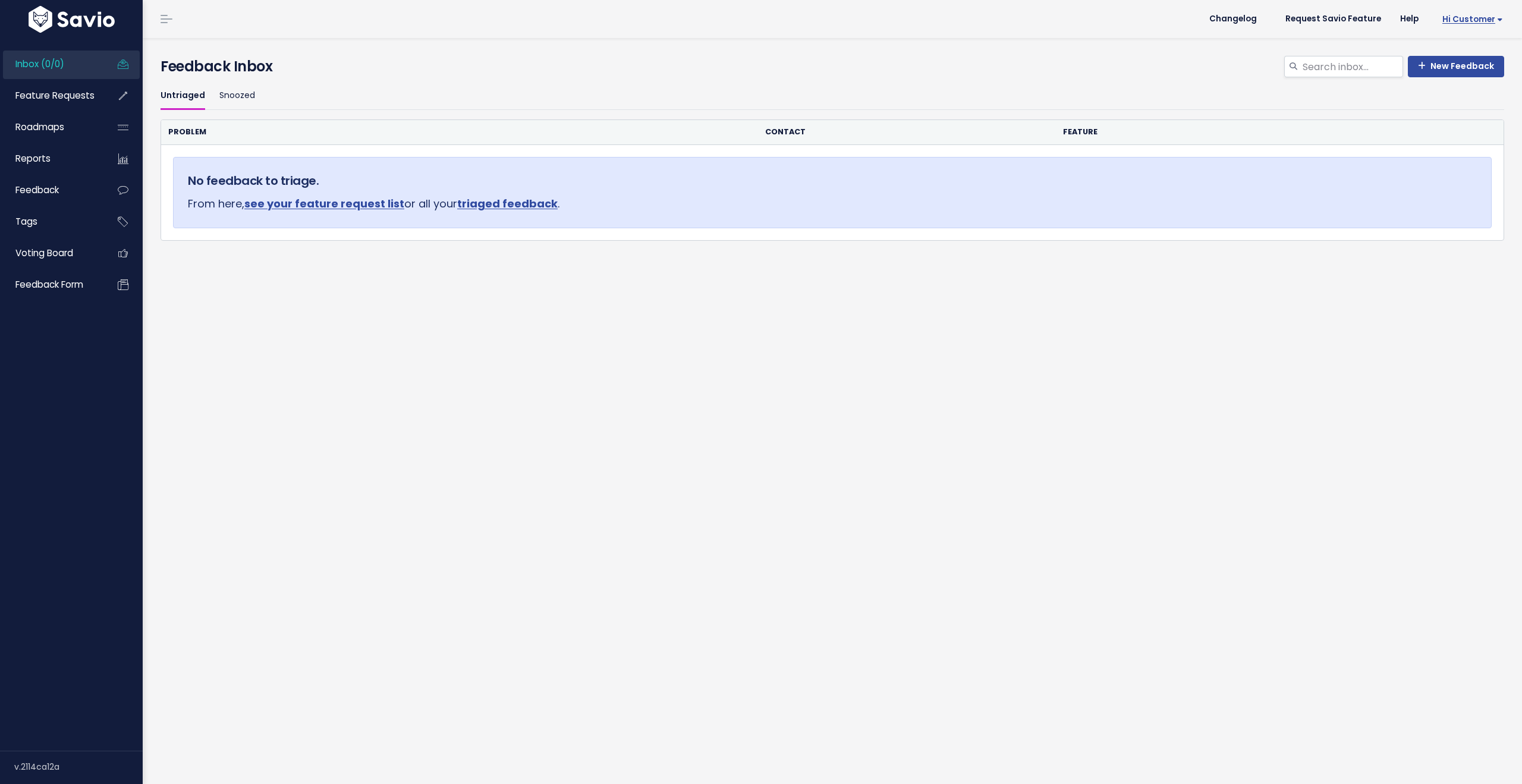
click at [1465, 21] on span "Hi Customer" at bounding box center [1472, 19] width 61 height 9
click at [1446, 198] on link "Logout" at bounding box center [1464, 193] width 87 height 23
